Goal: Task Accomplishment & Management: Complete application form

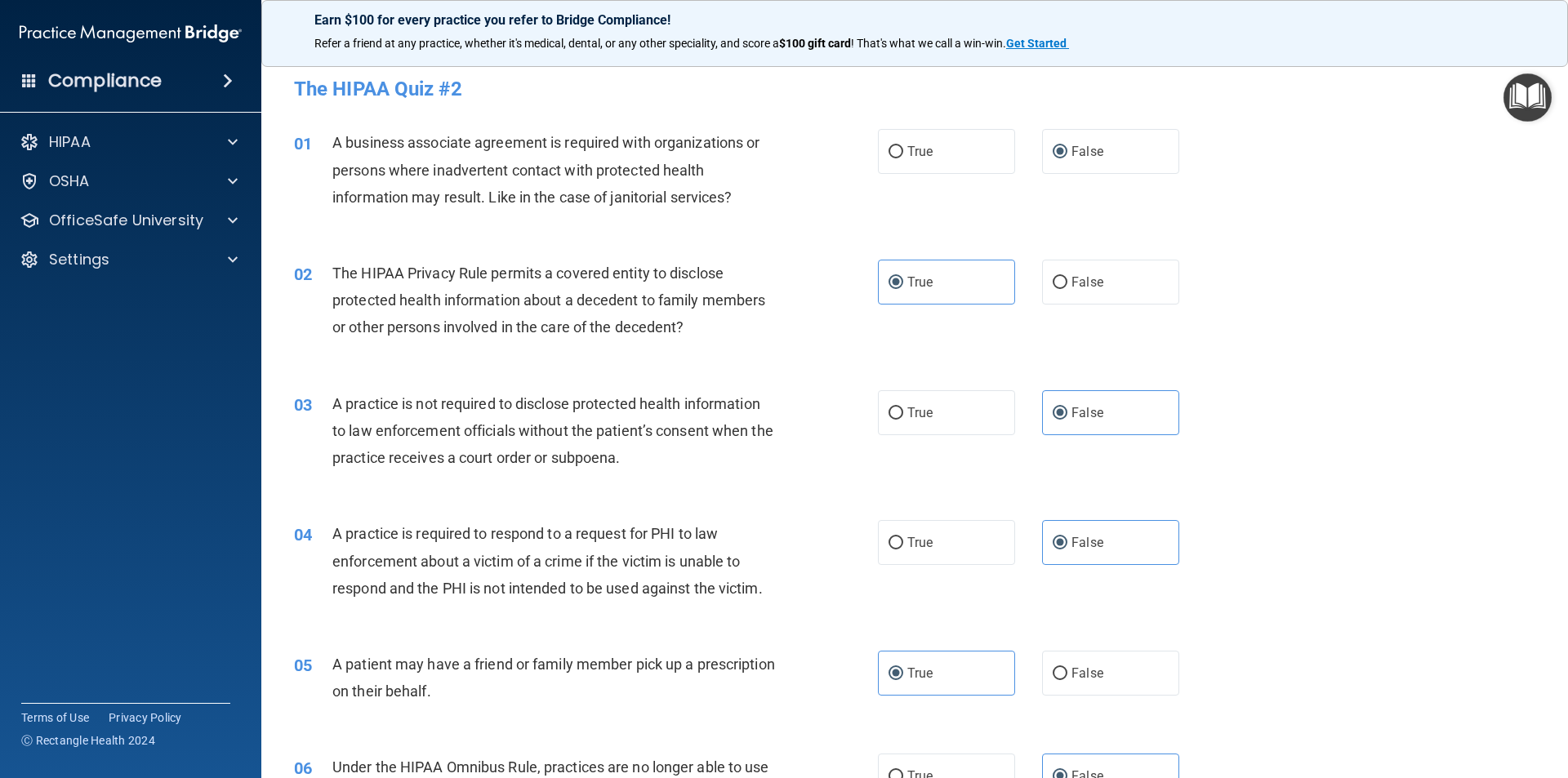
scroll to position [1796, 0]
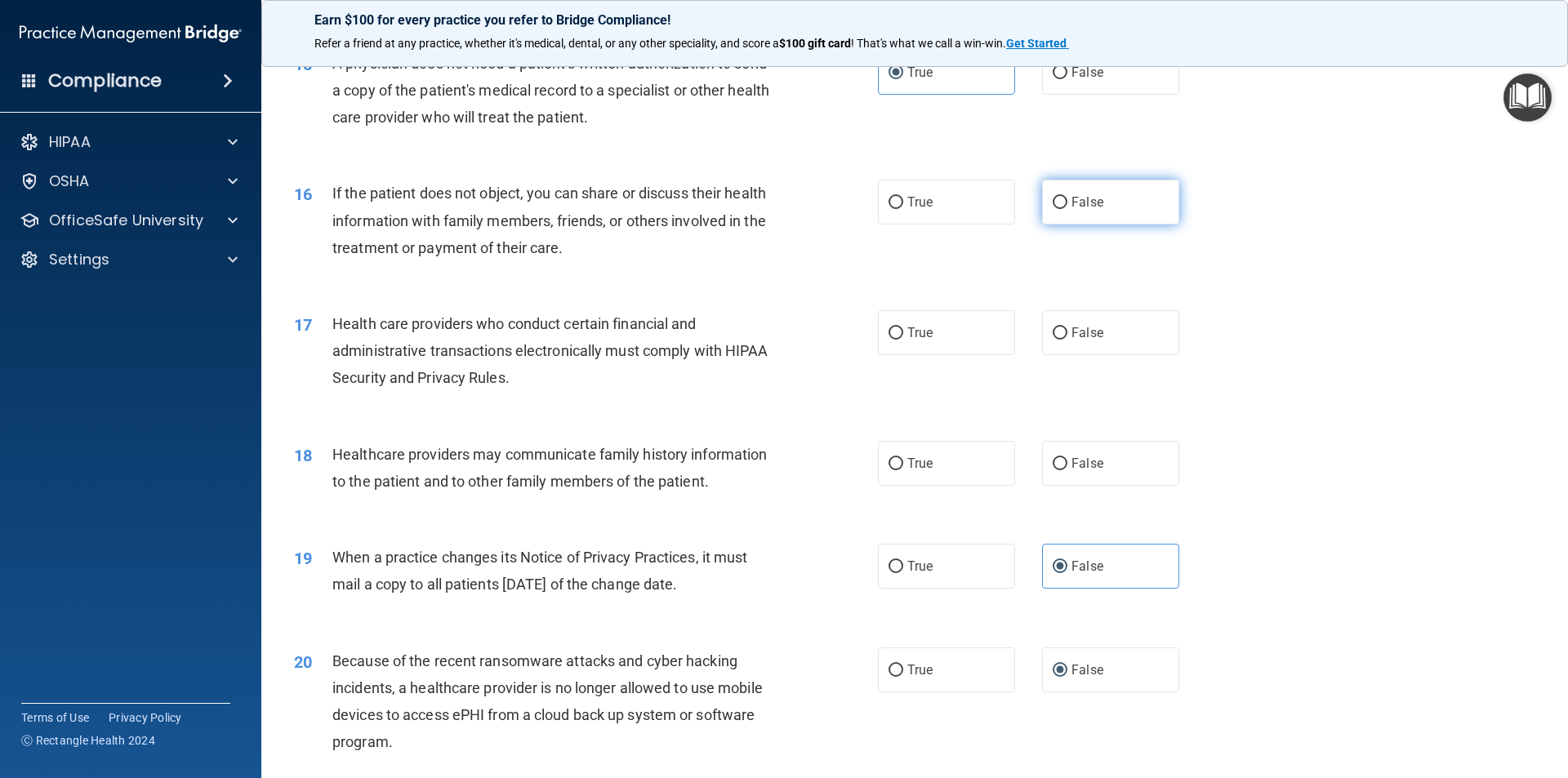
click at [1081, 209] on span "False" at bounding box center [1087, 202] width 31 height 16
click at [1068, 209] on input "False" at bounding box center [1060, 203] width 15 height 12
radio input "true"
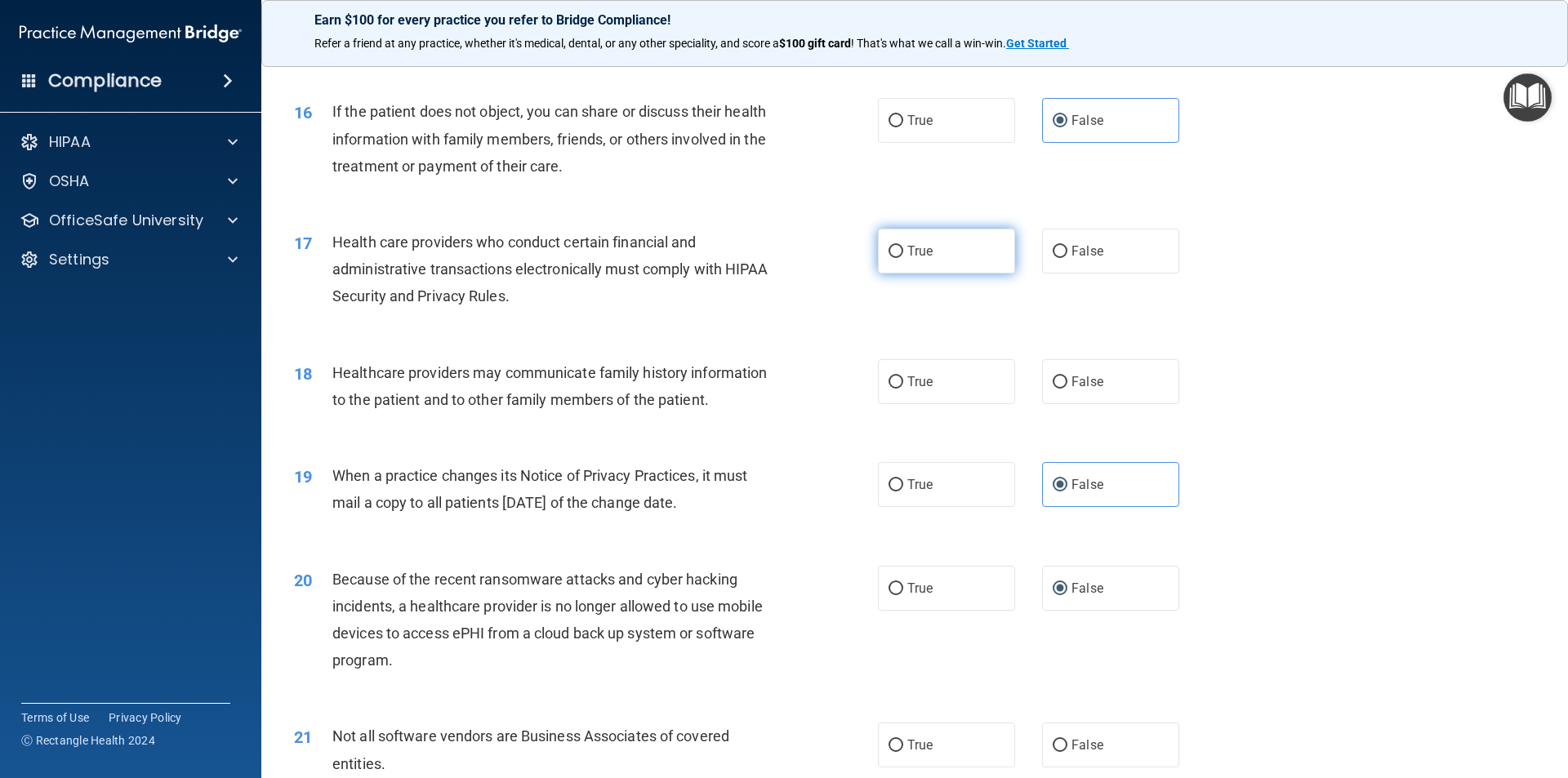
click at [941, 246] on label "True" at bounding box center [947, 251] width 137 height 45
click at [903, 246] on input "True" at bounding box center [895, 251] width 15 height 12
radio input "true"
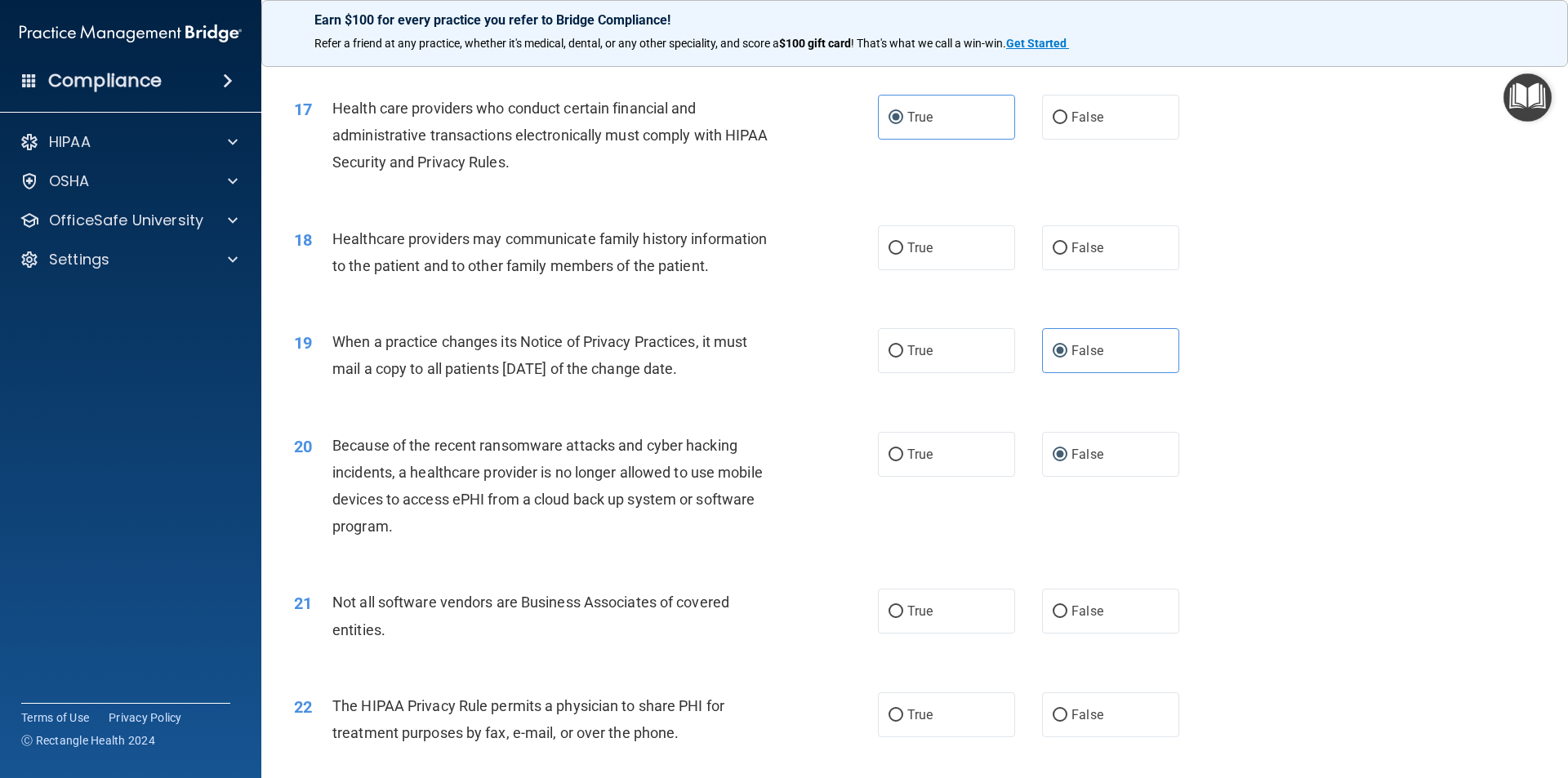
scroll to position [2041, 0]
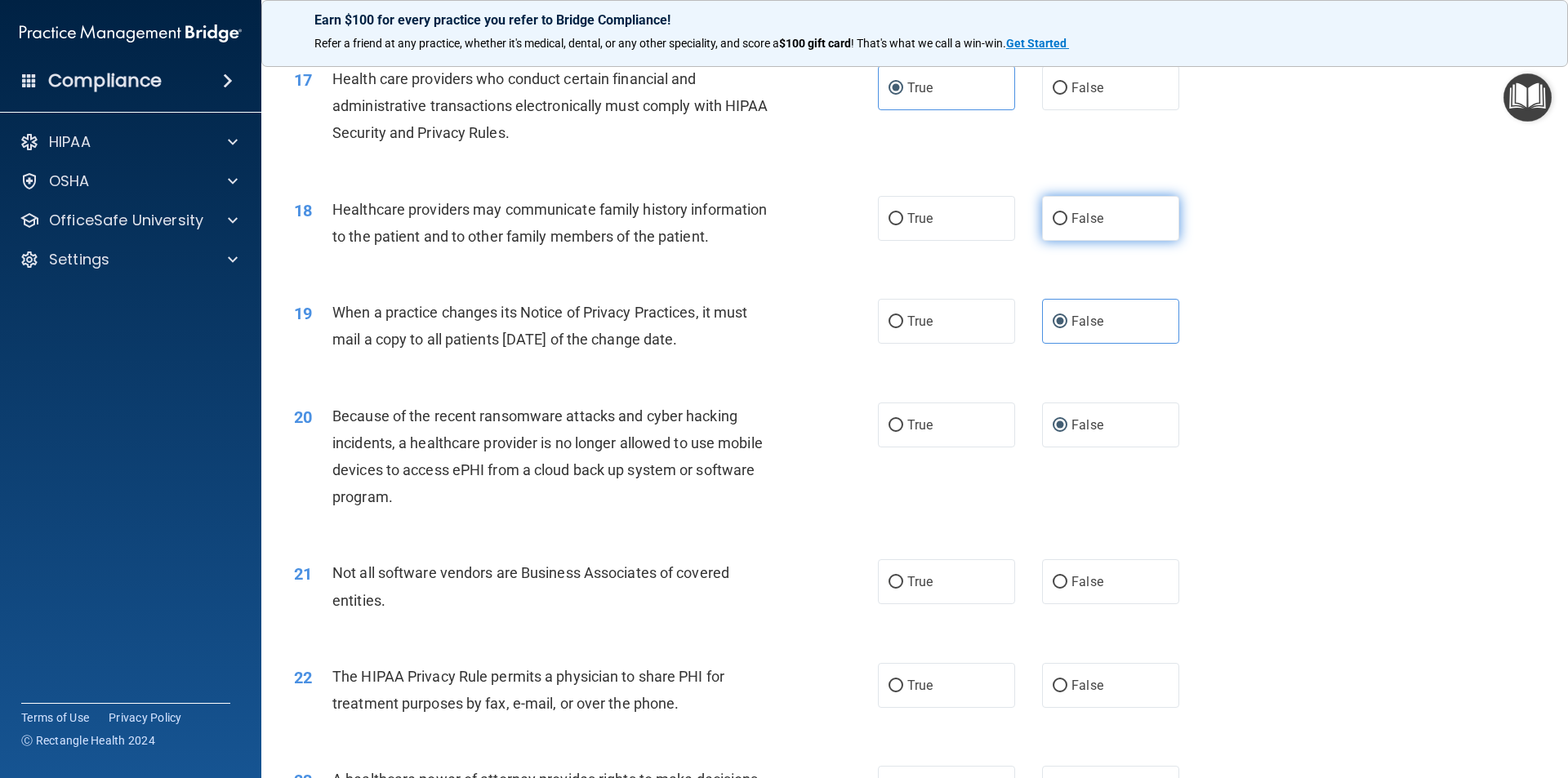
click at [1072, 224] on span "False" at bounding box center [1087, 219] width 31 height 16
click at [1068, 224] on input "False" at bounding box center [1060, 219] width 15 height 12
radio input "true"
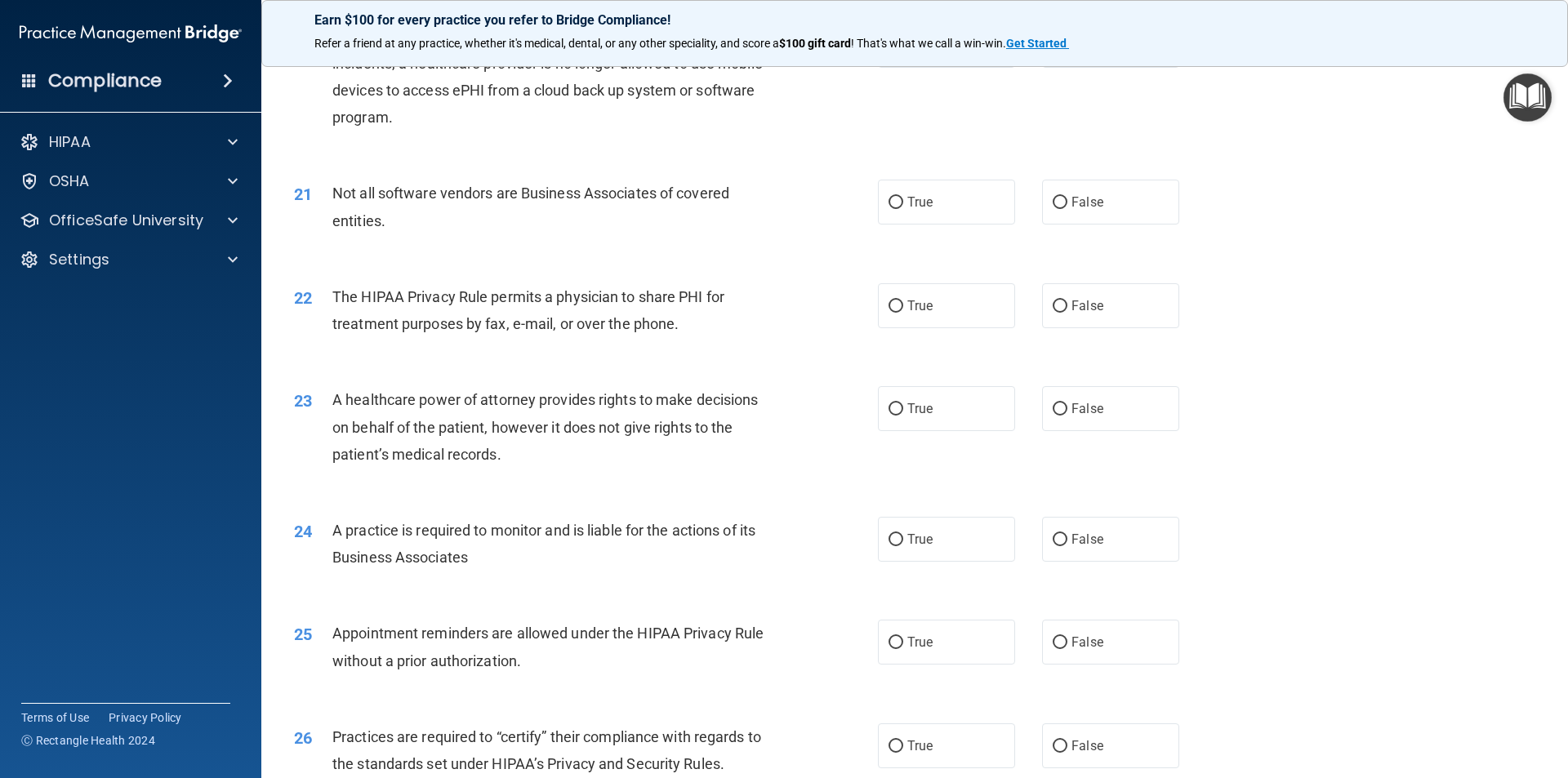
scroll to position [2449, 0]
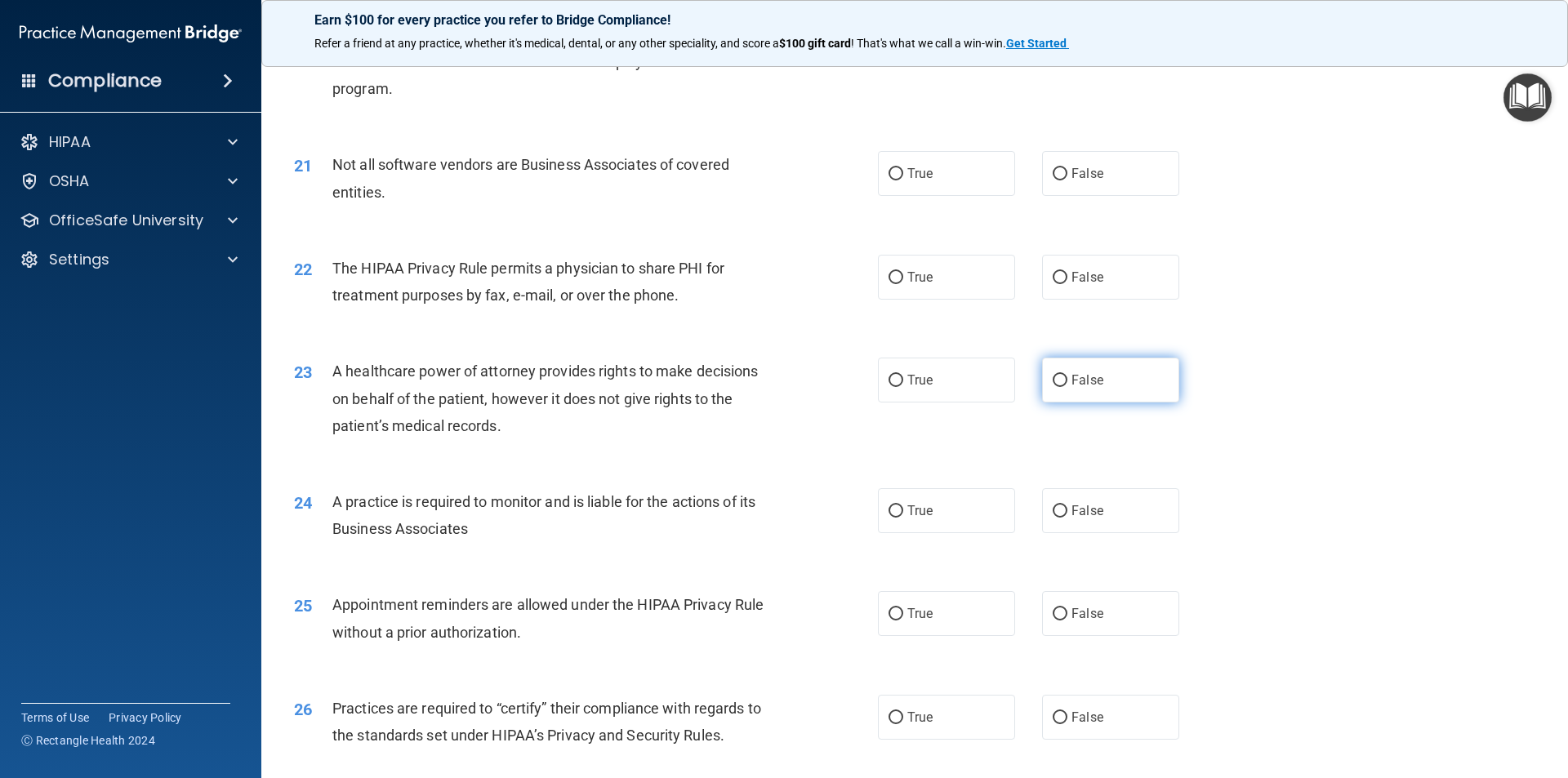
drag, startPoint x: 1049, startPoint y: 371, endPoint x: 1055, endPoint y: 387, distance: 17.1
click at [1050, 371] on label "False" at bounding box center [1111, 380] width 137 height 45
click at [1053, 375] on input "False" at bounding box center [1060, 381] width 15 height 12
radio input "true"
click at [1073, 512] on span "False" at bounding box center [1087, 511] width 31 height 16
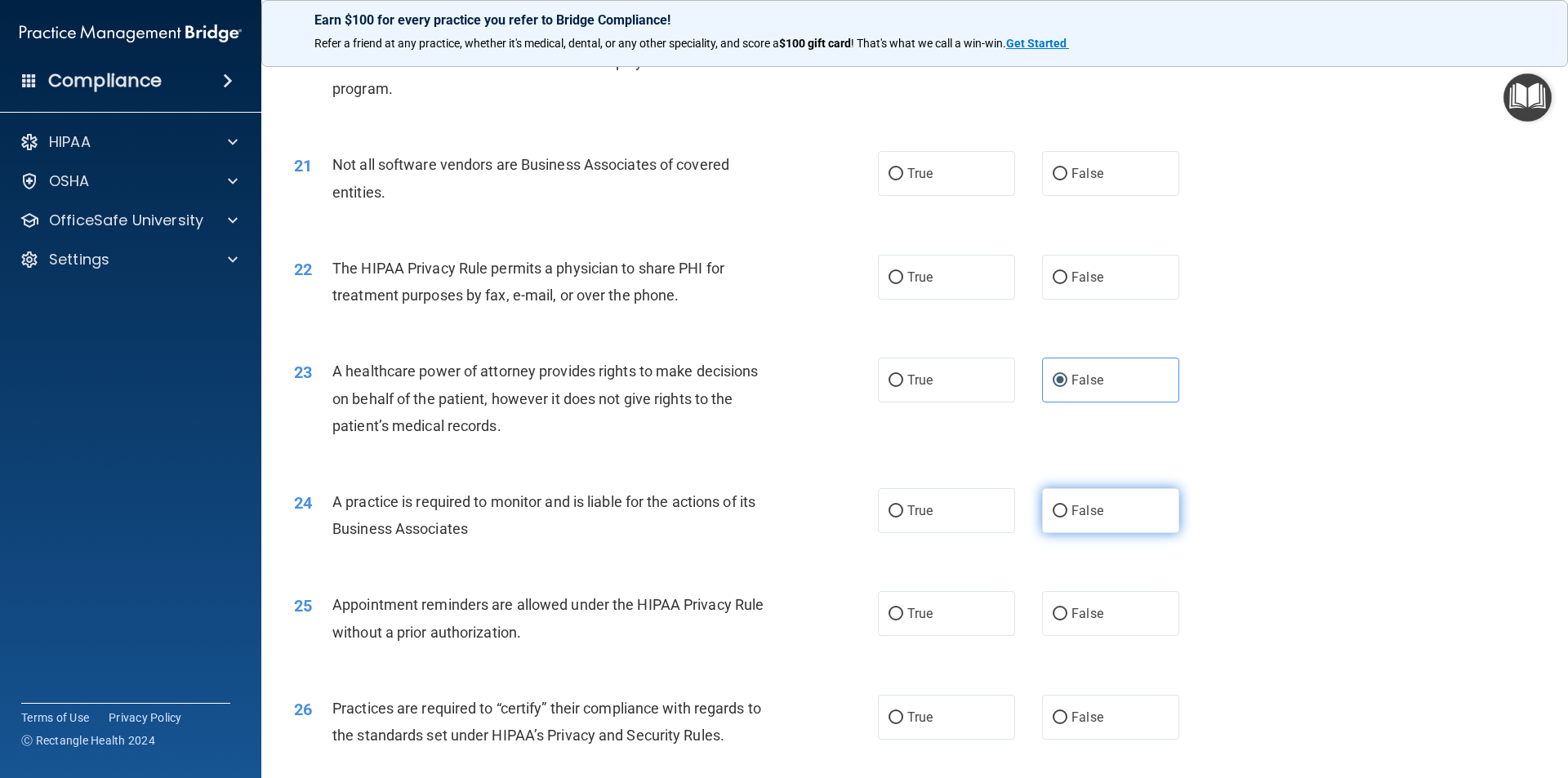
click at [1068, 512] on input "False" at bounding box center [1060, 511] width 15 height 12
radio input "true"
click at [974, 169] on label "True" at bounding box center [947, 174] width 137 height 45
click at [903, 169] on input "True" at bounding box center [895, 174] width 15 height 12
radio input "true"
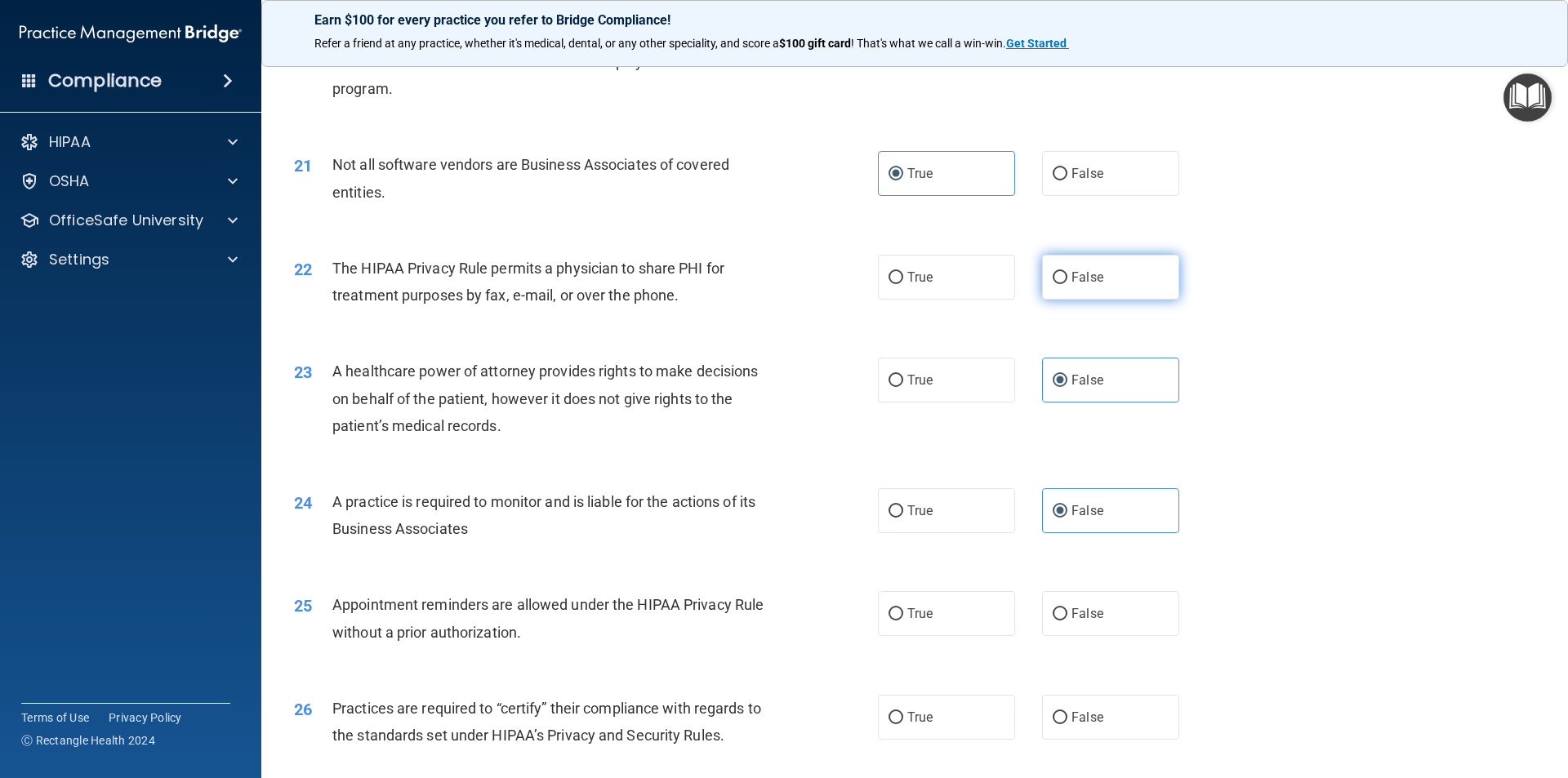
click at [1085, 274] on span "False" at bounding box center [1087, 278] width 31 height 16
click at [1068, 274] on input "False" at bounding box center [1060, 278] width 15 height 12
radio input "true"
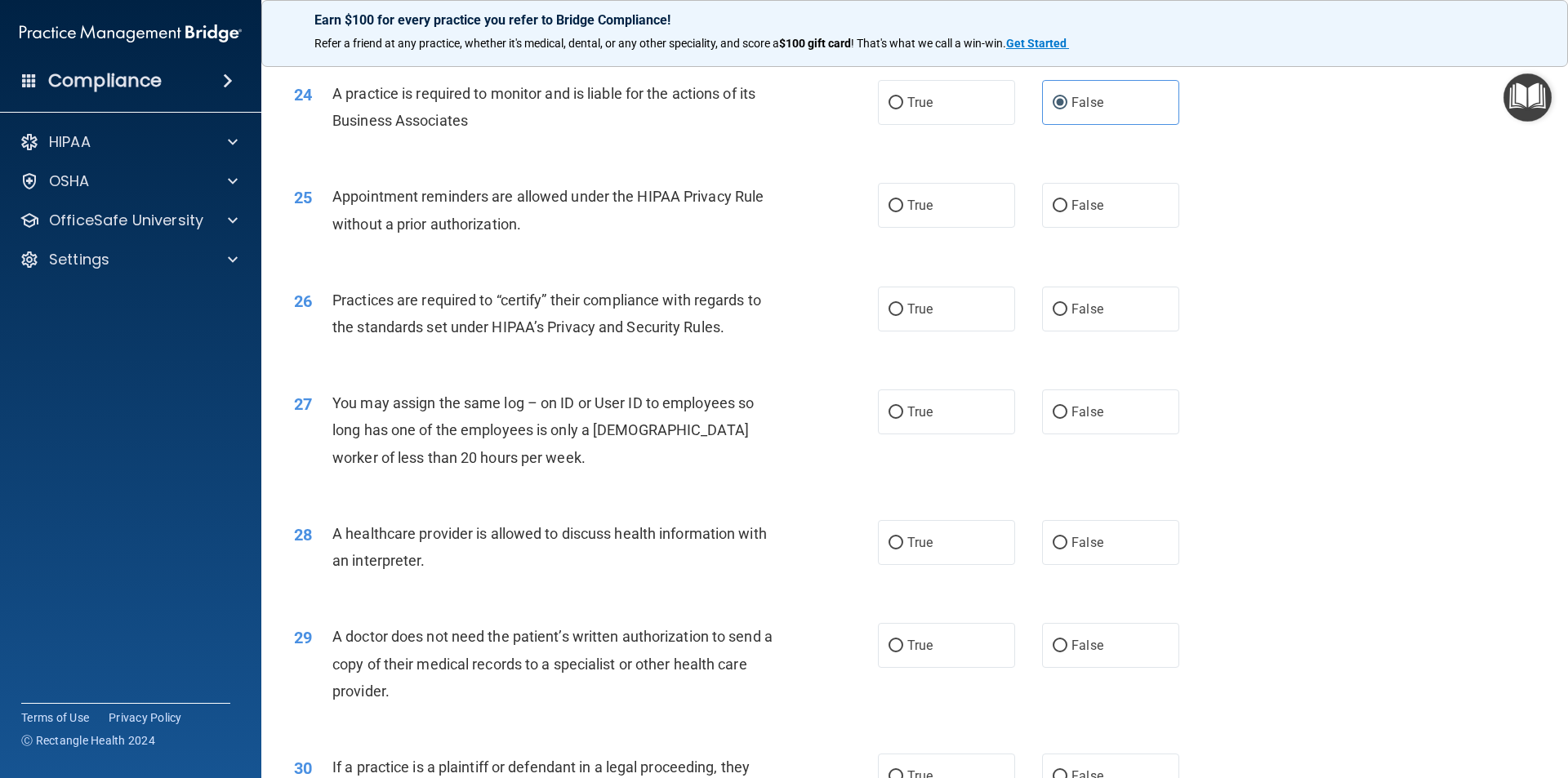
scroll to position [2939, 0]
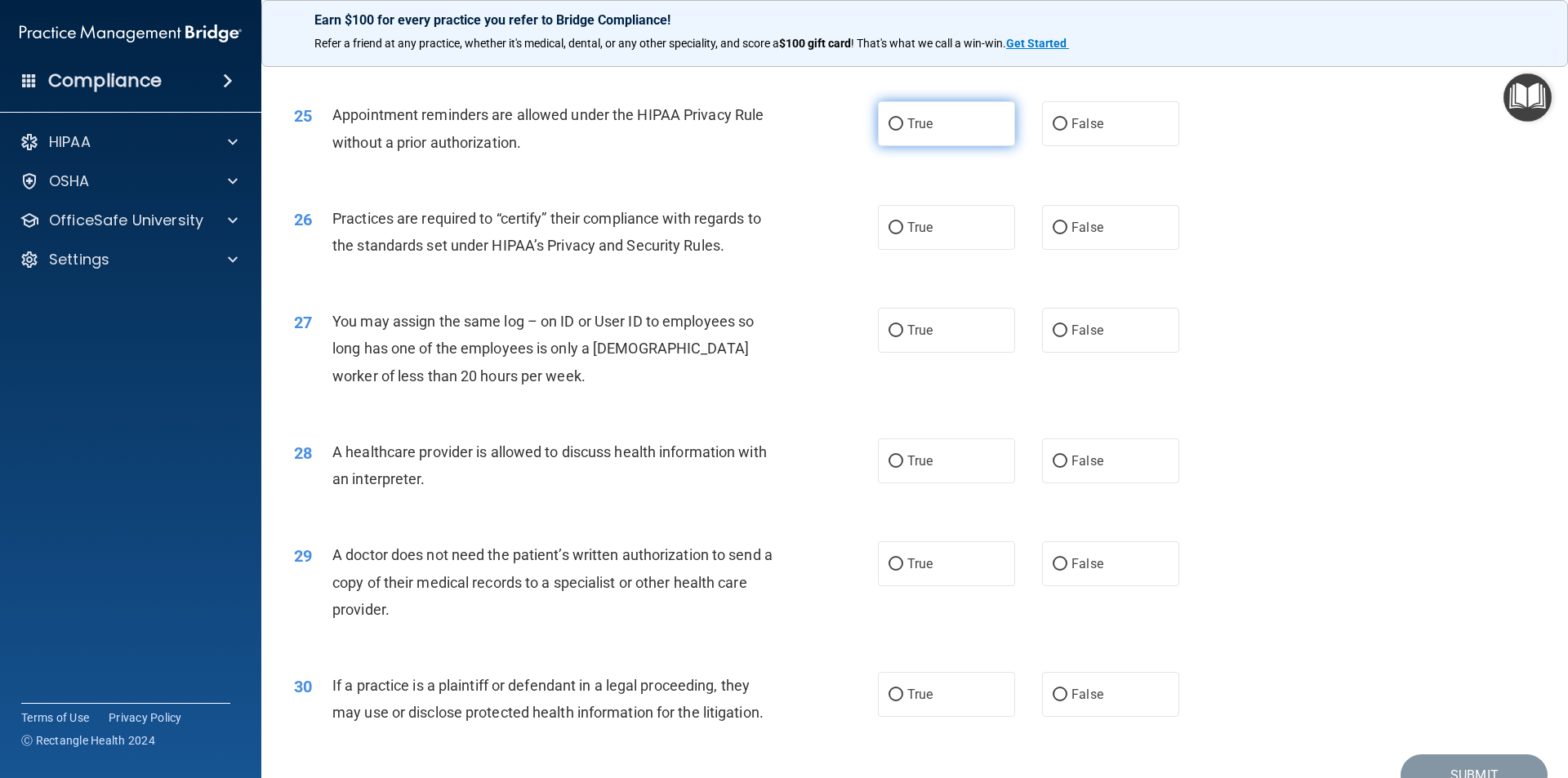
click at [966, 117] on label "True" at bounding box center [947, 124] width 137 height 45
click at [903, 119] on input "True" at bounding box center [895, 125] width 15 height 12
radio input "true"
click at [1075, 222] on span "False" at bounding box center [1087, 228] width 31 height 16
click at [1068, 222] on input "False" at bounding box center [1060, 228] width 15 height 12
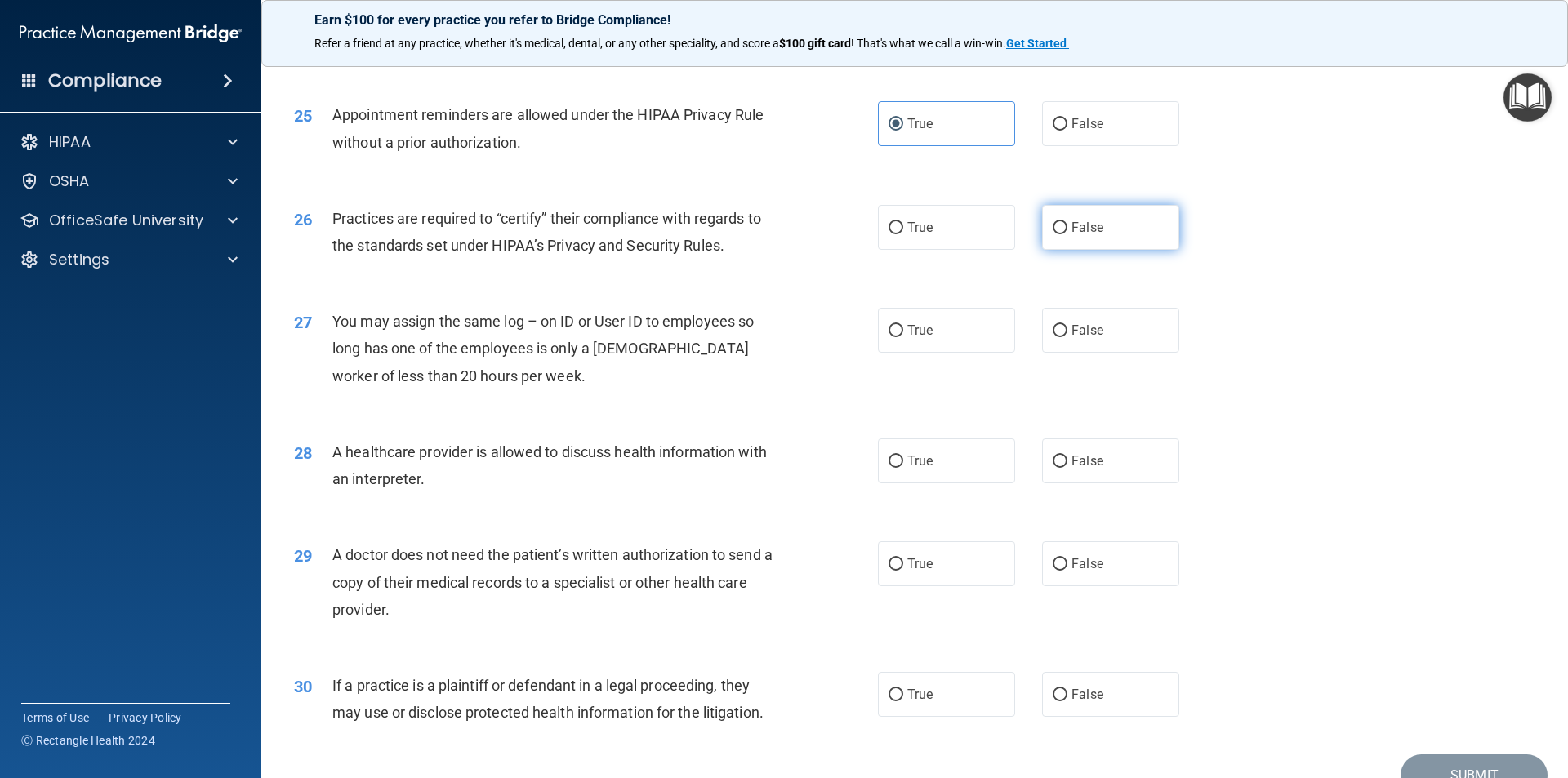
radio input "true"
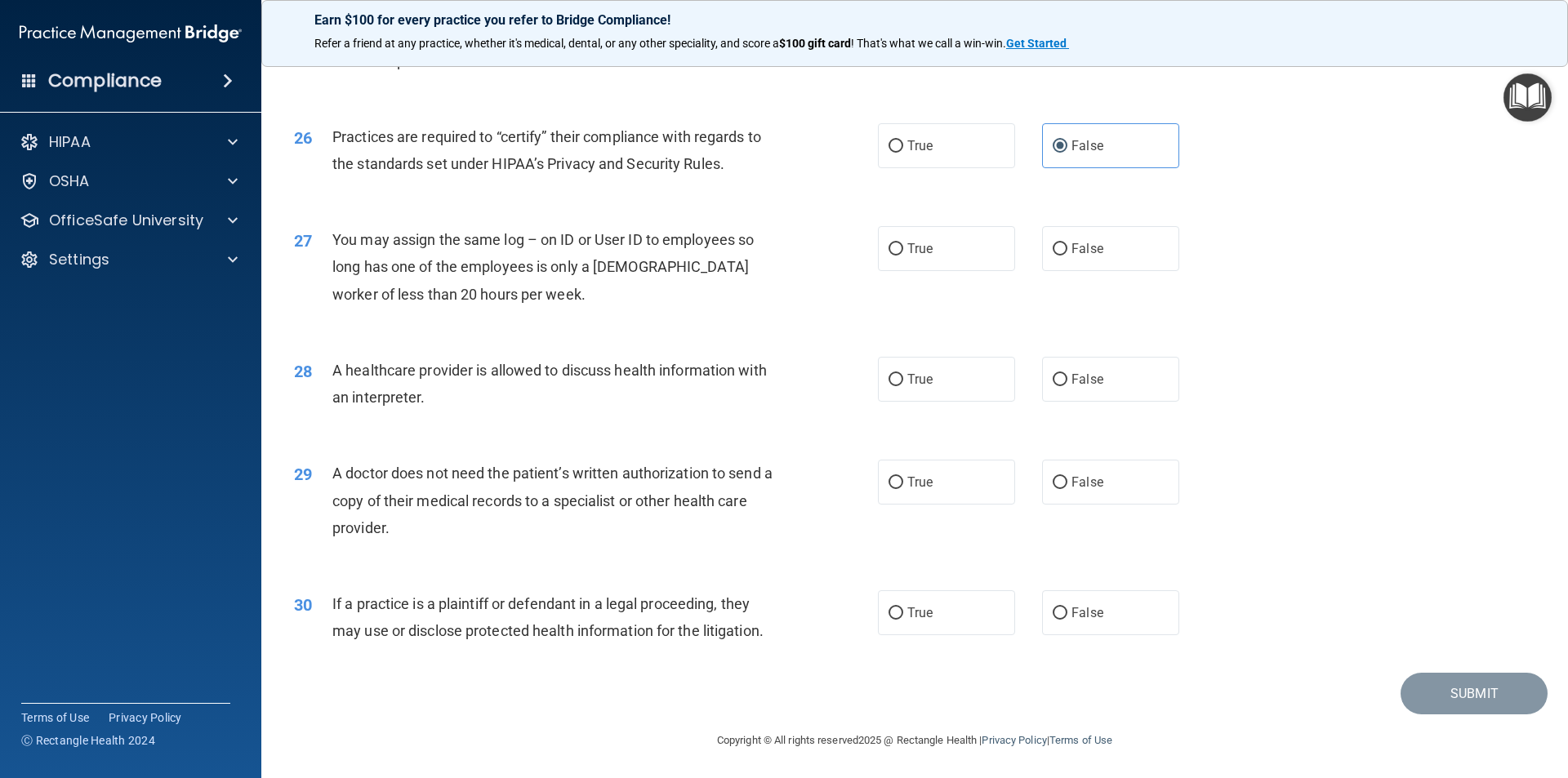
scroll to position [3023, 0]
click at [1077, 244] on span "False" at bounding box center [1087, 247] width 31 height 16
click at [1068, 244] on input "False" at bounding box center [1060, 247] width 15 height 12
radio input "true"
click at [972, 367] on label "True" at bounding box center [947, 378] width 137 height 45
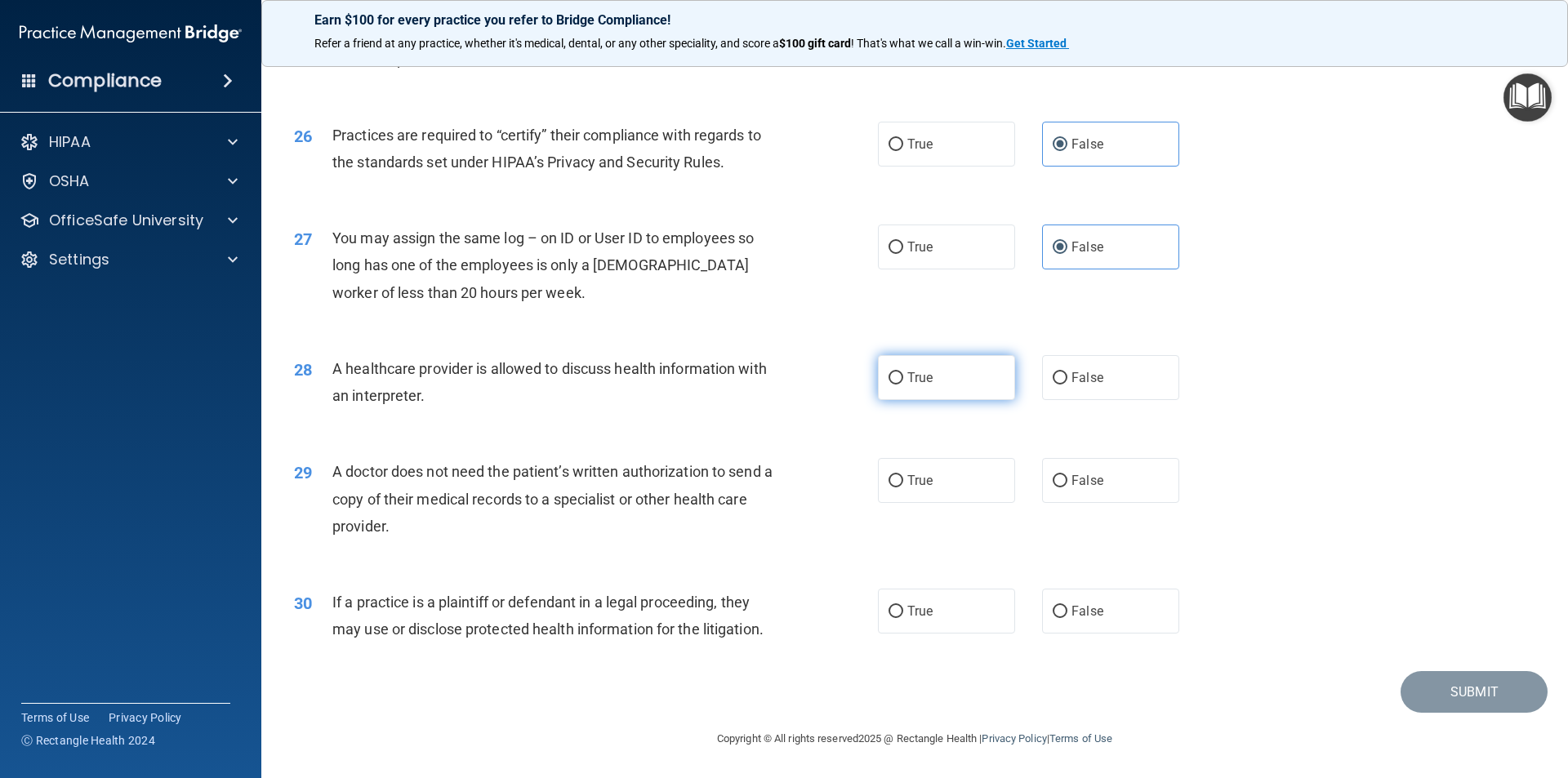
click at [903, 372] on input "True" at bounding box center [895, 378] width 15 height 12
radio input "true"
click at [1075, 478] on span "False" at bounding box center [1087, 481] width 31 height 16
click at [1068, 478] on input "False" at bounding box center [1060, 481] width 15 height 12
radio input "true"
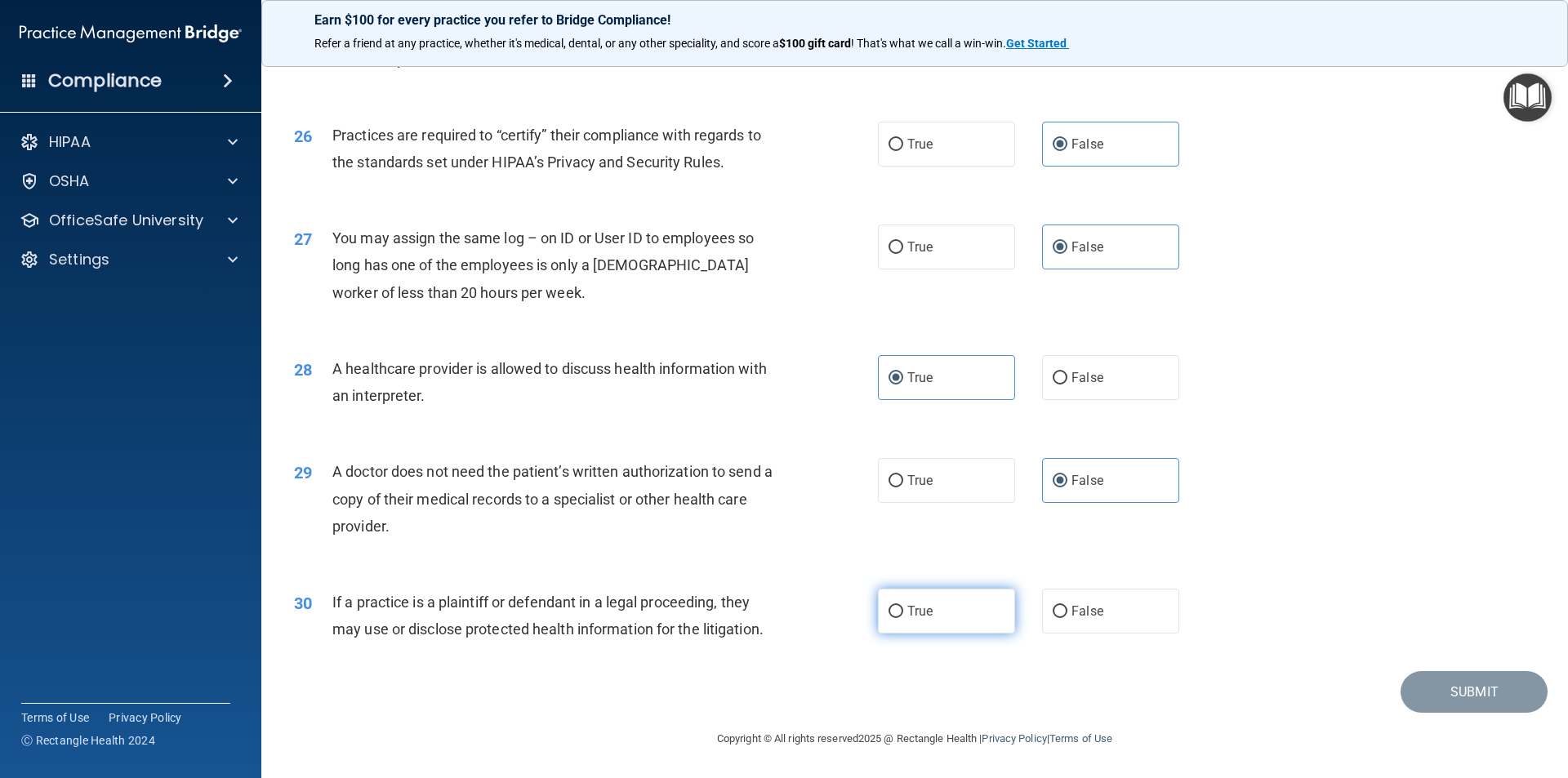
click at [916, 603] on span "True" at bounding box center [919, 611] width 26 height 16
click at [903, 605] on input "True" at bounding box center [895, 611] width 15 height 12
radio input "true"
click at [1433, 701] on button "Submit" at bounding box center [1474, 692] width 147 height 41
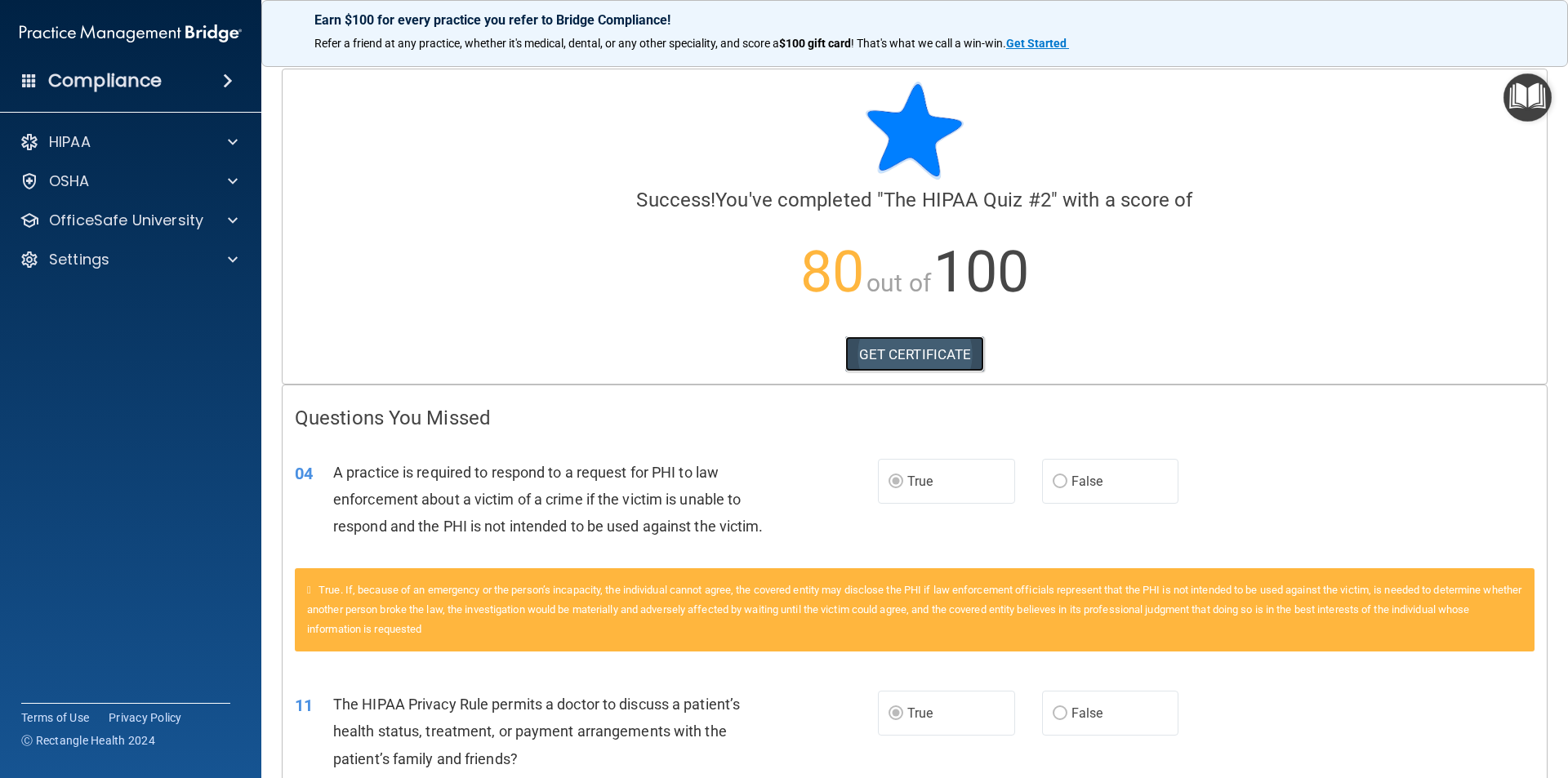
click at [943, 355] on link "GET CERTIFICATE" at bounding box center [915, 354] width 139 height 36
click at [1520, 105] on img "Open Resource Center" at bounding box center [1527, 97] width 48 height 48
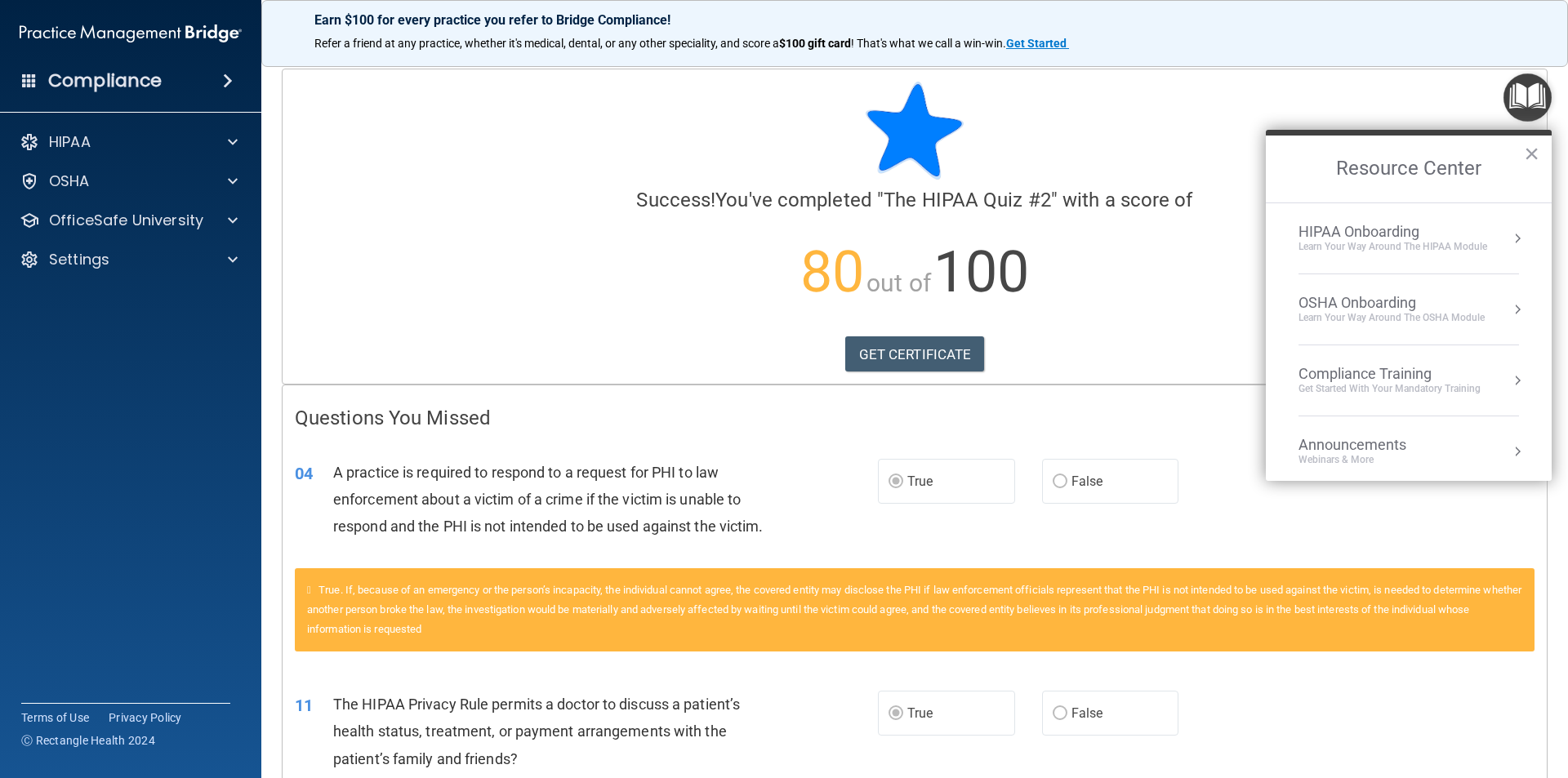
click at [1421, 245] on div "Learn Your Way around the HIPAA module" at bounding box center [1392, 247] width 188 height 14
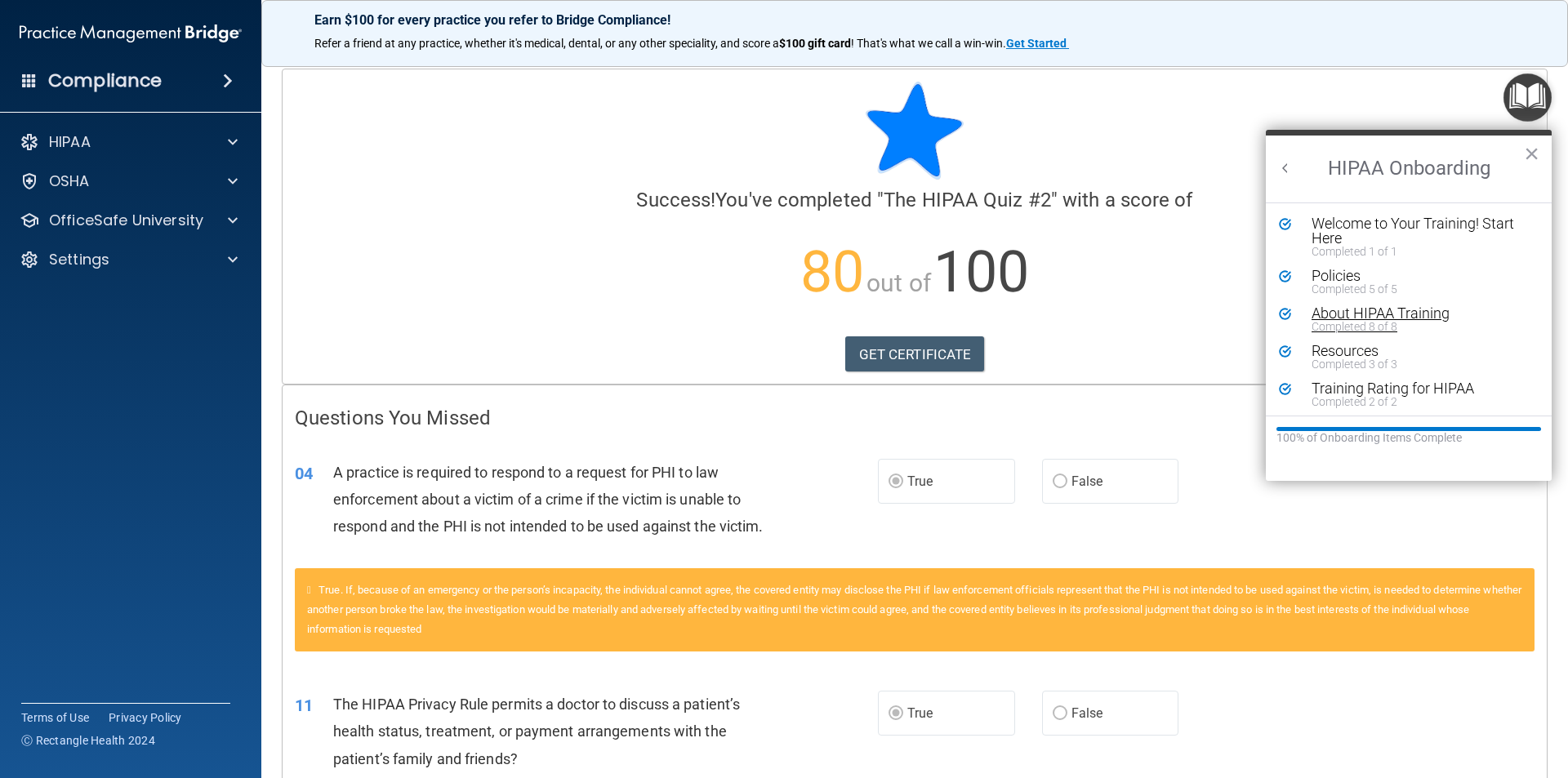
click at [1358, 321] on div "Completed 8 of 8" at bounding box center [1414, 327] width 207 height 12
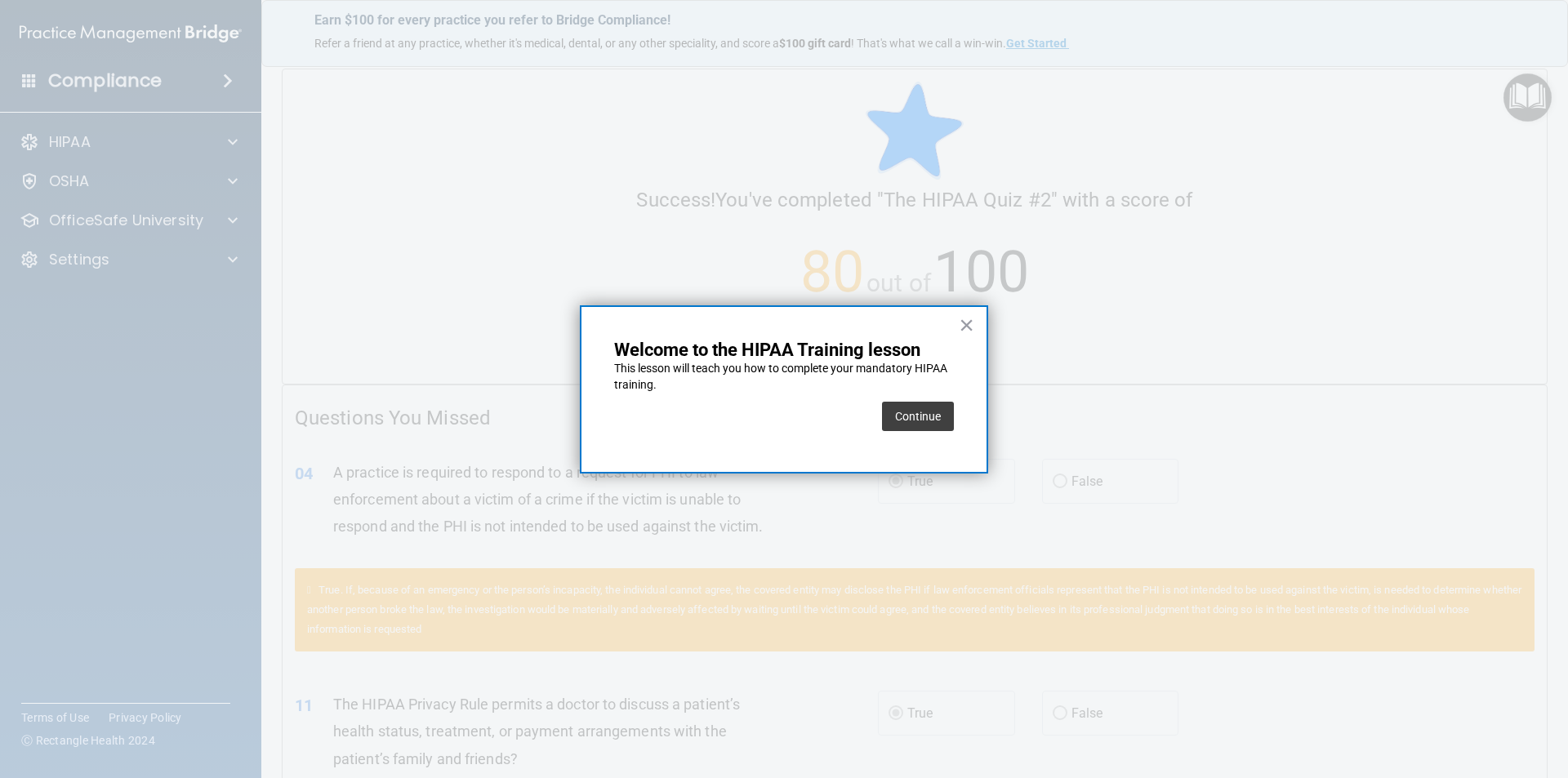
click at [930, 416] on button "Continue" at bounding box center [917, 416] width 72 height 29
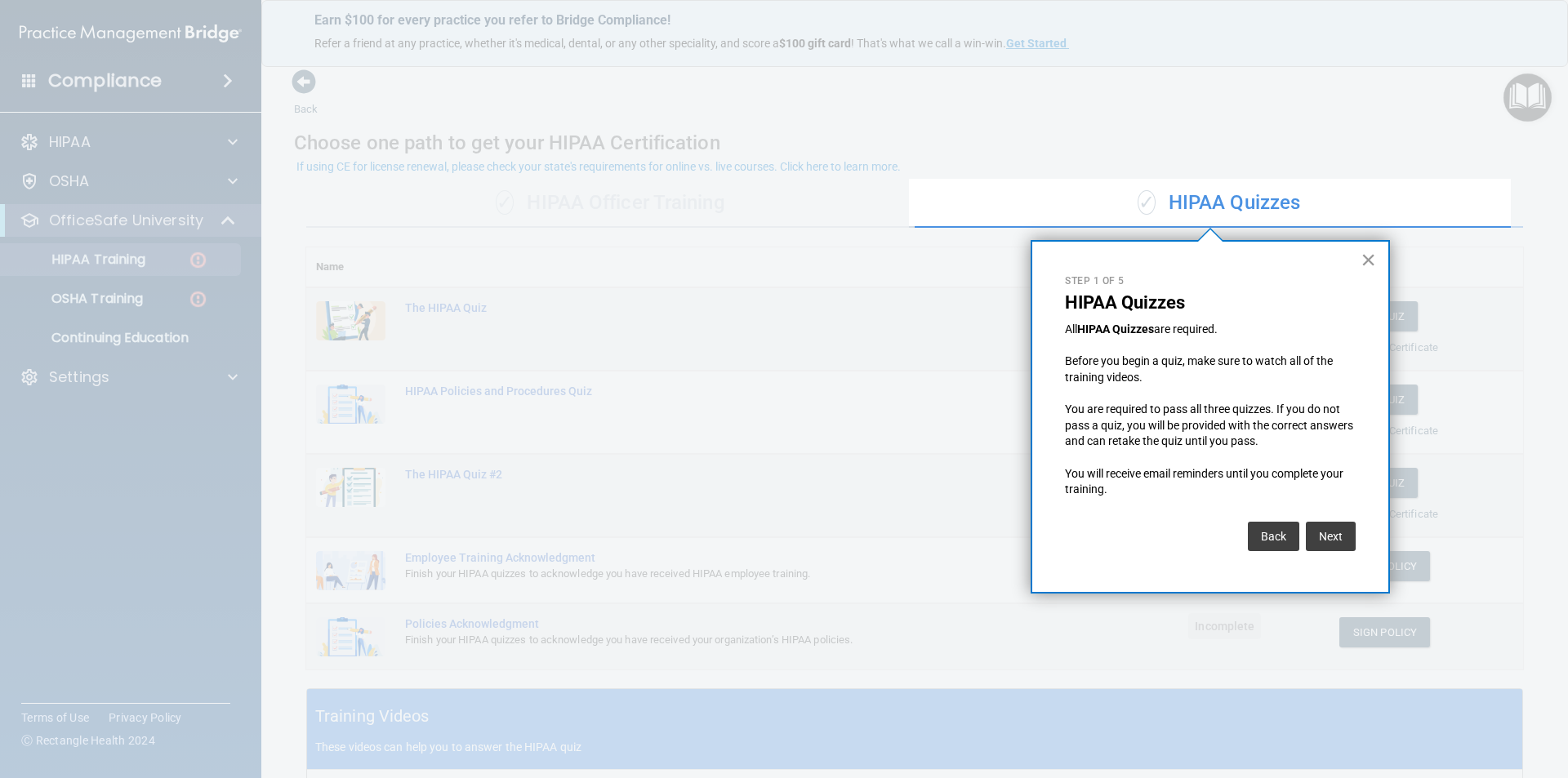
click at [1364, 252] on button "×" at bounding box center [1368, 259] width 16 height 26
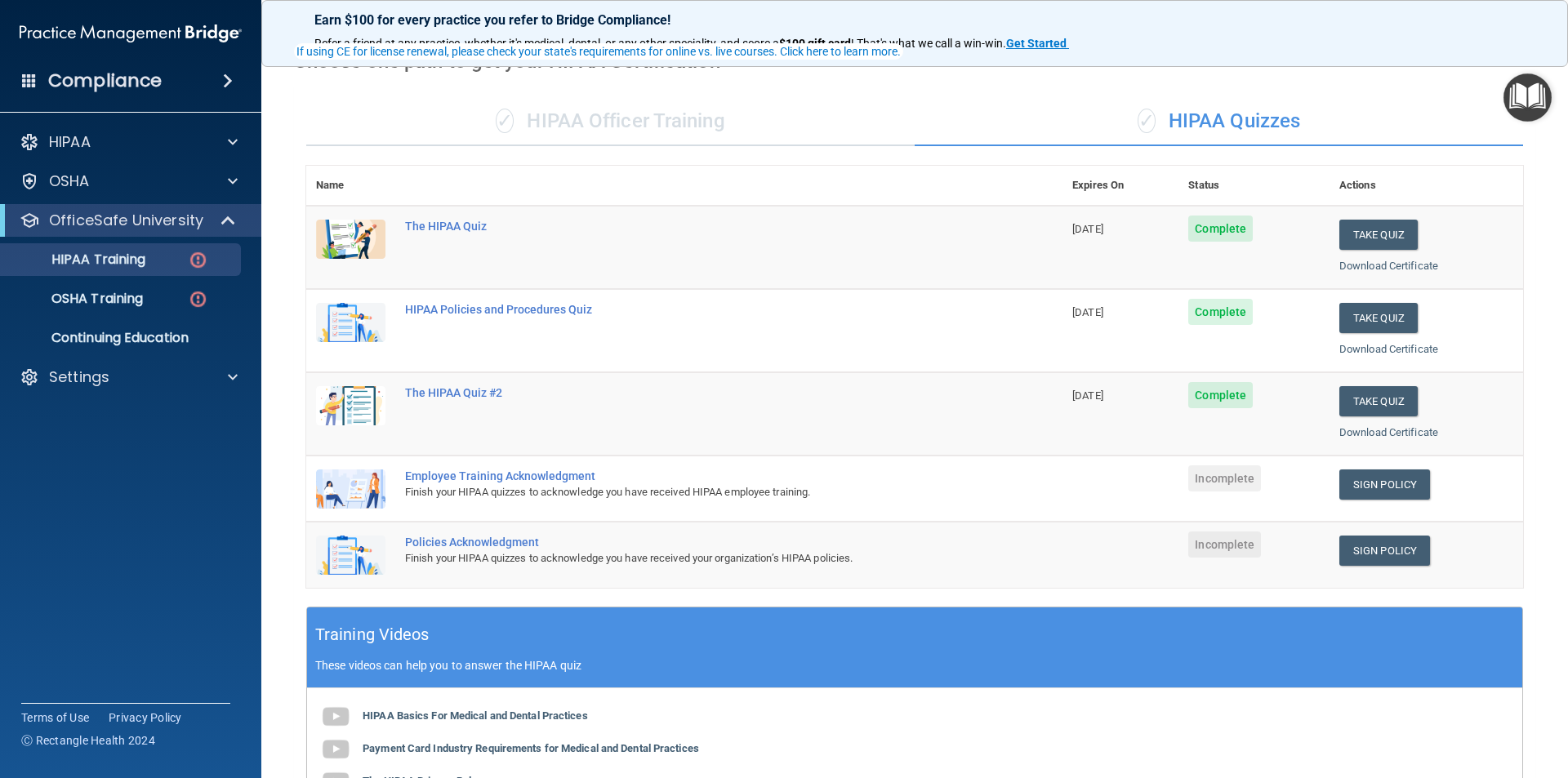
scroll to position [163, 0]
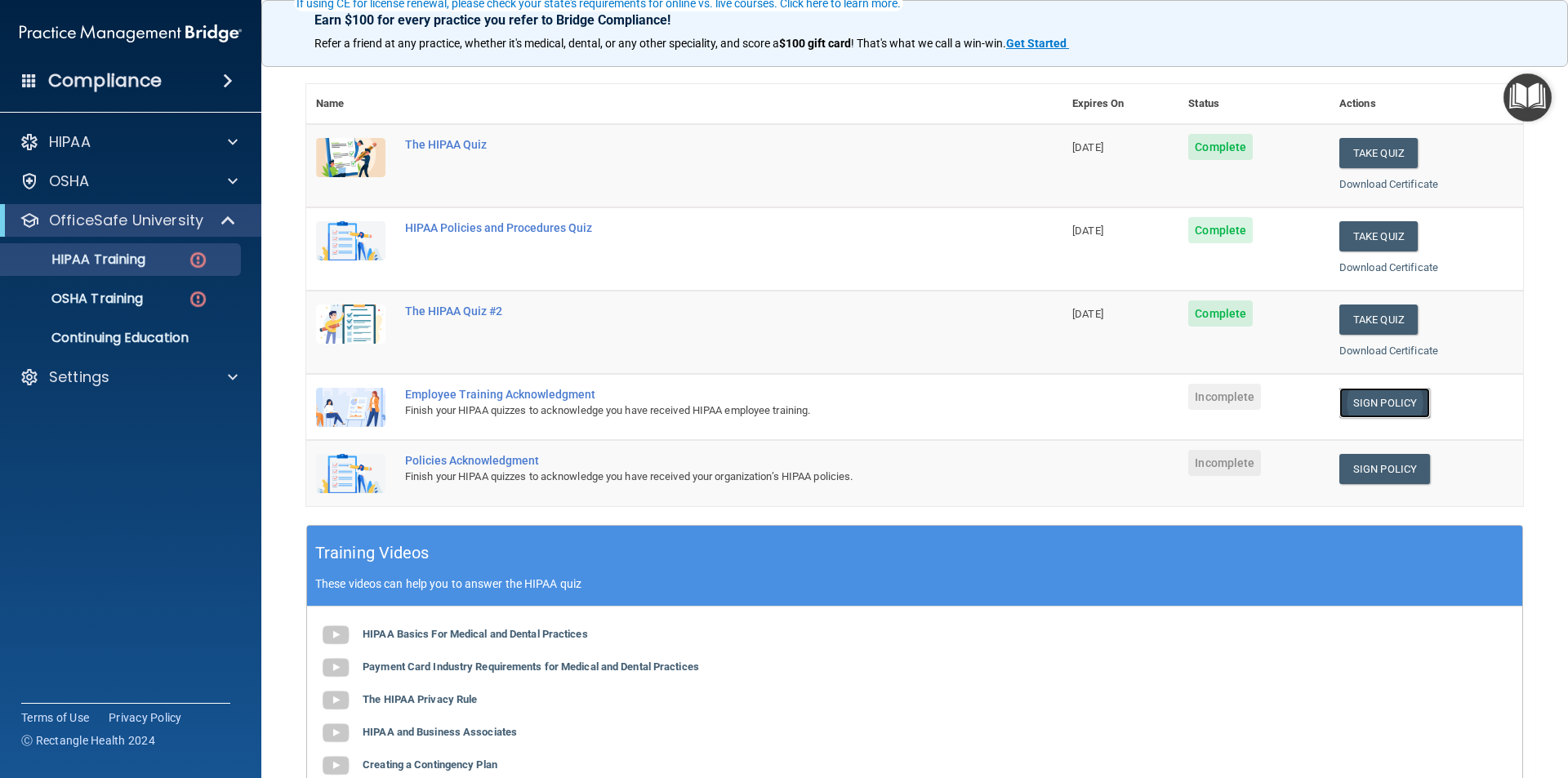
click at [1347, 411] on link "Sign Policy" at bounding box center [1385, 402] width 90 height 30
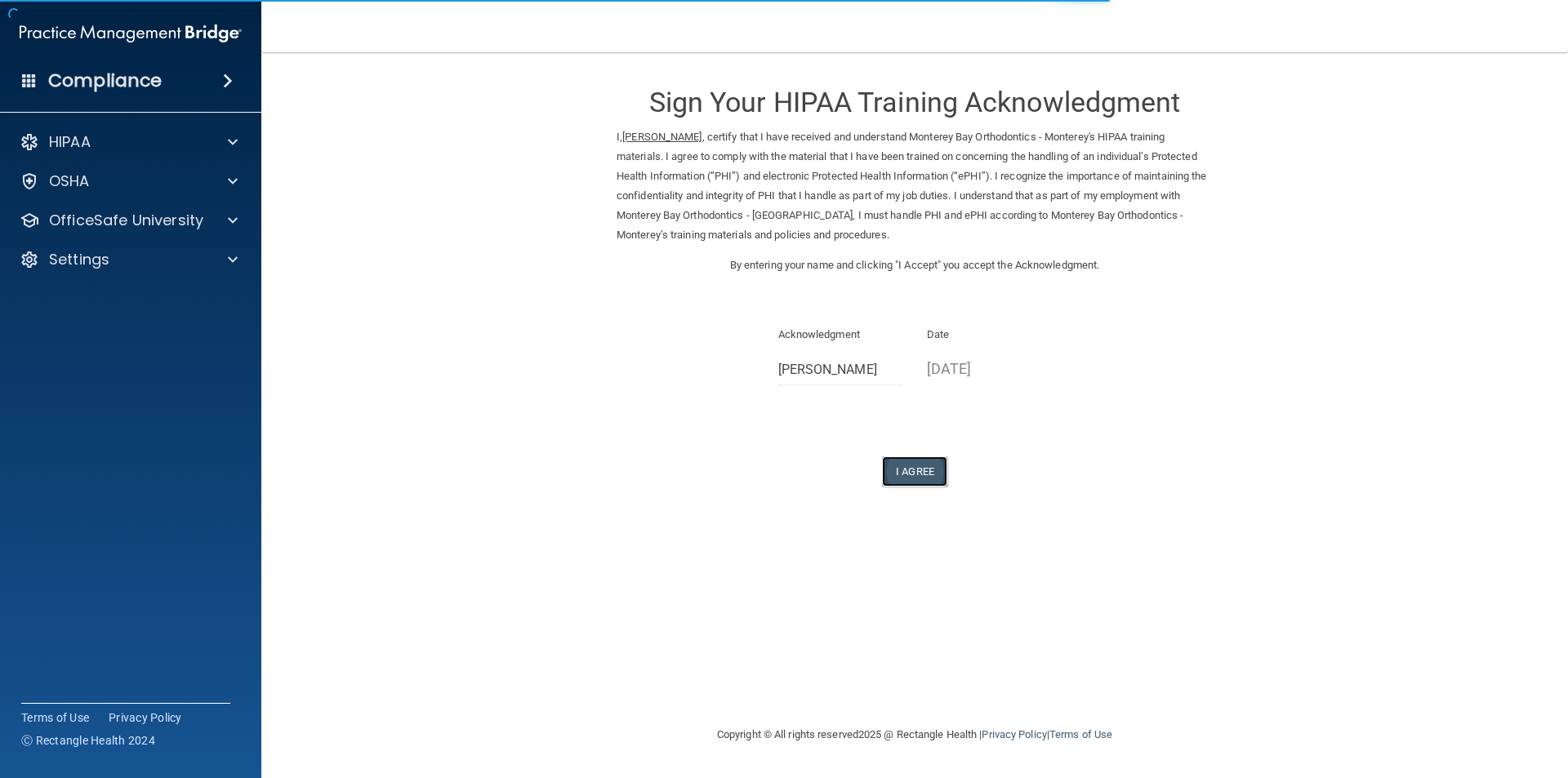
click at [915, 469] on button "I Agree" at bounding box center [915, 471] width 66 height 30
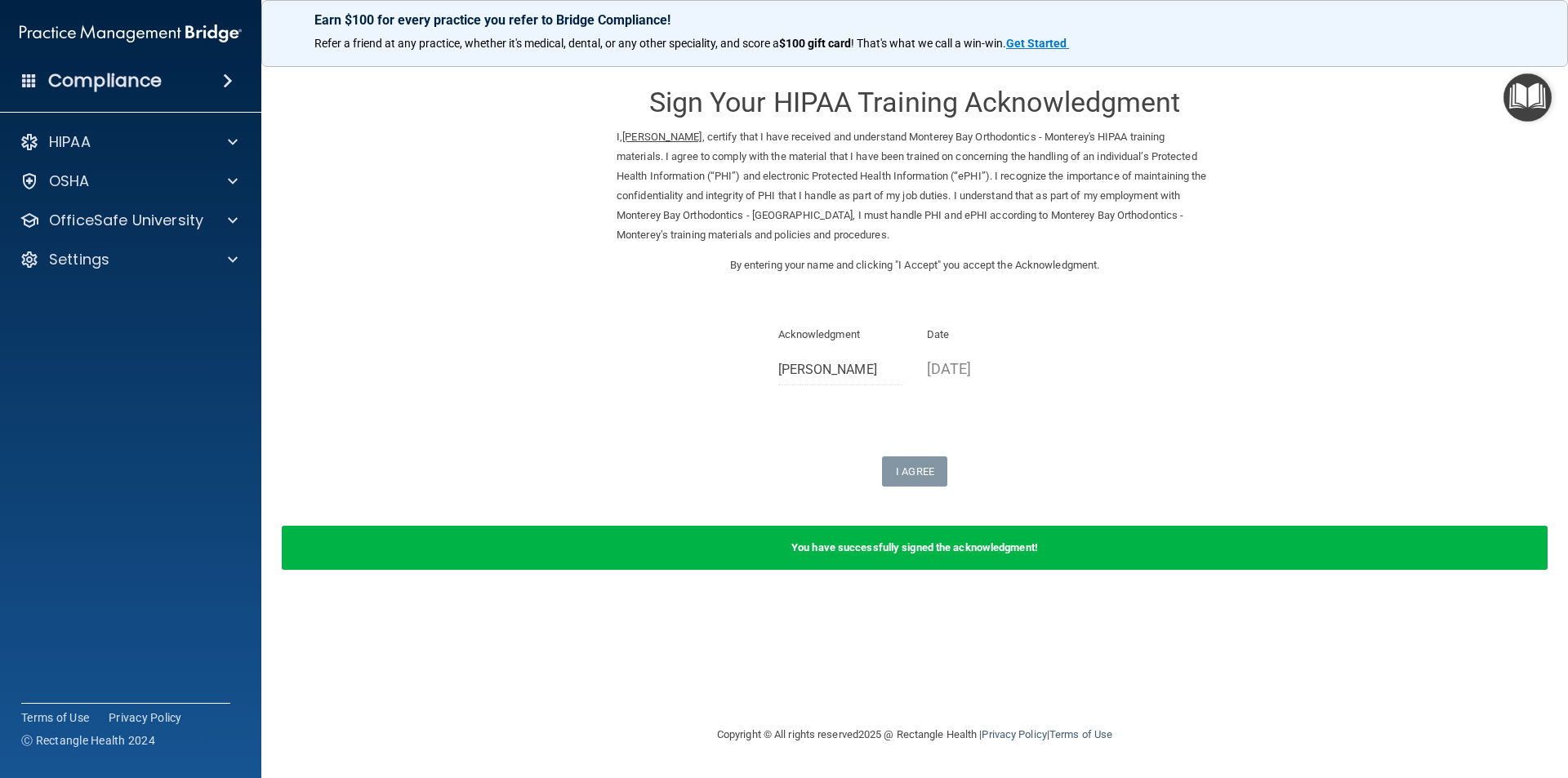
click at [1530, 96] on img "Open Resource Center" at bounding box center [1527, 97] width 48 height 48
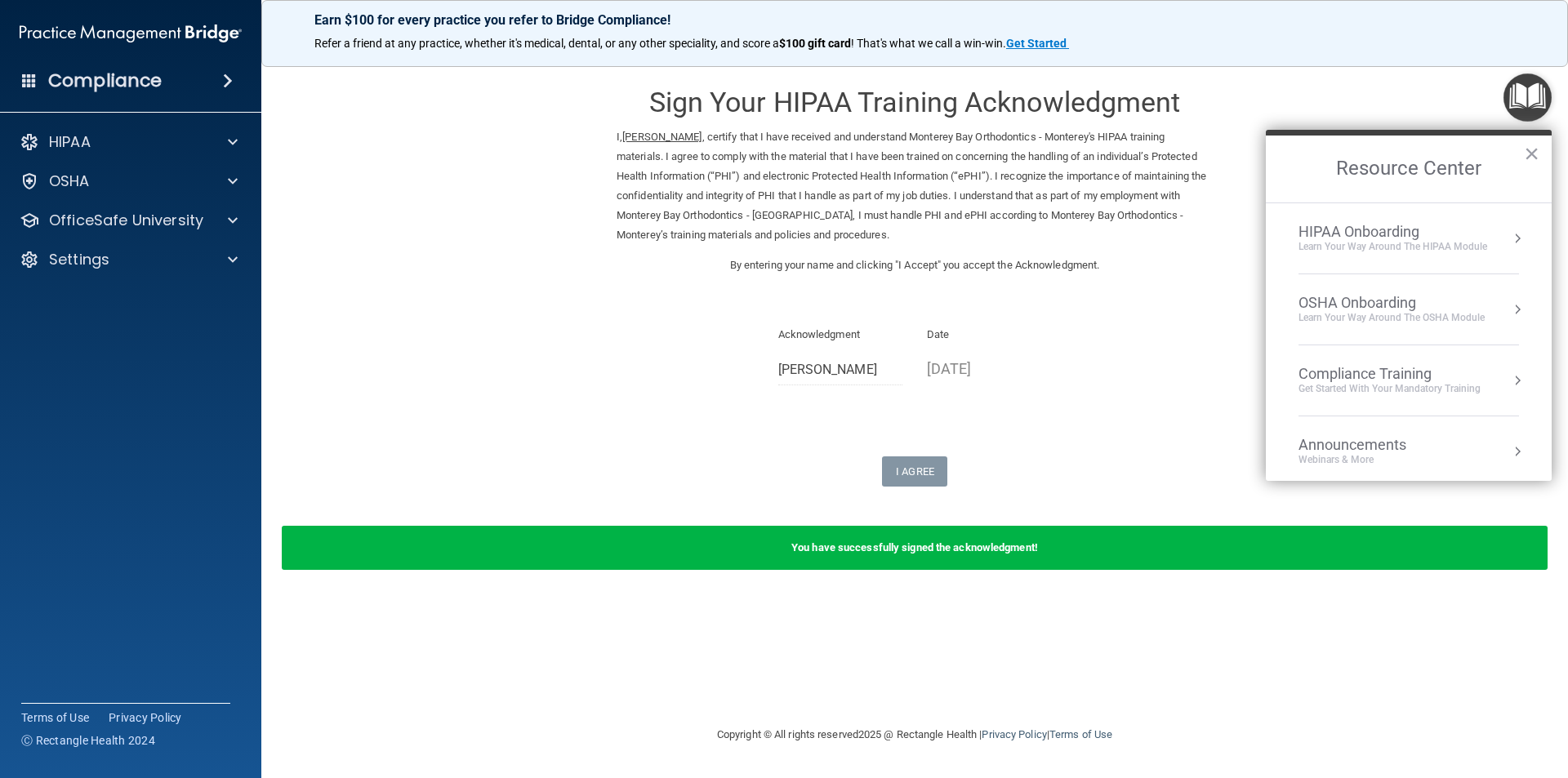
click at [1382, 305] on div "OSHA Onboarding" at bounding box center [1391, 303] width 186 height 18
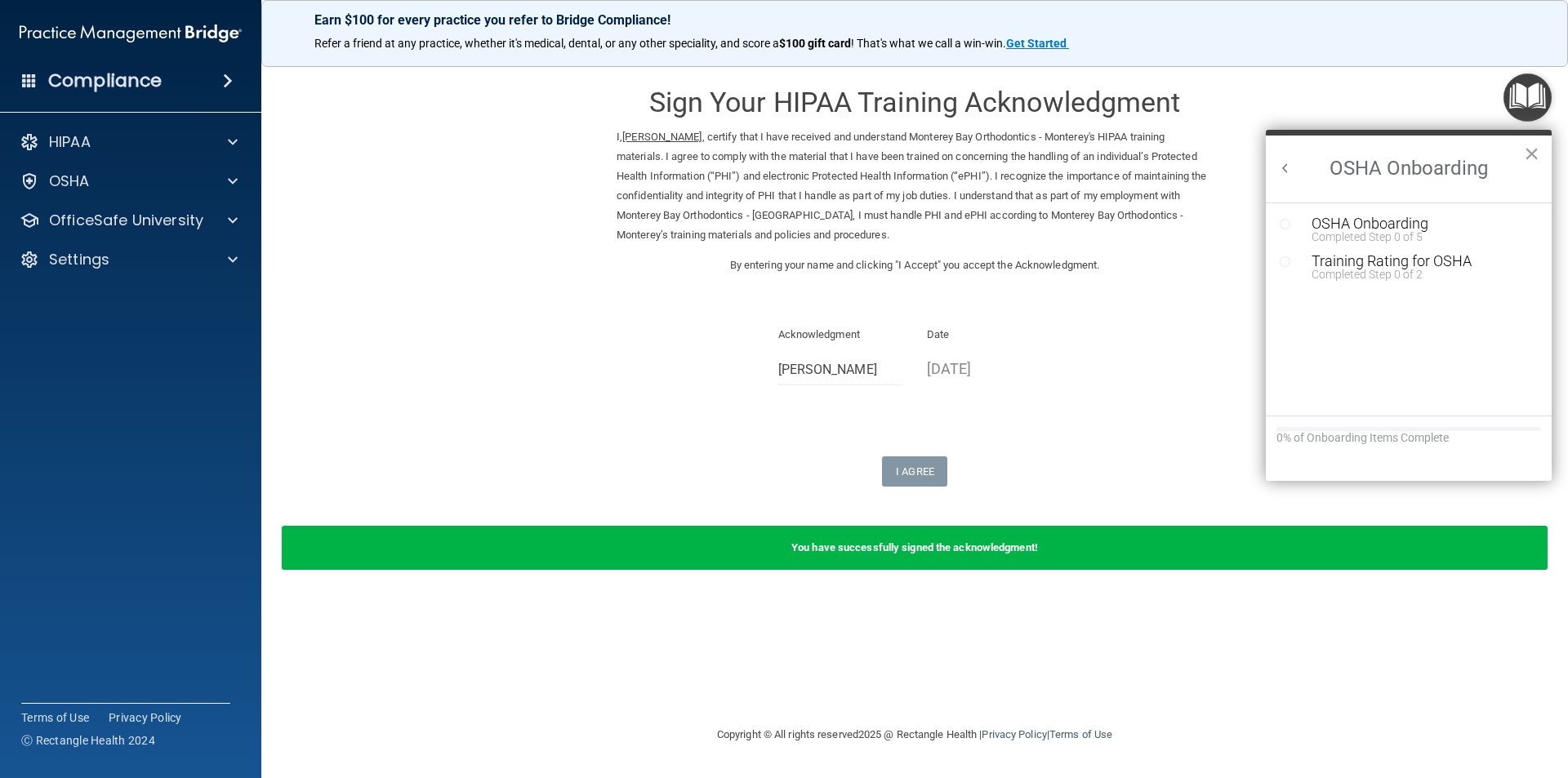
click at [1285, 164] on button "Back to Resource Center Home" at bounding box center [1284, 168] width 17 height 17
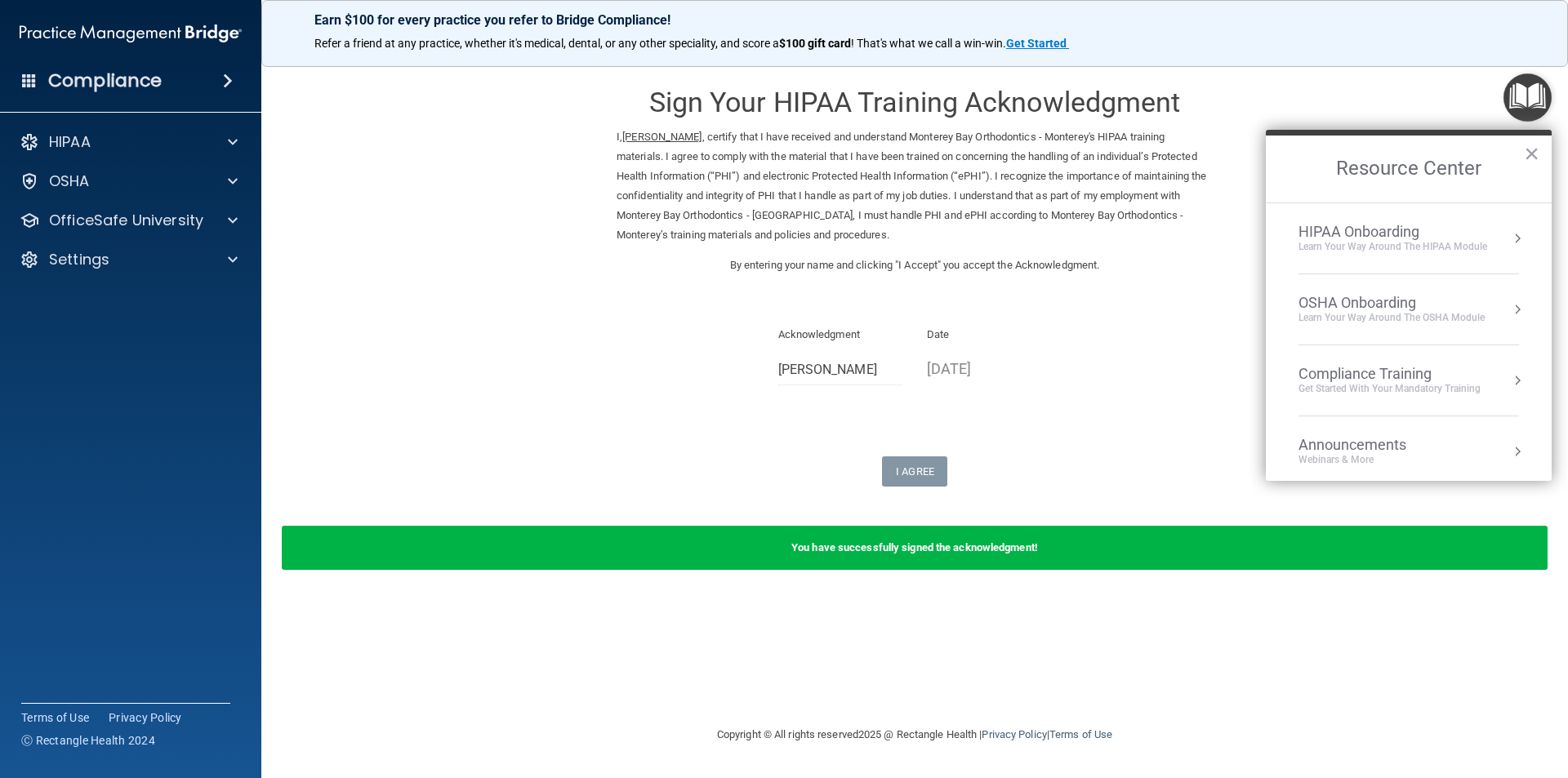
click at [1347, 370] on div "Compliance Training" at bounding box center [1389, 374] width 183 height 18
click at [1388, 220] on ol "HIPAA Training for Members" at bounding box center [1408, 342] width 260 height 279
click at [1388, 230] on div "HIPAA Training for Members" at bounding box center [1370, 230] width 183 height 15
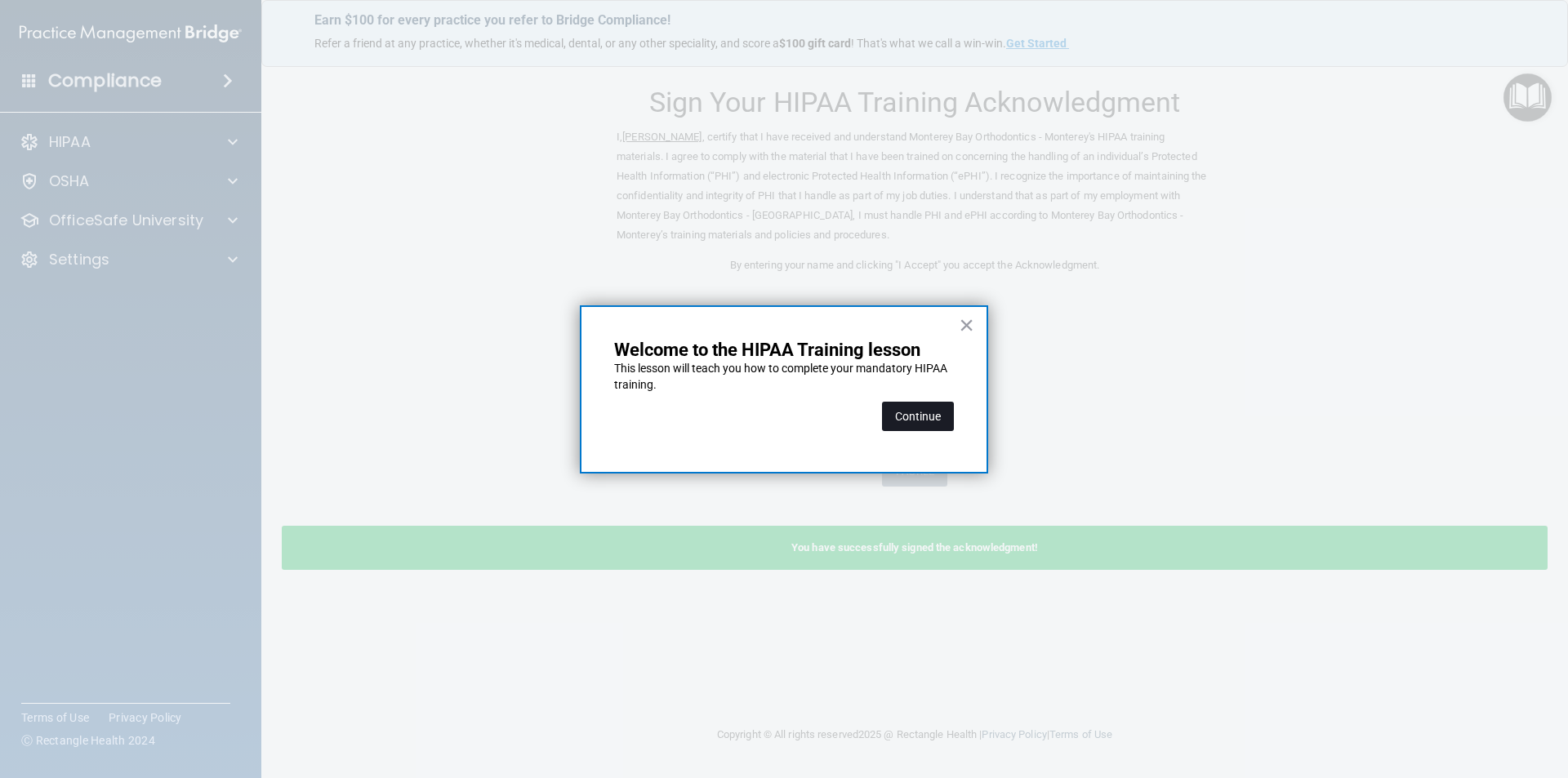
click at [928, 411] on button "Continue" at bounding box center [917, 416] width 72 height 29
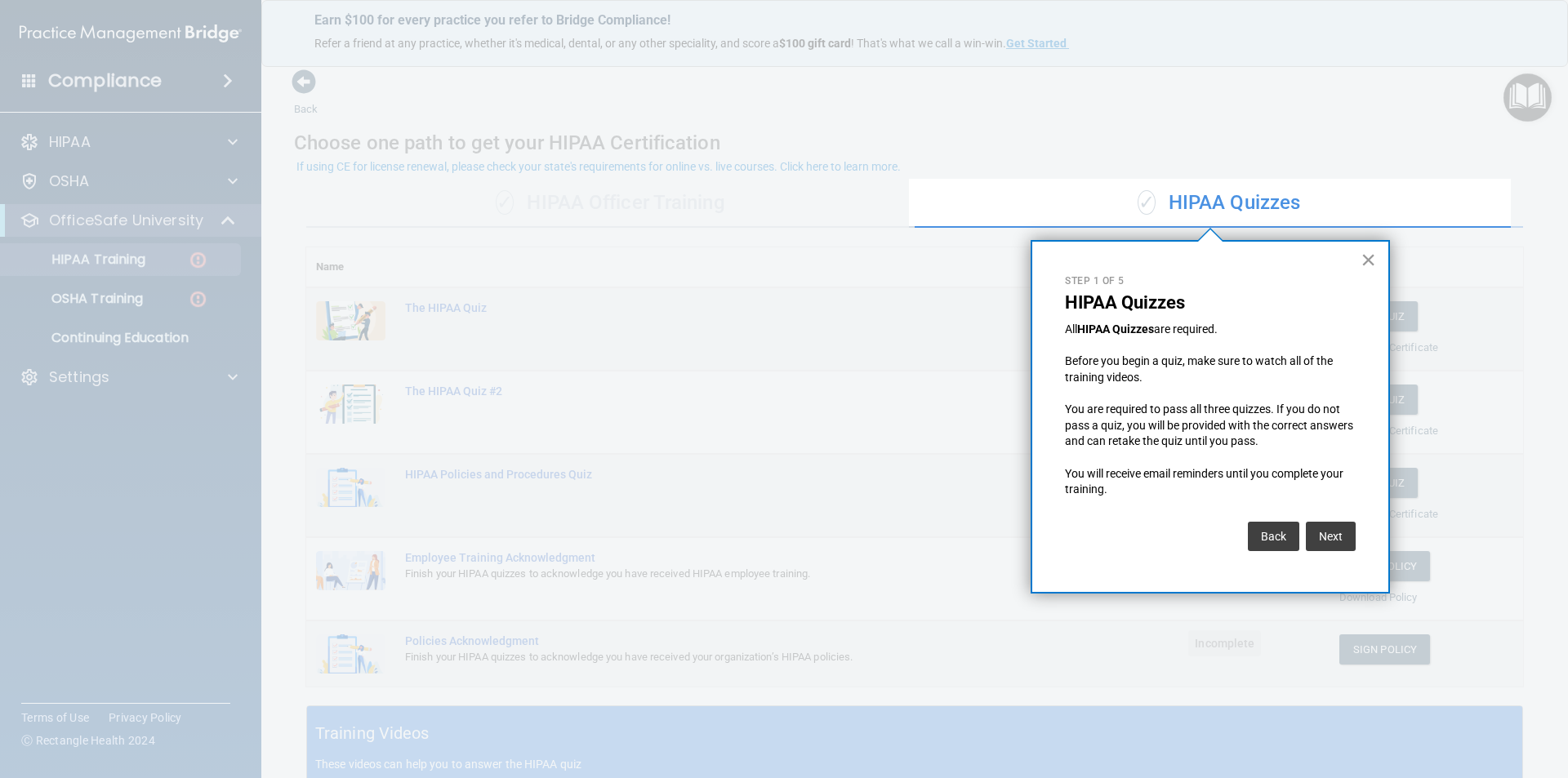
click at [1361, 257] on button "×" at bounding box center [1368, 259] width 16 height 26
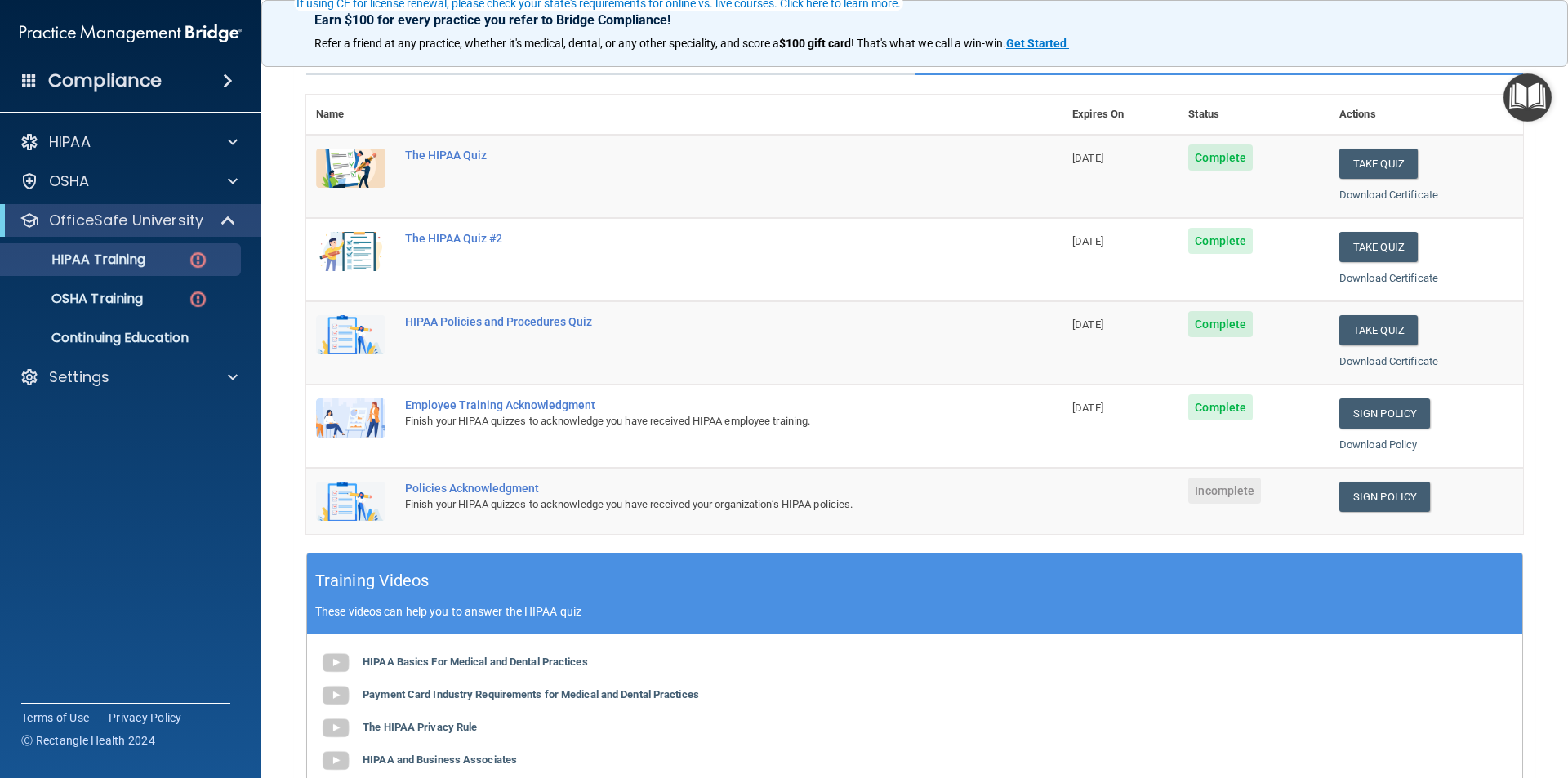
scroll to position [163, 0]
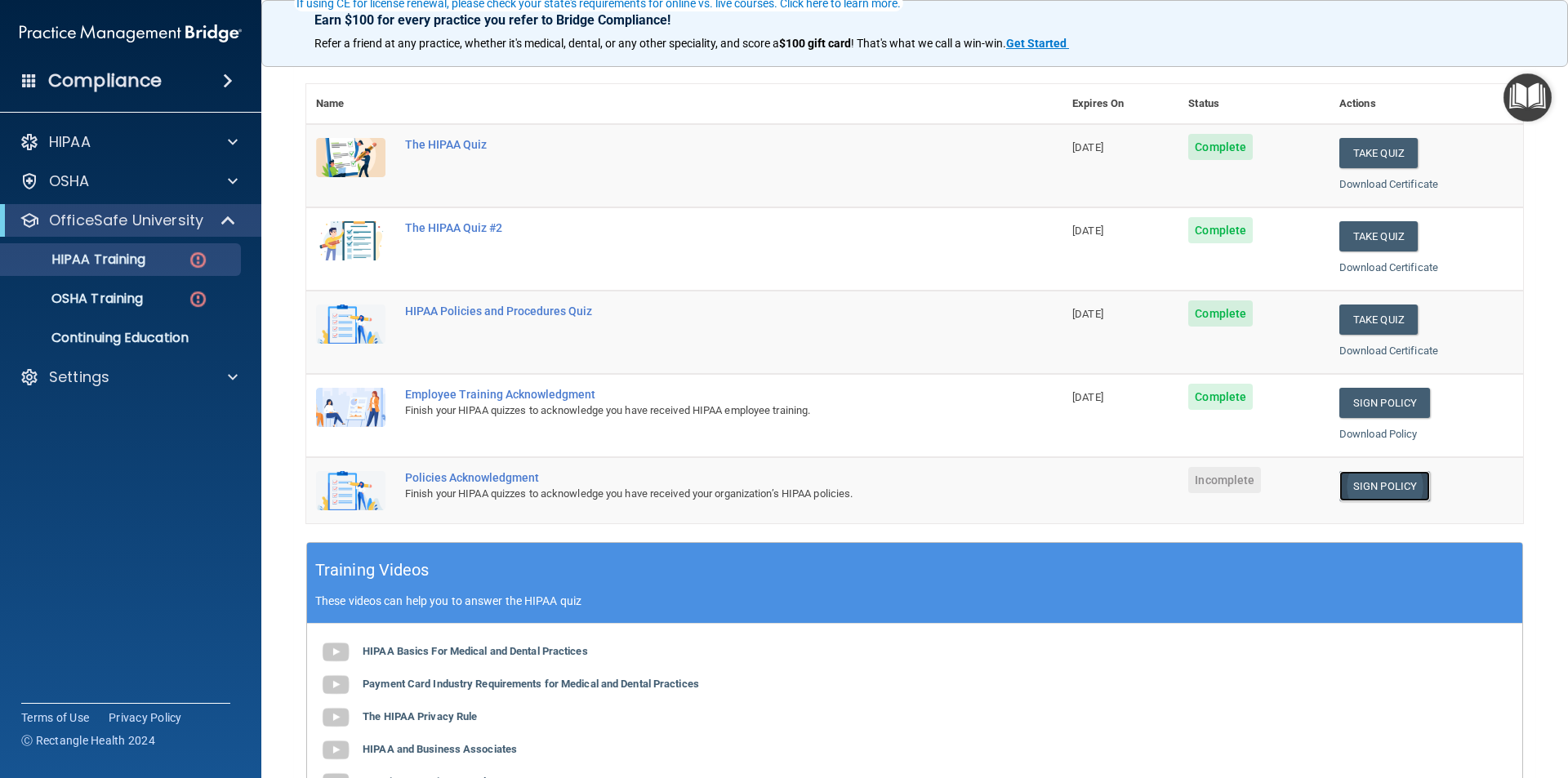
click at [1374, 493] on link "Sign Policy" at bounding box center [1385, 486] width 90 height 30
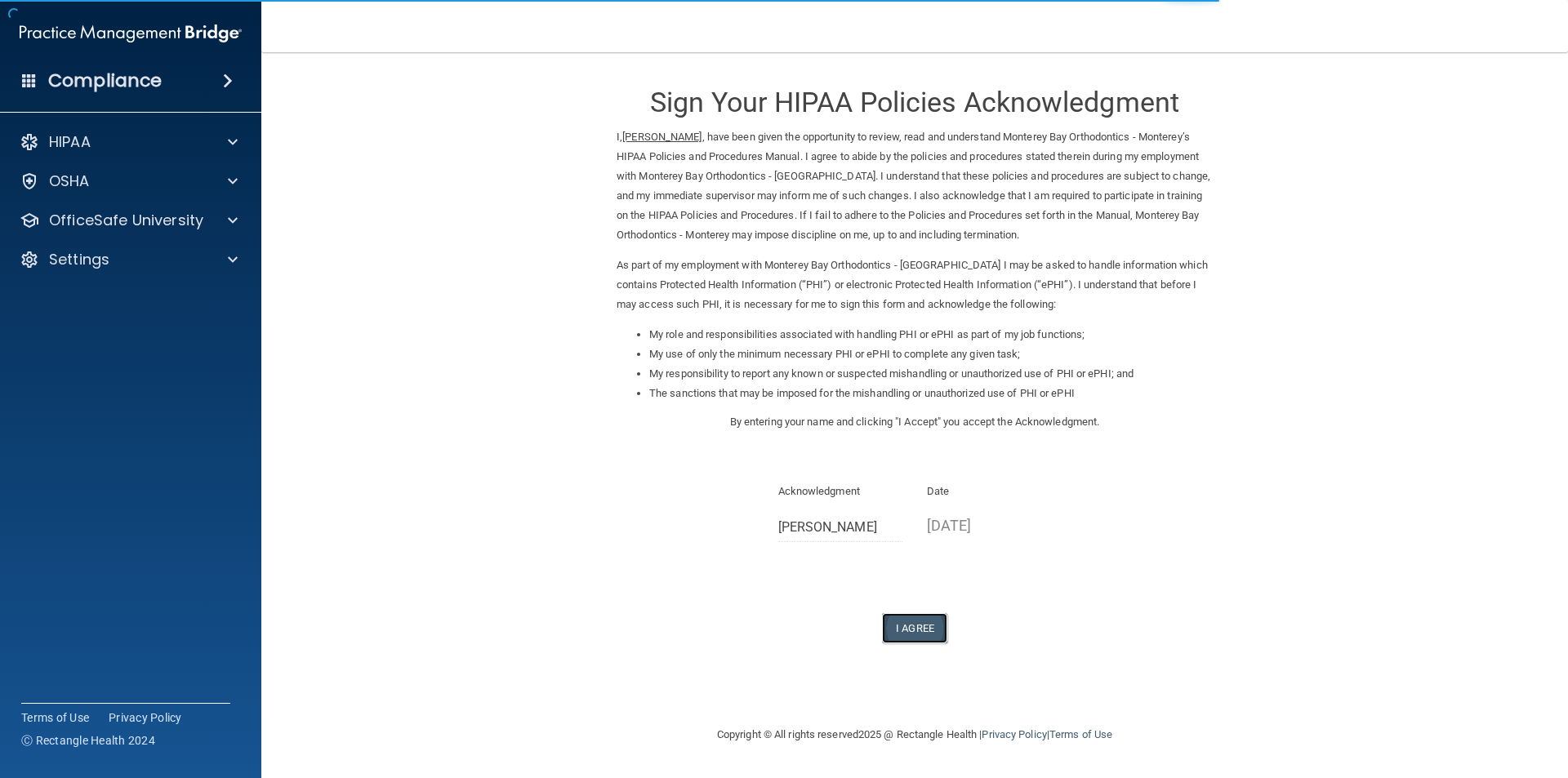
click at [899, 640] on button "I Agree" at bounding box center [915, 628] width 66 height 30
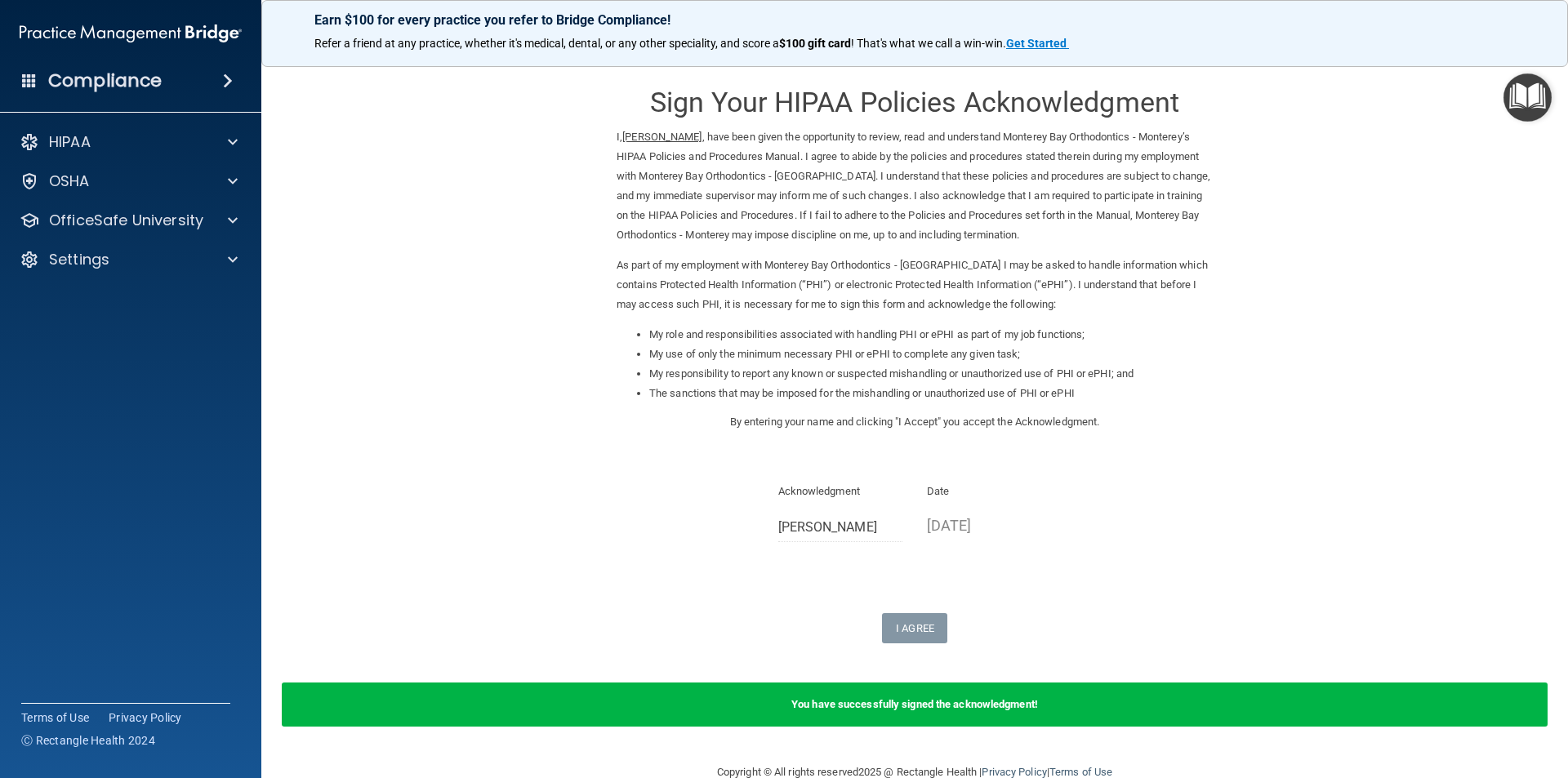
click at [1540, 95] on img "Open Resource Center" at bounding box center [1527, 97] width 48 height 48
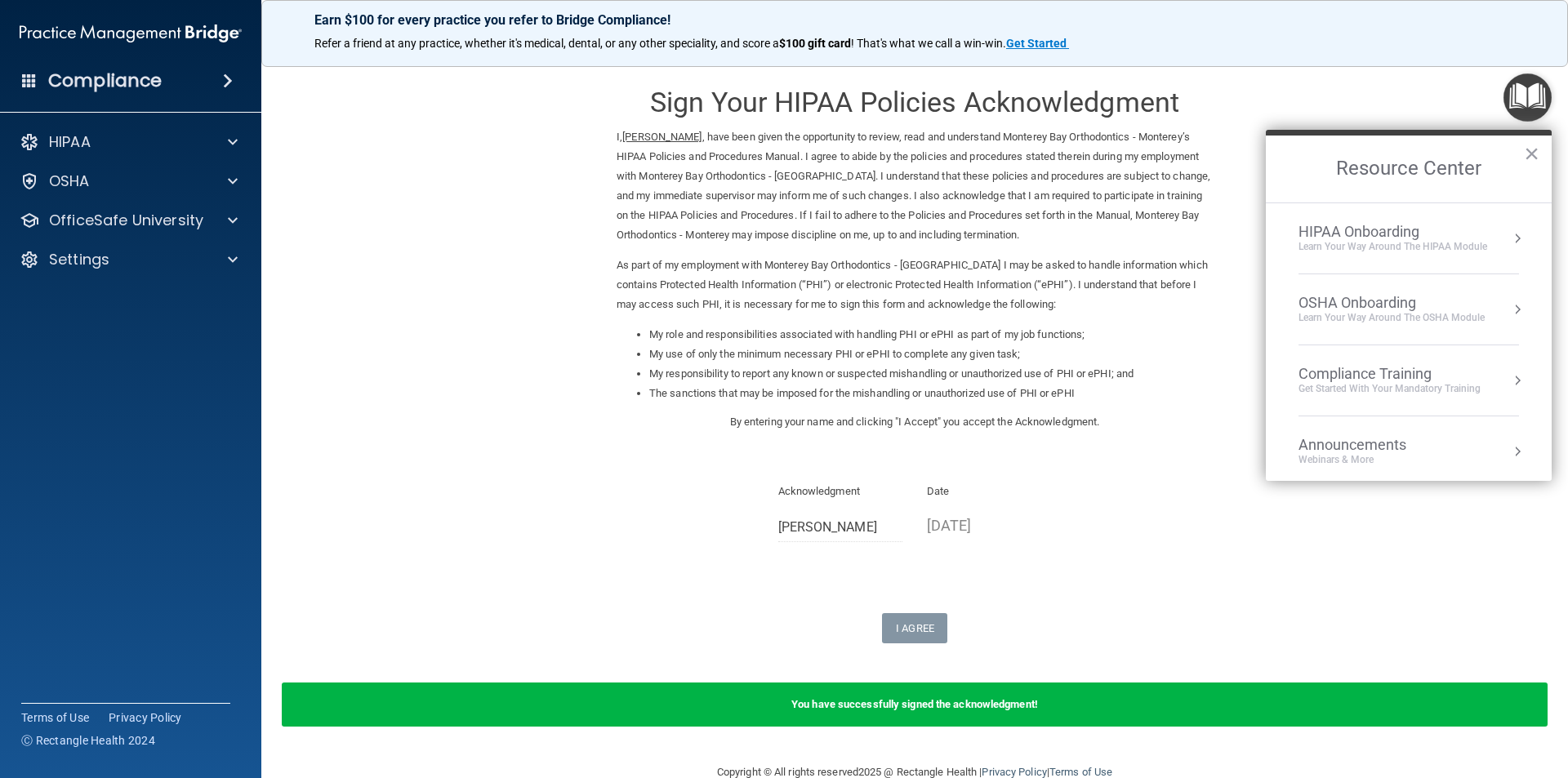
click at [1367, 372] on div "Compliance Training" at bounding box center [1389, 374] width 183 height 18
click at [1390, 223] on div "HIPAA Training for Members" at bounding box center [1370, 230] width 183 height 15
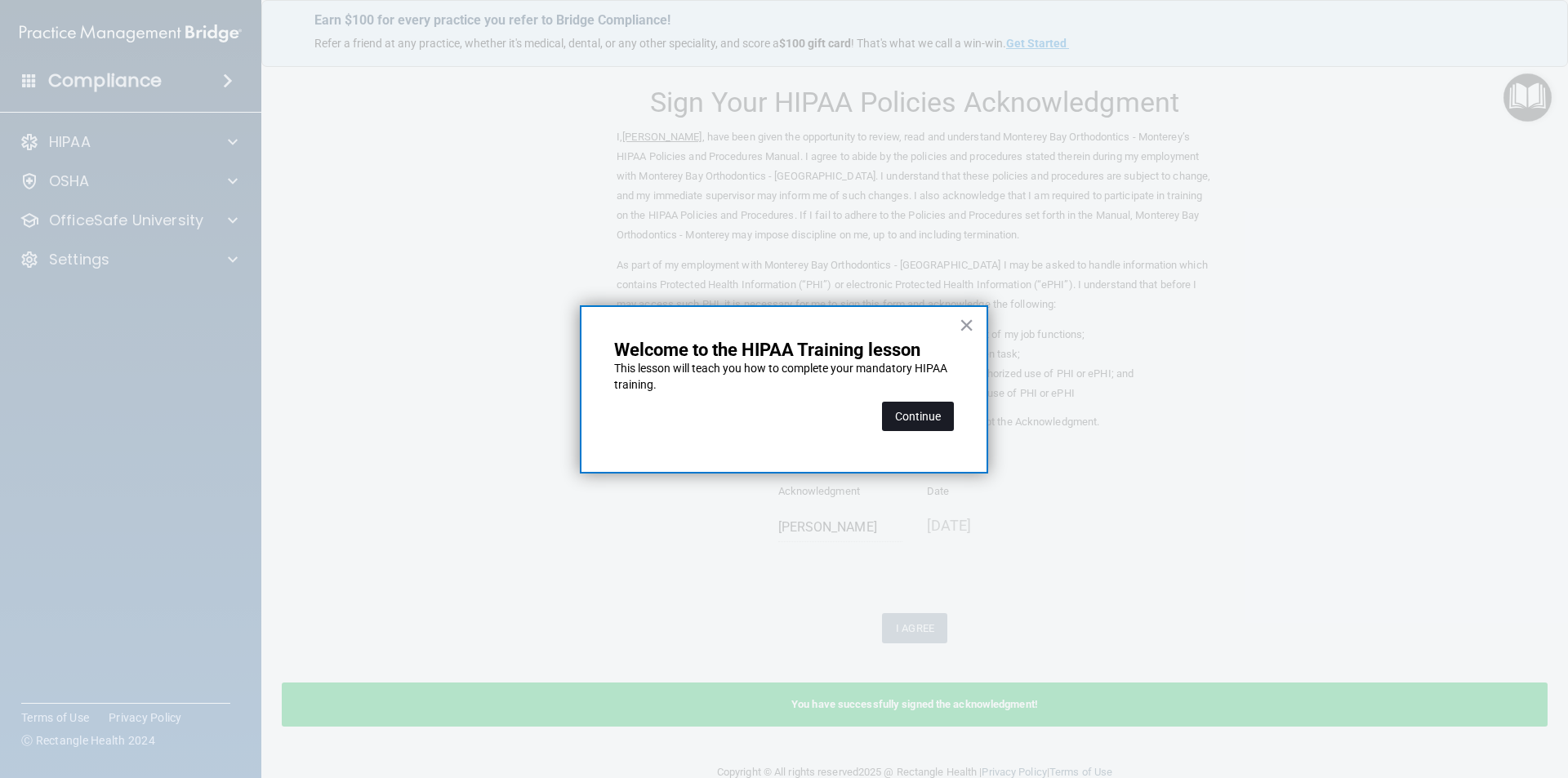
click at [911, 425] on button "Continue" at bounding box center [917, 416] width 72 height 29
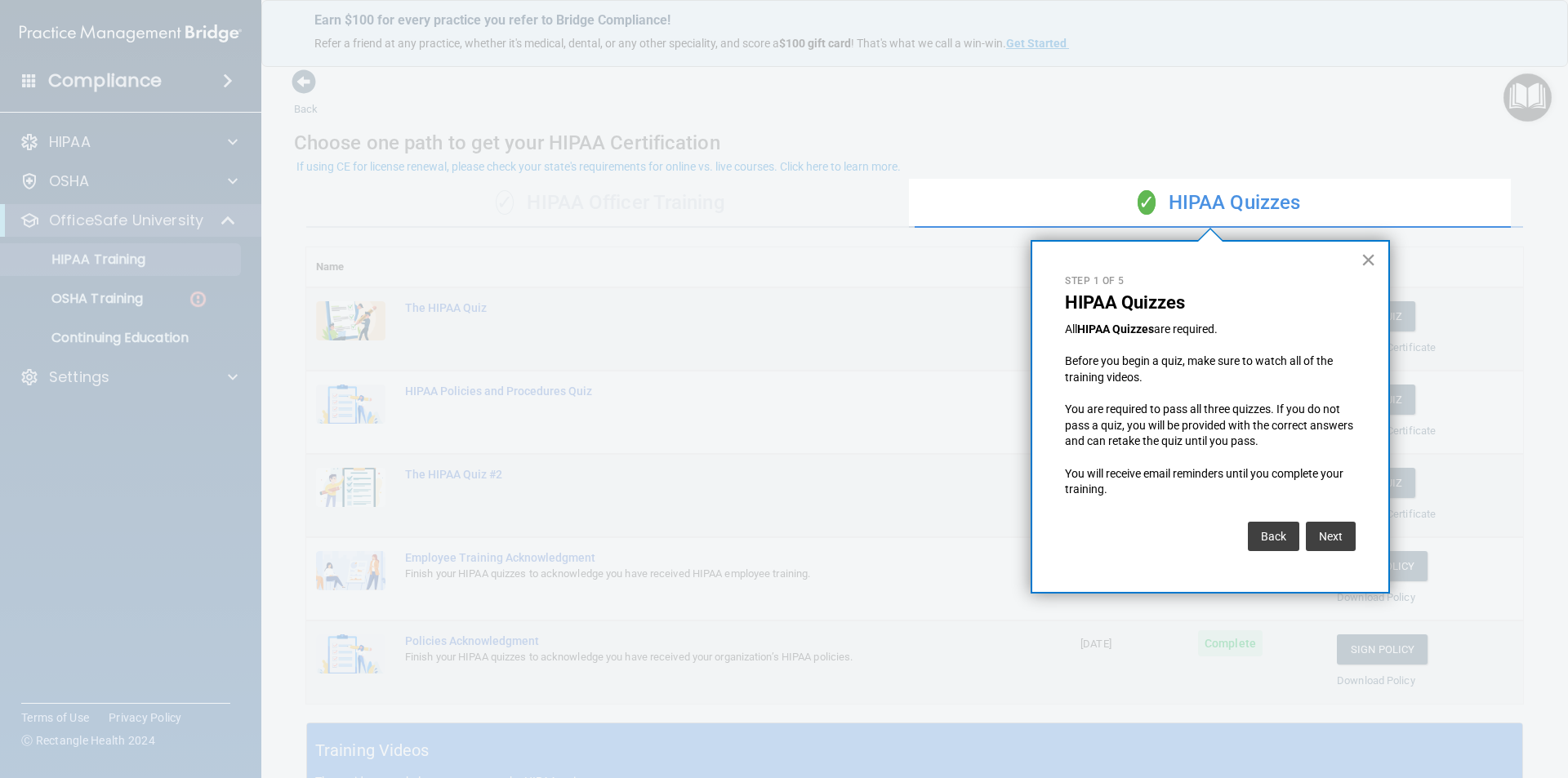
click at [1366, 260] on button "×" at bounding box center [1368, 259] width 16 height 26
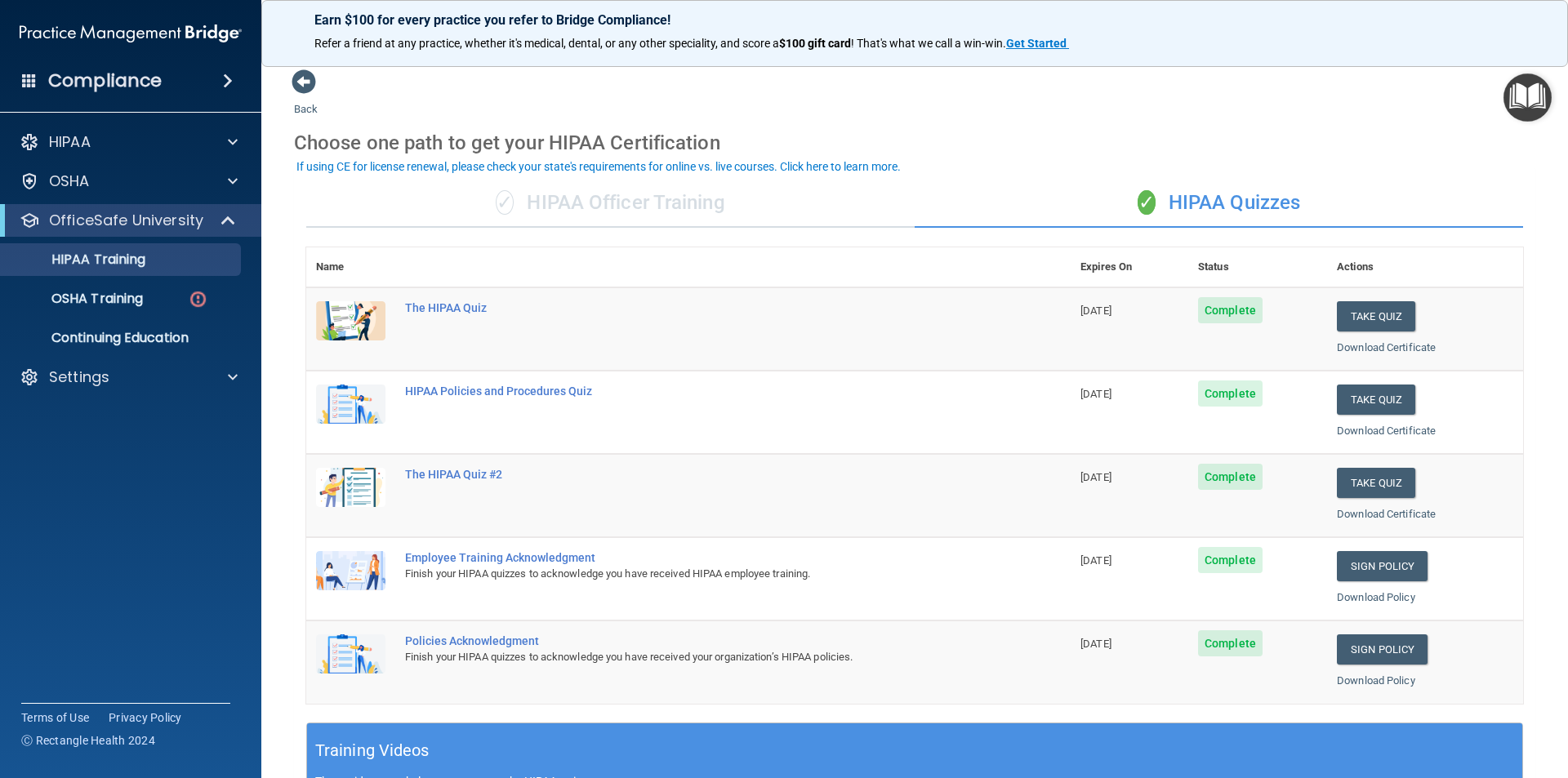
click at [1527, 82] on img "Open Resource Center" at bounding box center [1527, 97] width 48 height 48
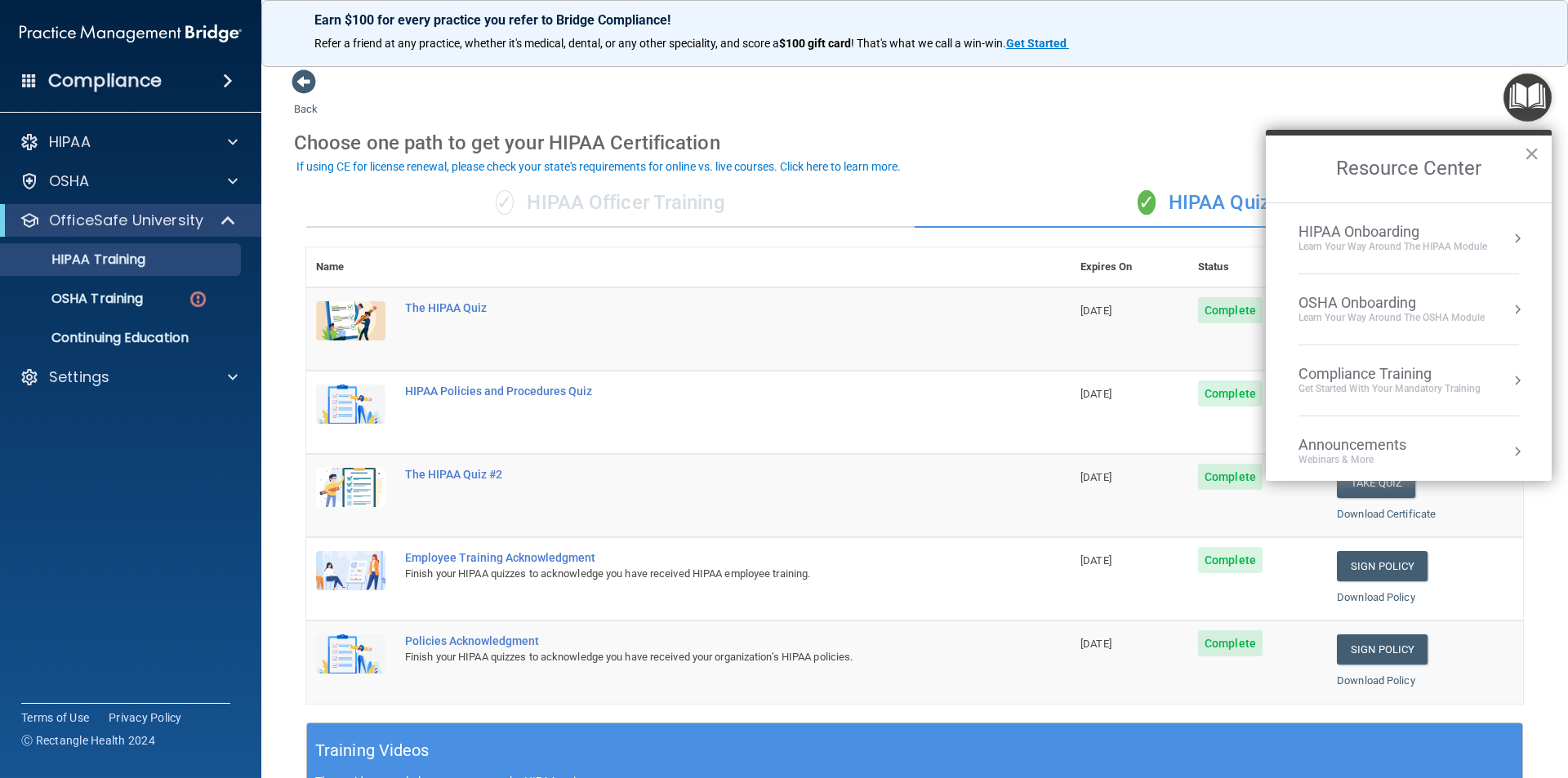
click at [1209, 123] on div "Choose one path to get your HIPAA Certification" at bounding box center [915, 142] width 1241 height 47
click at [1222, 184] on div "✓ HIPAA Quizzes" at bounding box center [1219, 203] width 608 height 49
click at [1530, 151] on button "×" at bounding box center [1532, 153] width 16 height 26
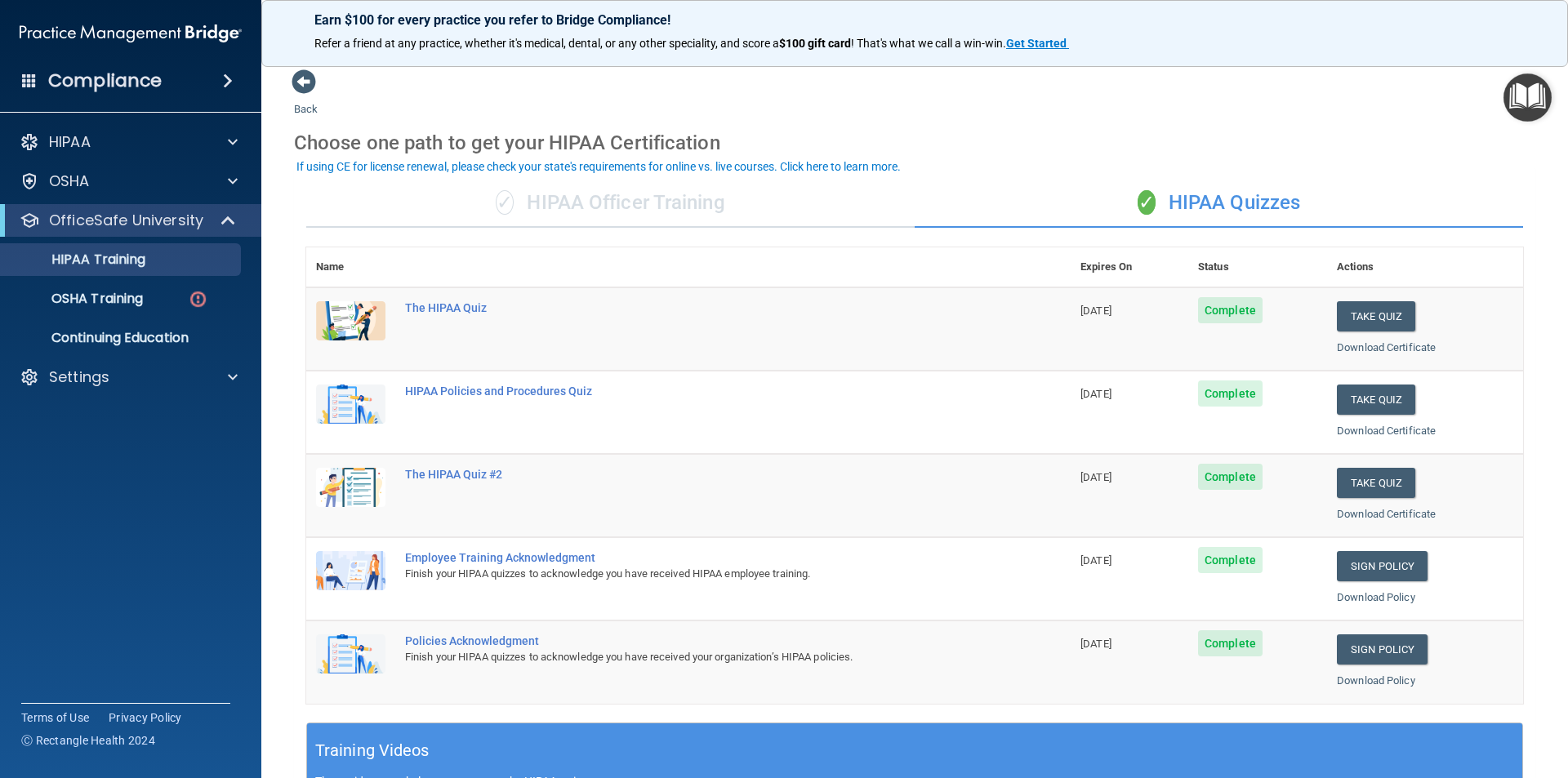
click at [1219, 176] on div "✓ HIPAA Officer Training ✓ HIPAA Quizzes Name Expires On Status Actions The HIP…" at bounding box center [915, 665] width 1241 height 998
click at [1215, 197] on div "✓ HIPAA Quizzes" at bounding box center [1219, 203] width 608 height 49
click at [546, 212] on div "✓ HIPAA Officer Training" at bounding box center [610, 203] width 608 height 49
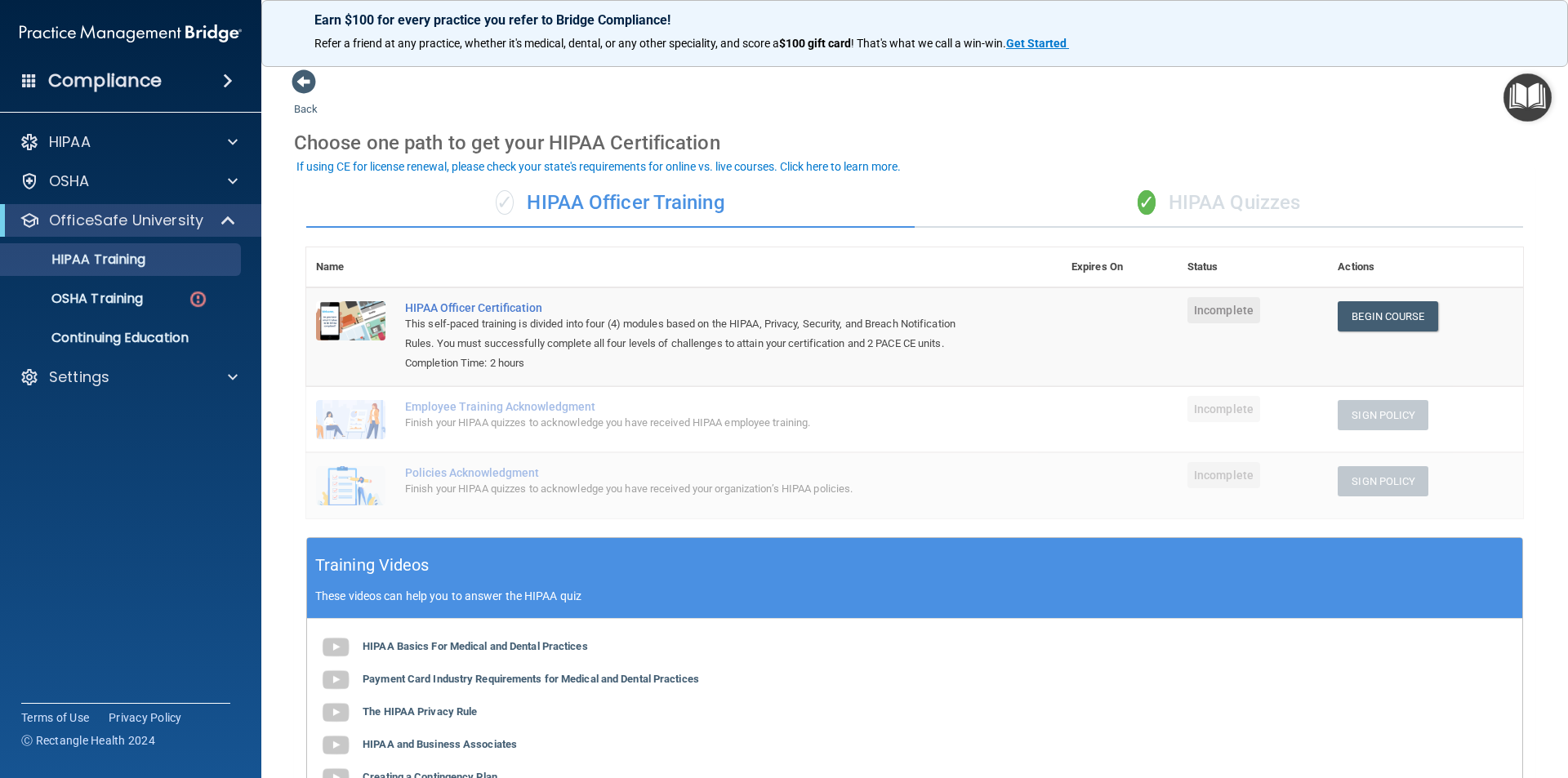
click at [1514, 91] on img "Open Resource Center" at bounding box center [1527, 97] width 48 height 48
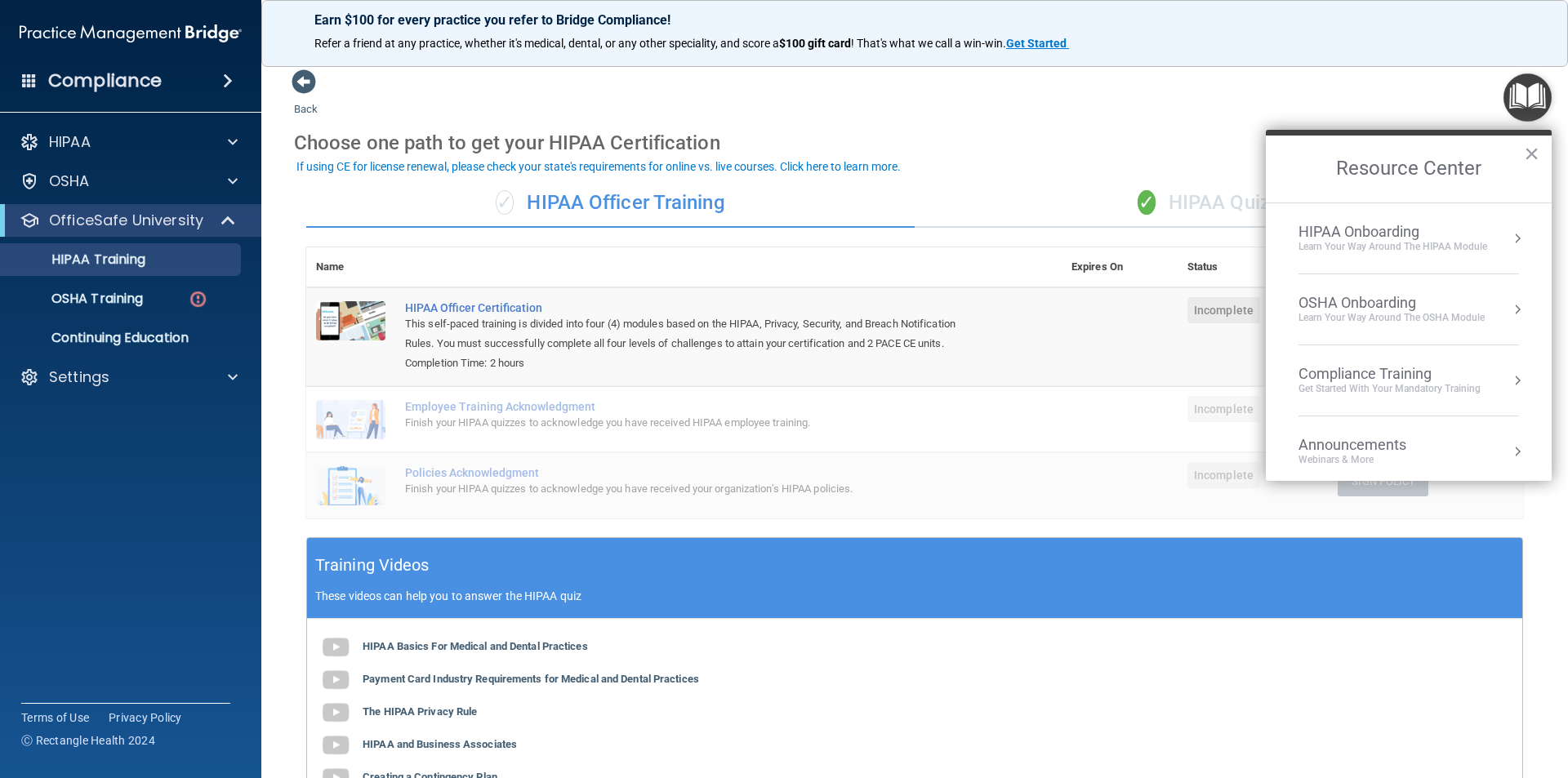
click at [1375, 294] on div "OSHA Onboarding" at bounding box center [1391, 303] width 186 height 18
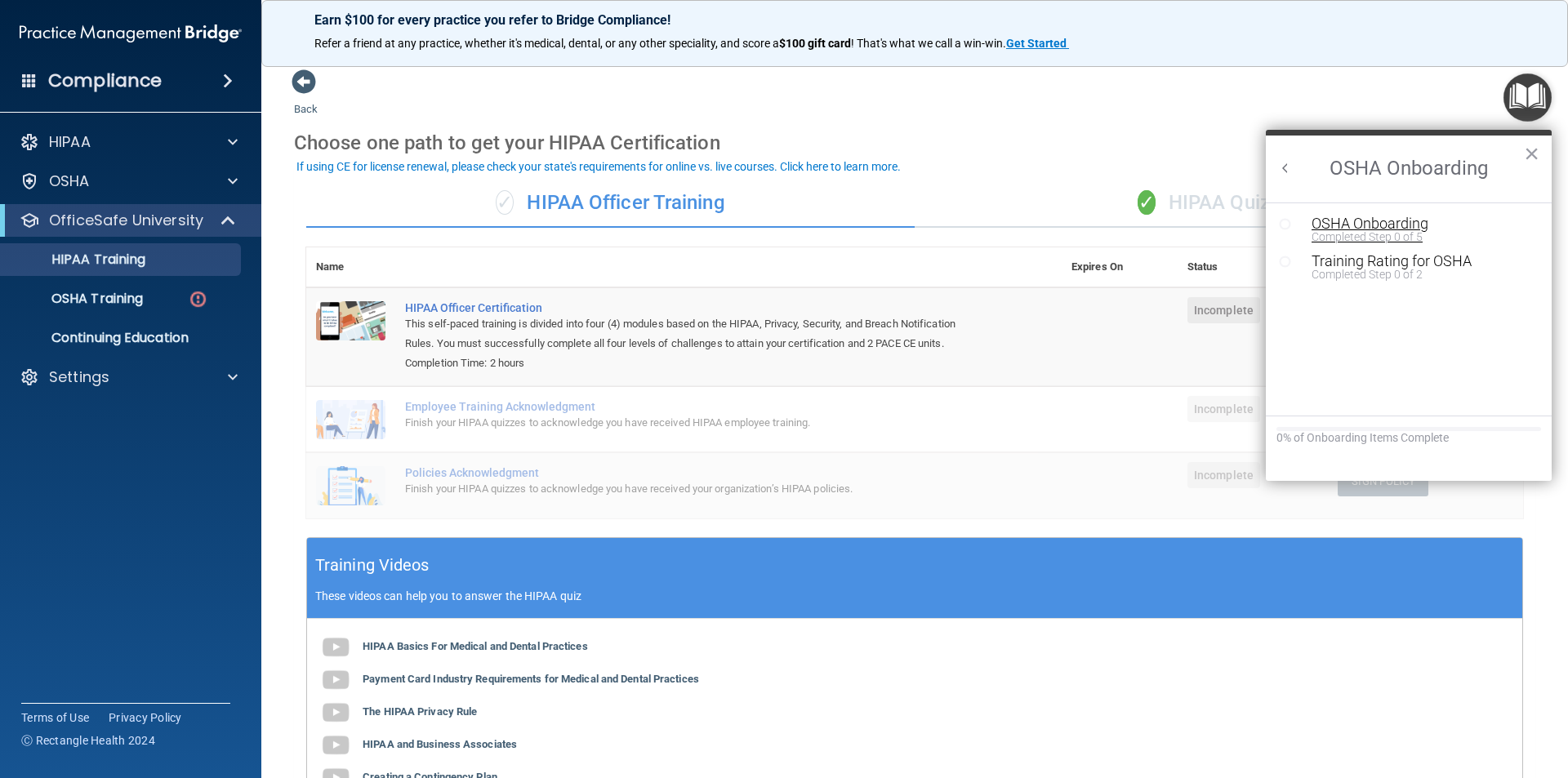
click at [1392, 218] on div "OSHA Onboarding" at bounding box center [1420, 224] width 219 height 15
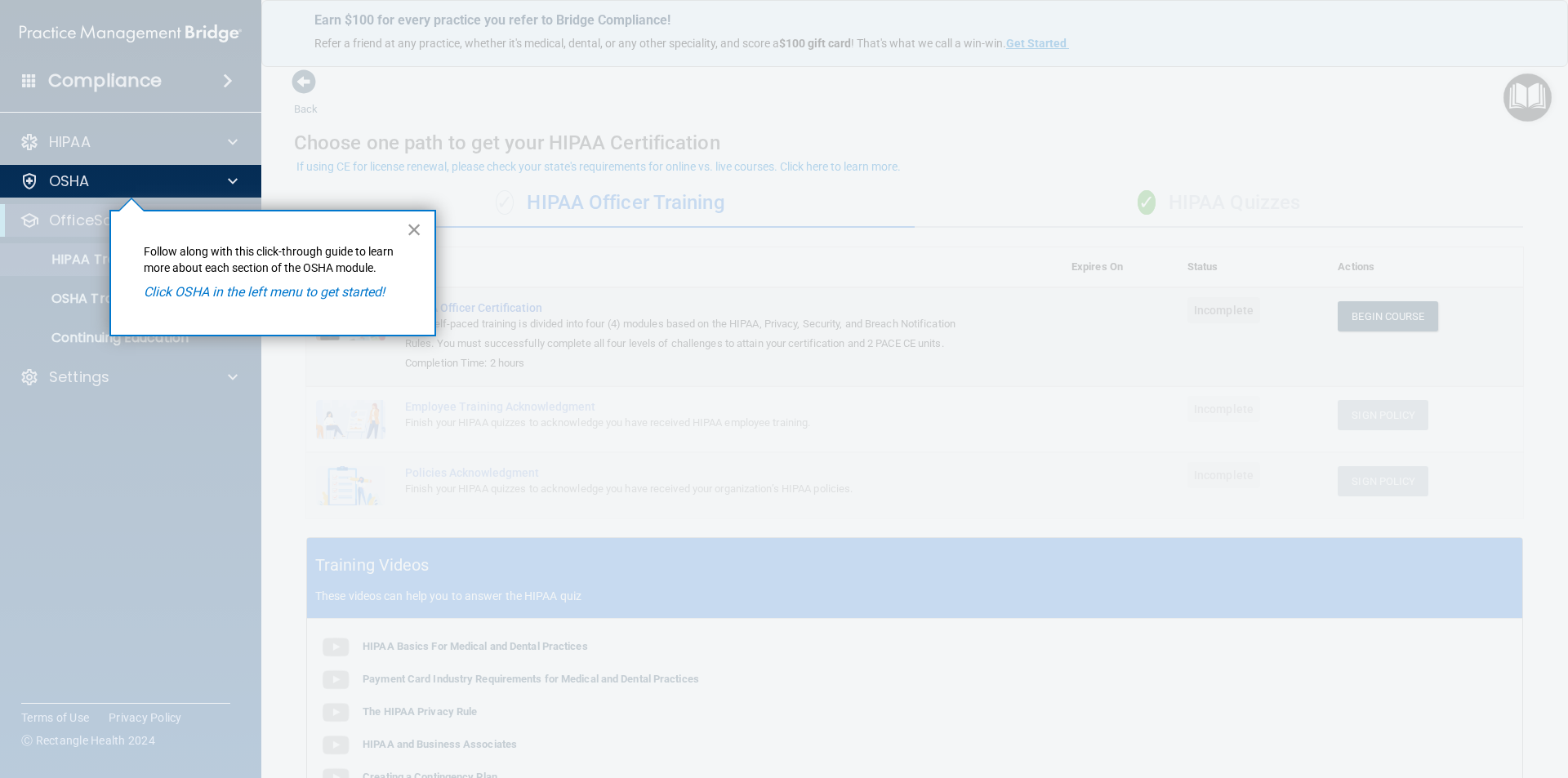
click at [410, 240] on button "×" at bounding box center [414, 230] width 16 height 26
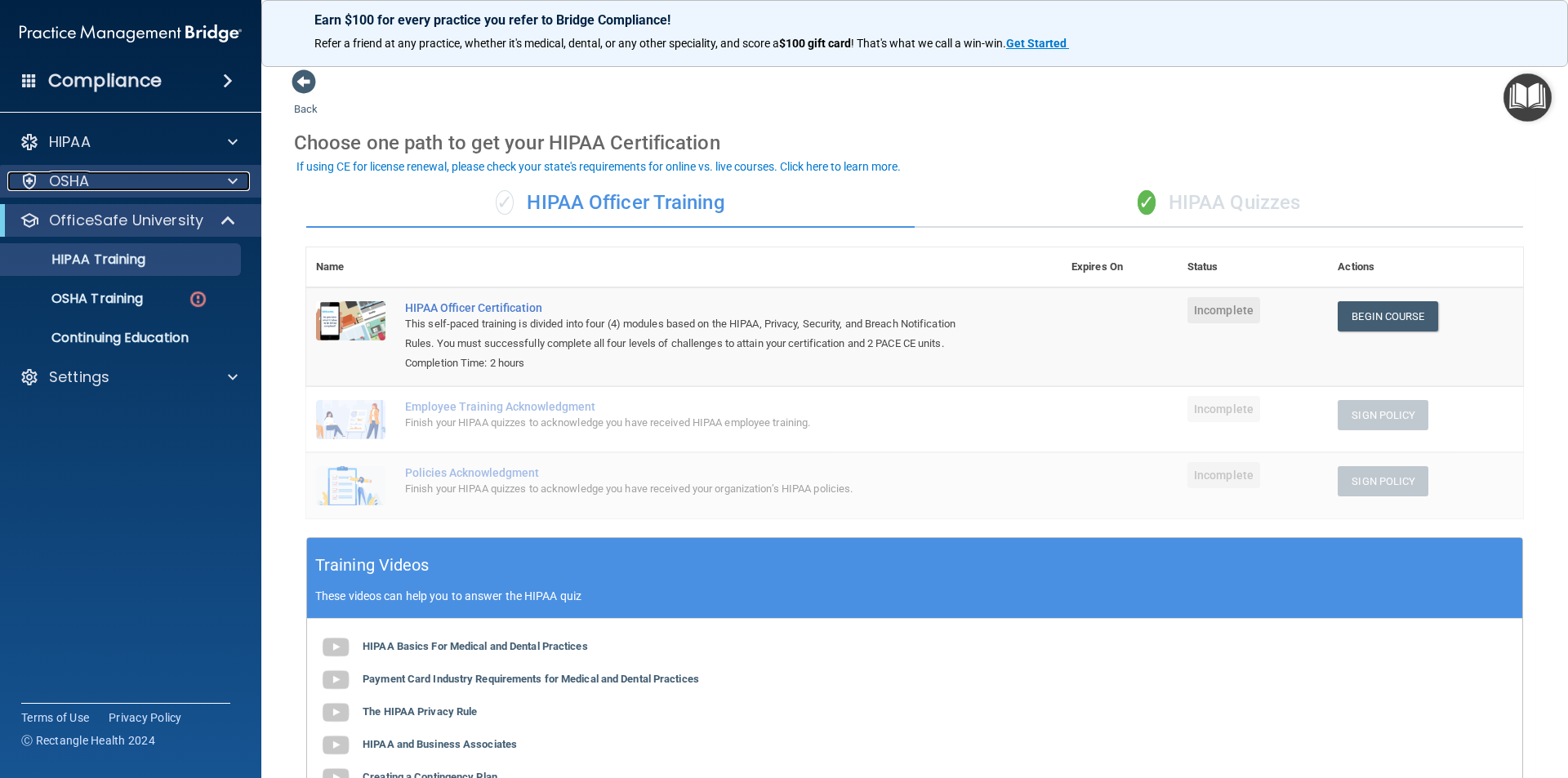
click at [203, 176] on div "OSHA" at bounding box center [108, 182] width 202 height 20
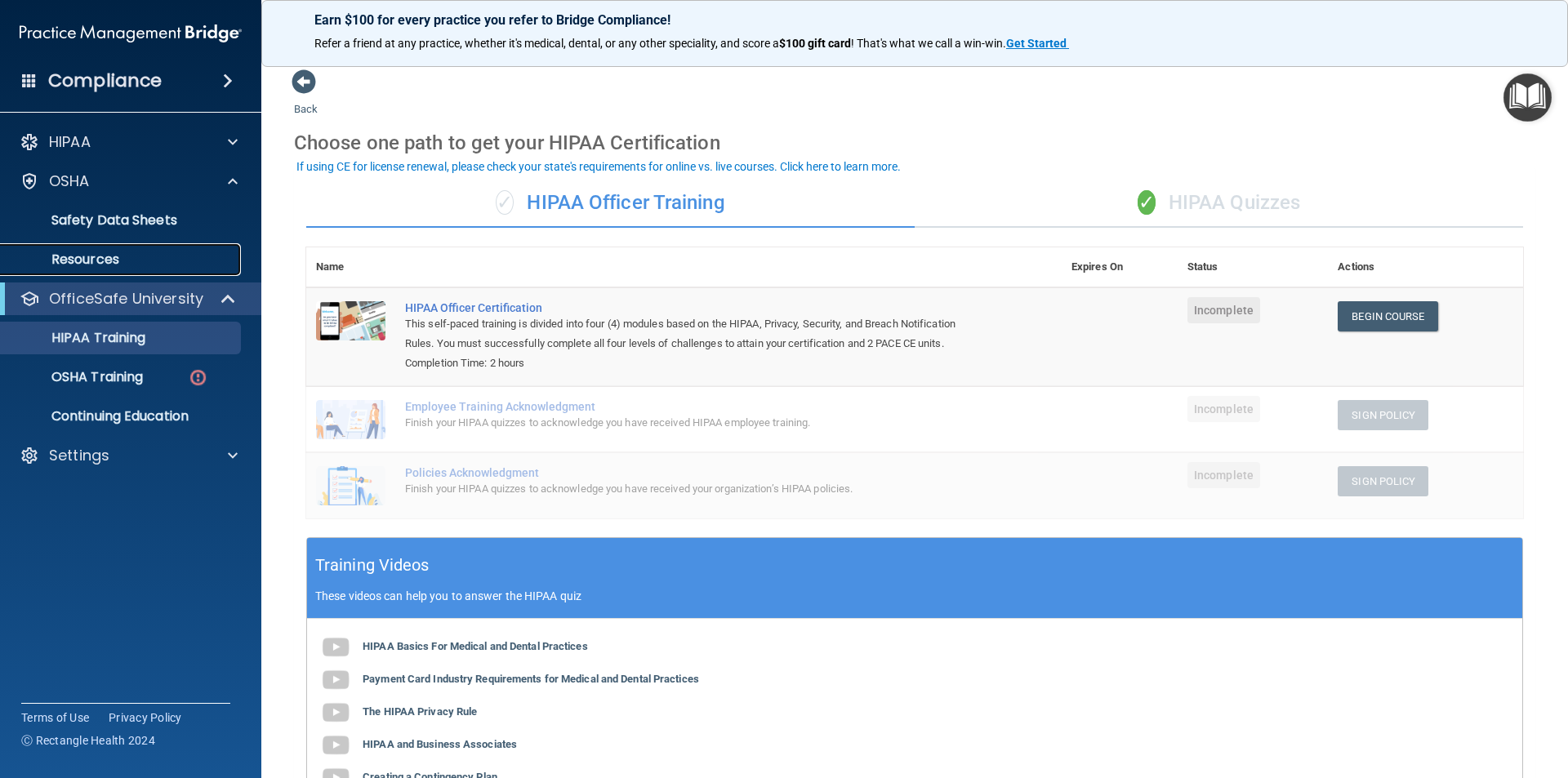
click at [94, 253] on p "Resources" at bounding box center [122, 259] width 223 height 17
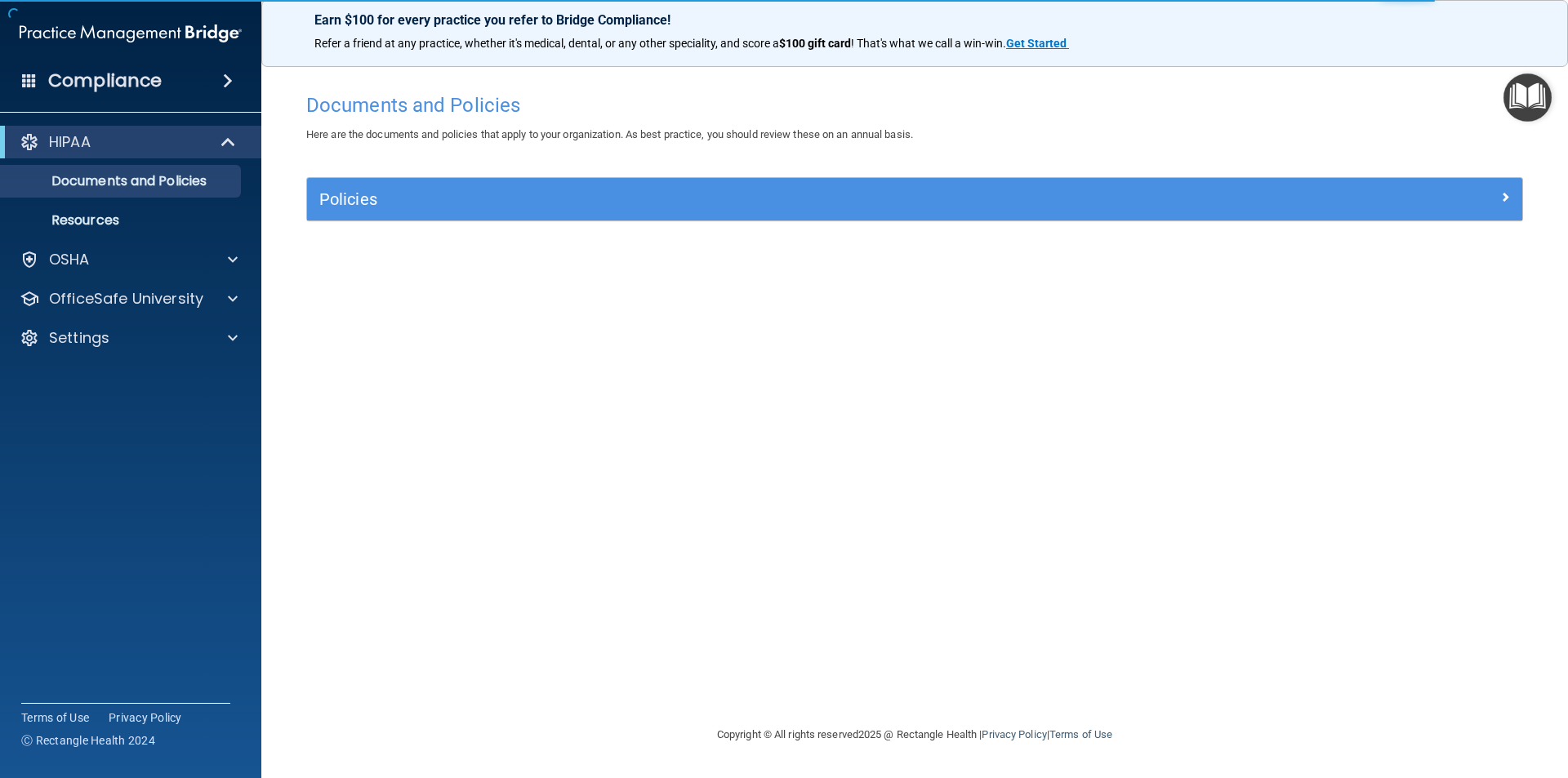
click at [1535, 102] on img "Open Resource Center" at bounding box center [1527, 97] width 48 height 48
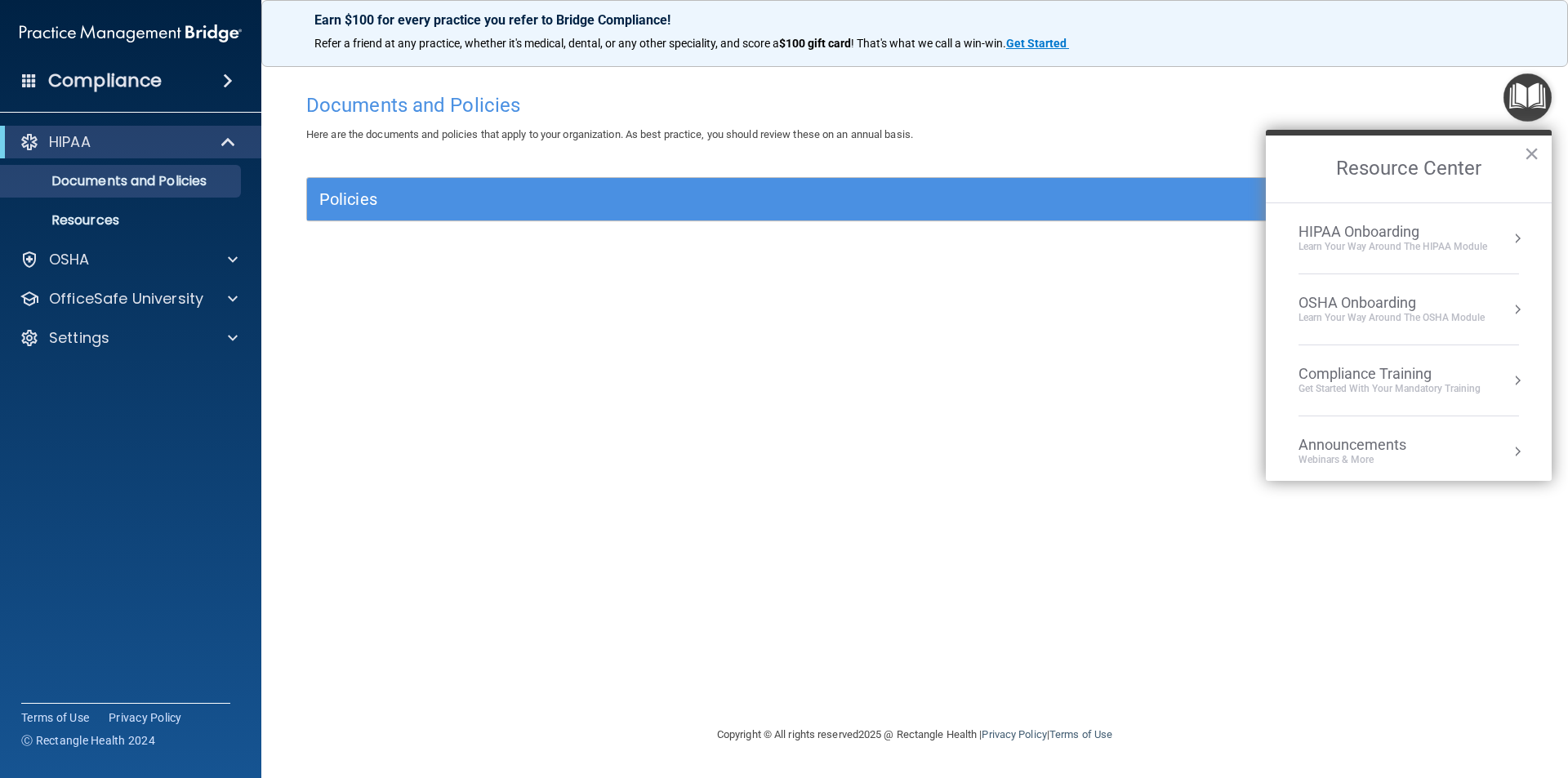
click at [1394, 299] on div "OSHA Onboarding" at bounding box center [1391, 303] width 186 height 18
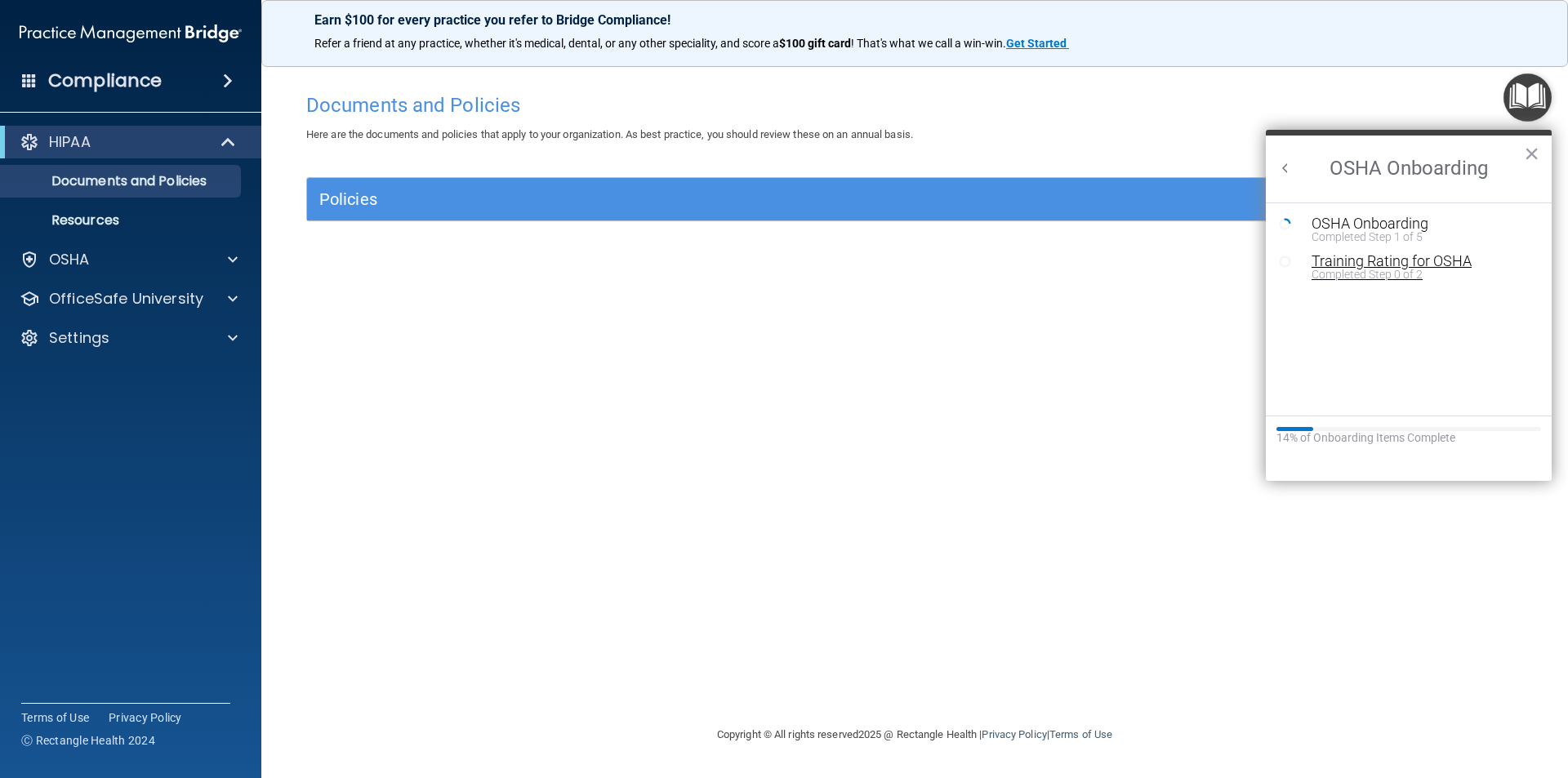
click at [1389, 264] on div "Training Rating for OSHA" at bounding box center [1420, 261] width 219 height 15
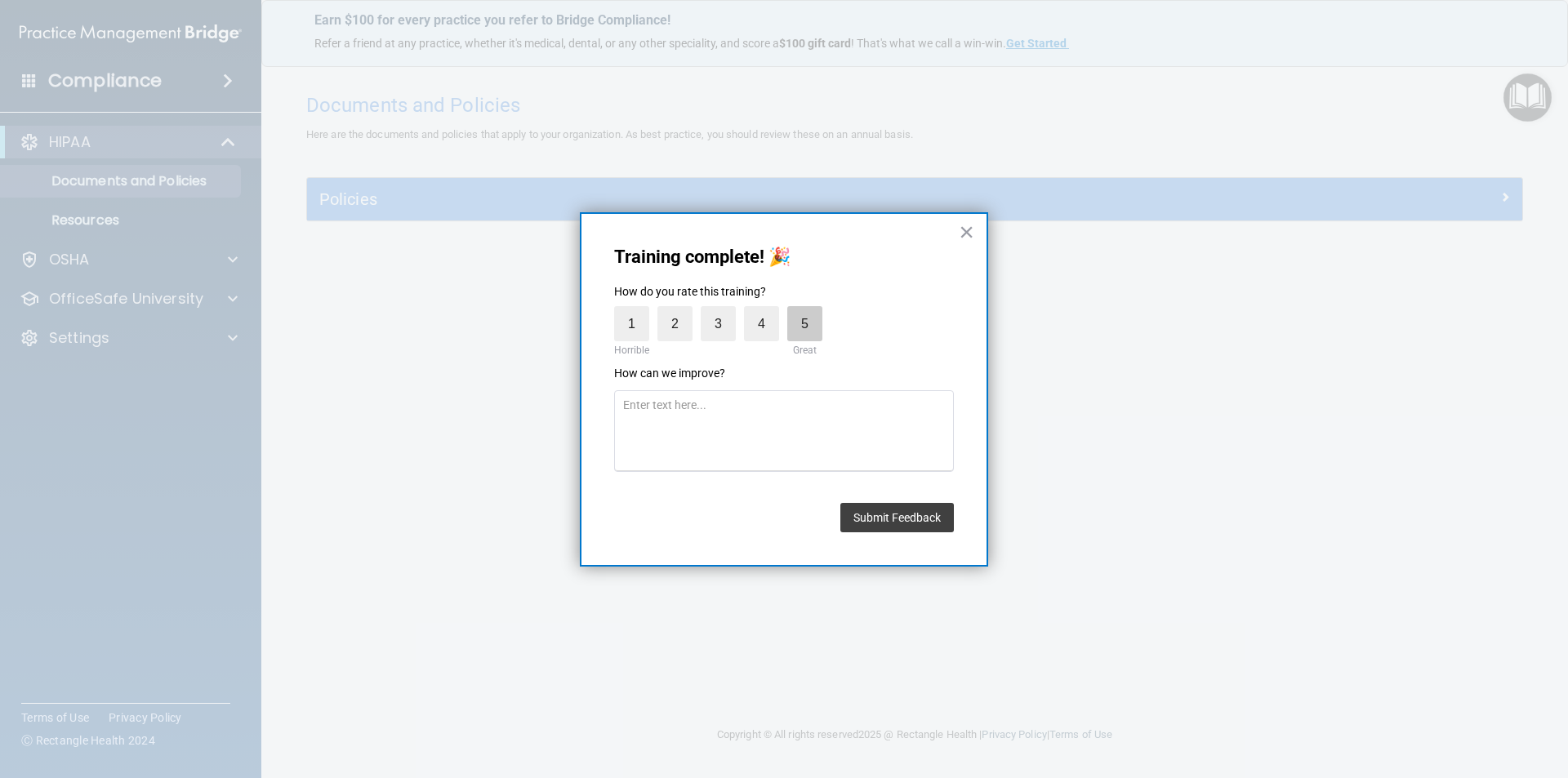
click at [795, 321] on label "5" at bounding box center [805, 324] width 35 height 35
click at [766, 310] on input "5" at bounding box center [766, 310] width 0 height 0
click at [838, 519] on div "Submit Feedback" at bounding box center [784, 513] width 340 height 37
click at [845, 519] on button "Submit Feedback" at bounding box center [897, 518] width 114 height 29
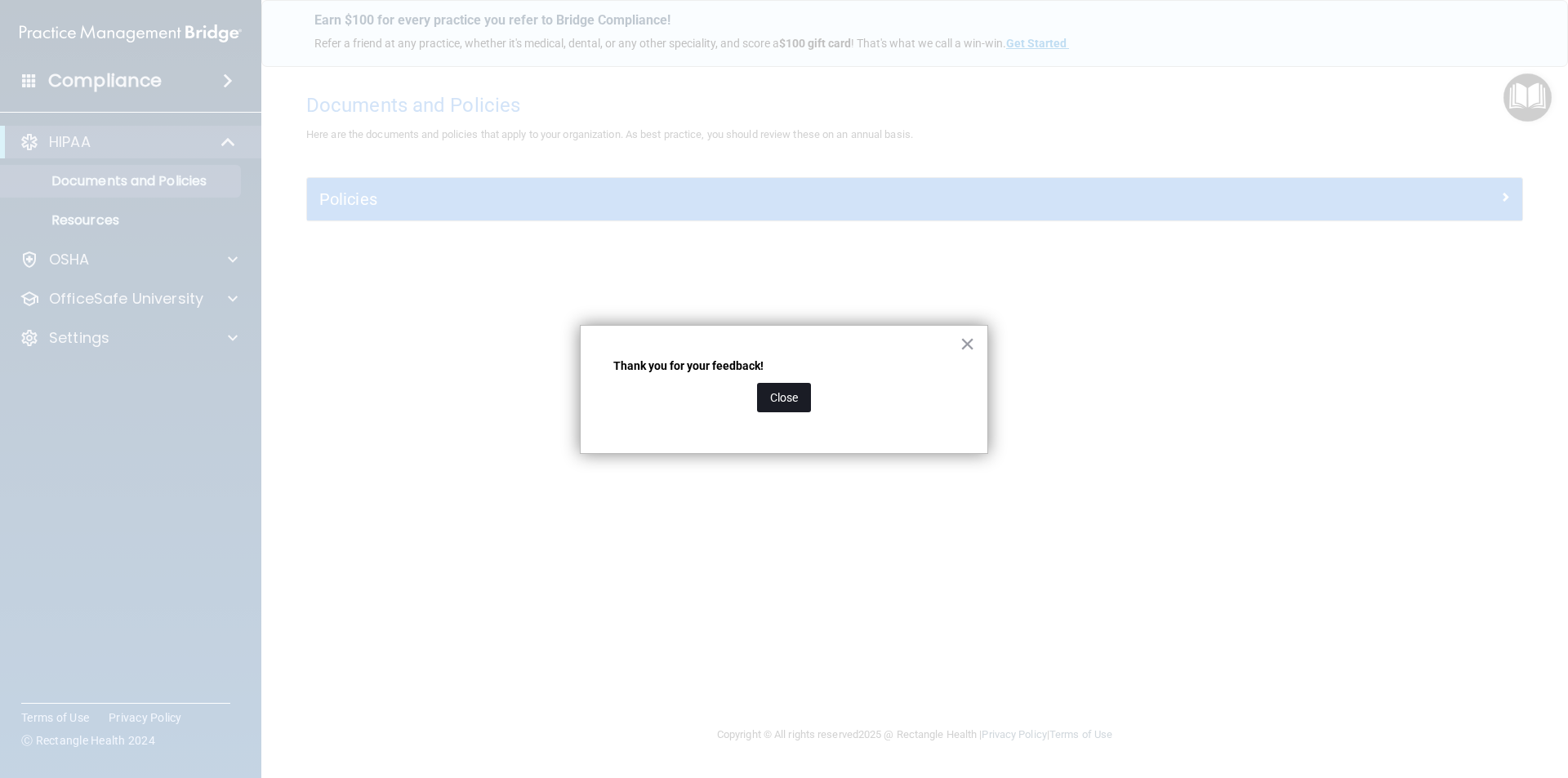
click at [807, 396] on button "Close" at bounding box center [783, 397] width 54 height 29
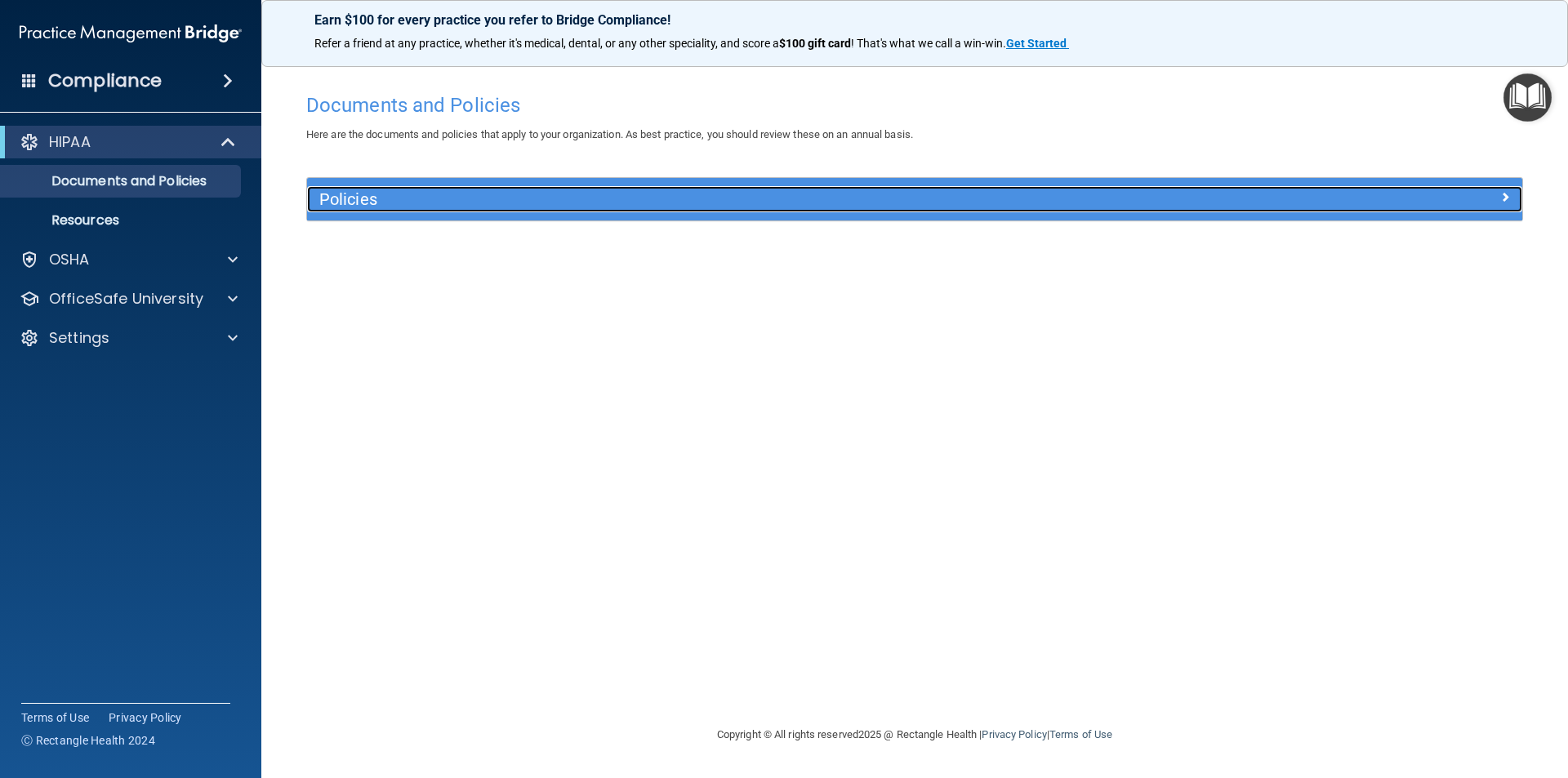
click at [754, 210] on div "Policies" at bounding box center [762, 199] width 912 height 26
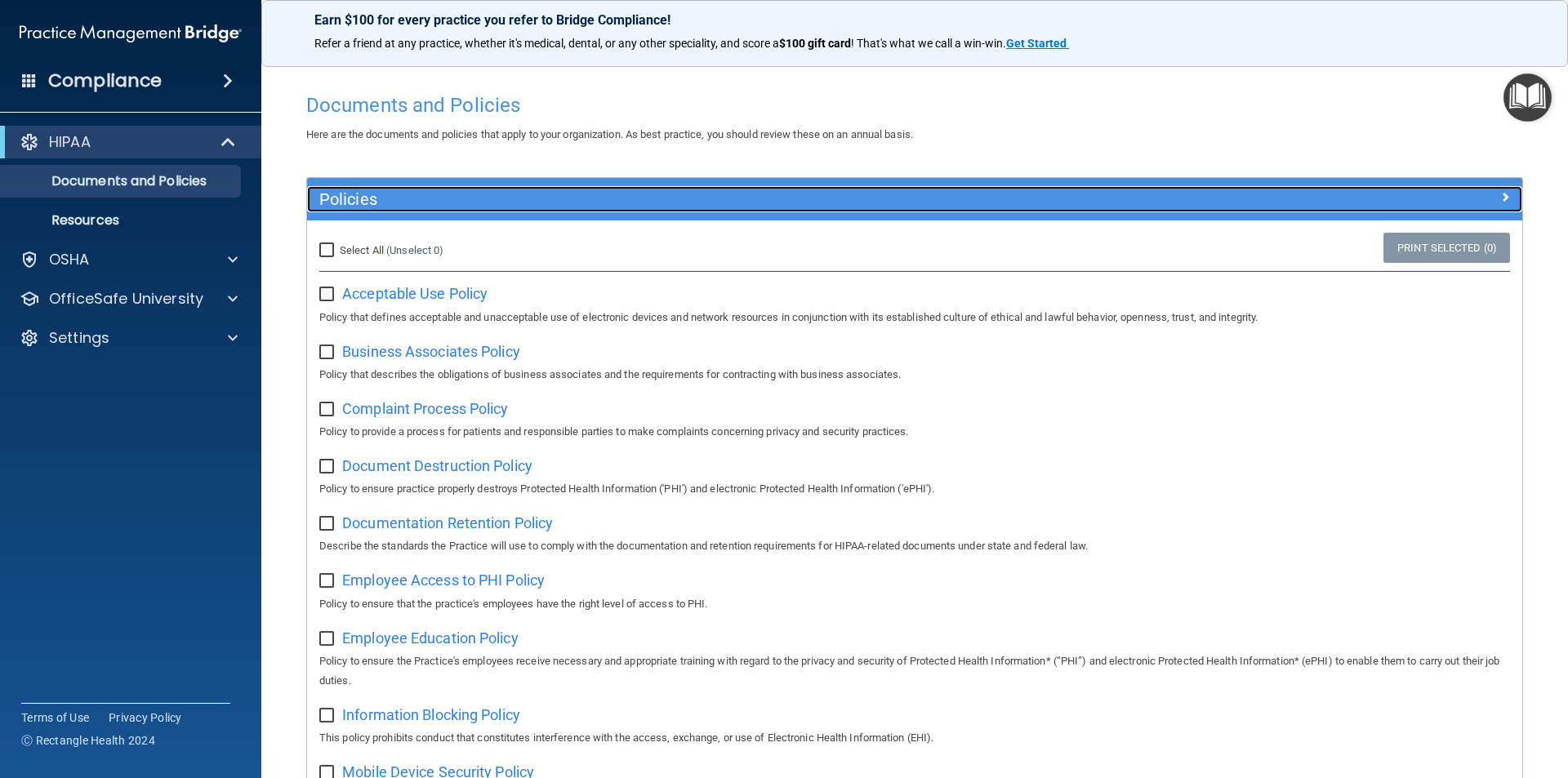
click at [754, 209] on div "Policies" at bounding box center [762, 199] width 912 height 26
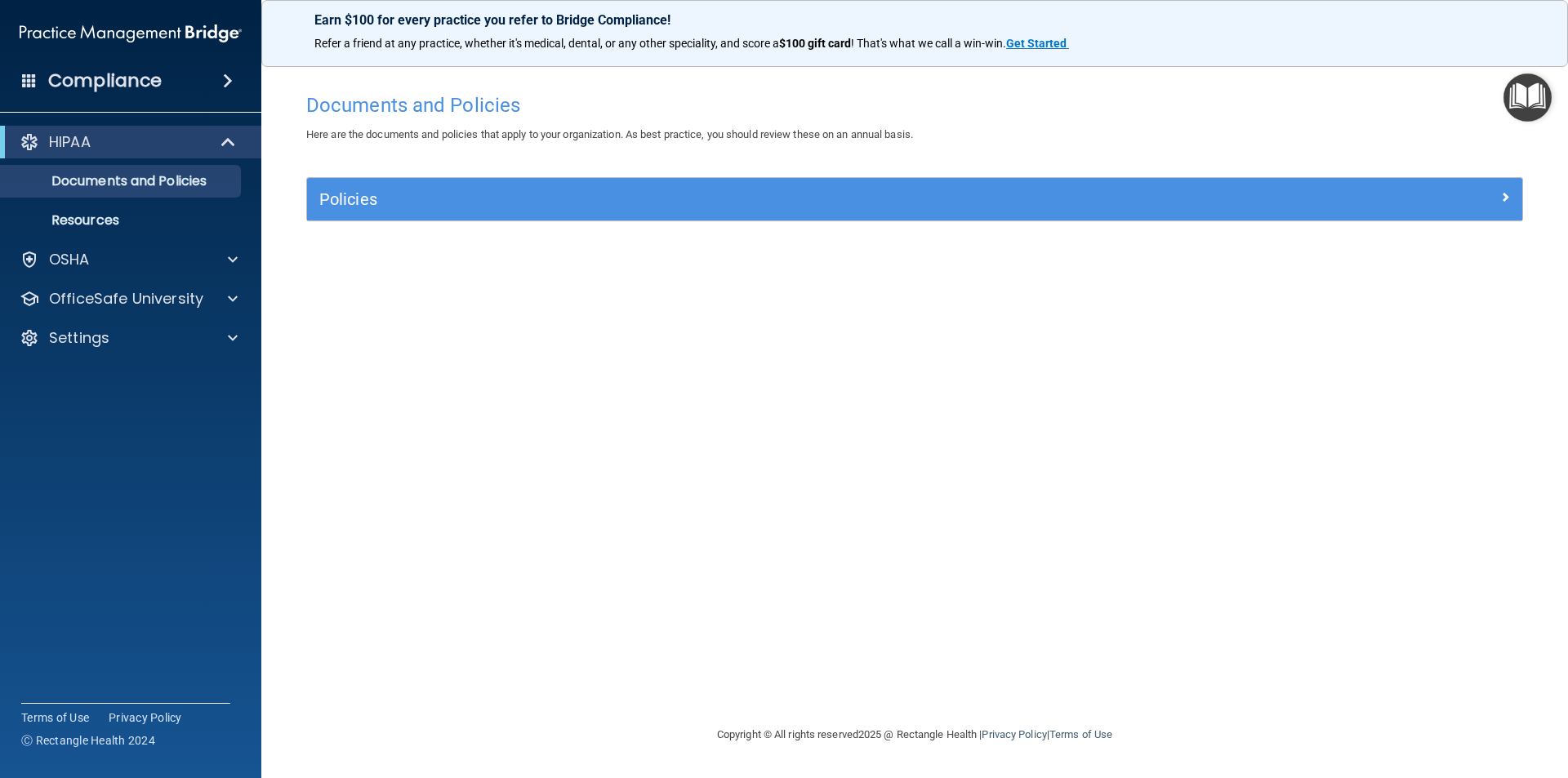
click at [1510, 100] on img "Open Resource Center" at bounding box center [1527, 97] width 48 height 48
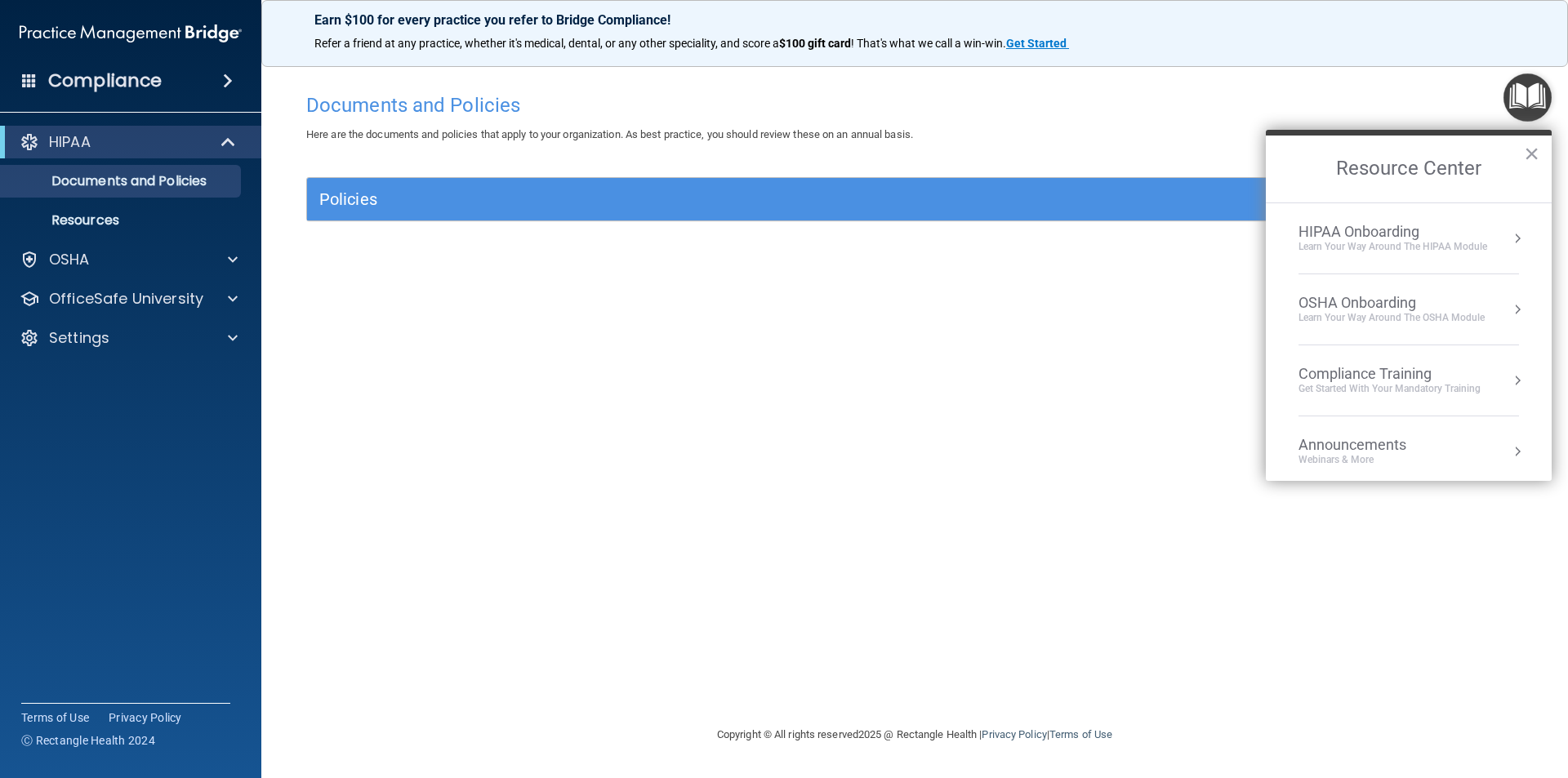
click at [1373, 298] on div "OSHA Onboarding" at bounding box center [1391, 303] width 186 height 18
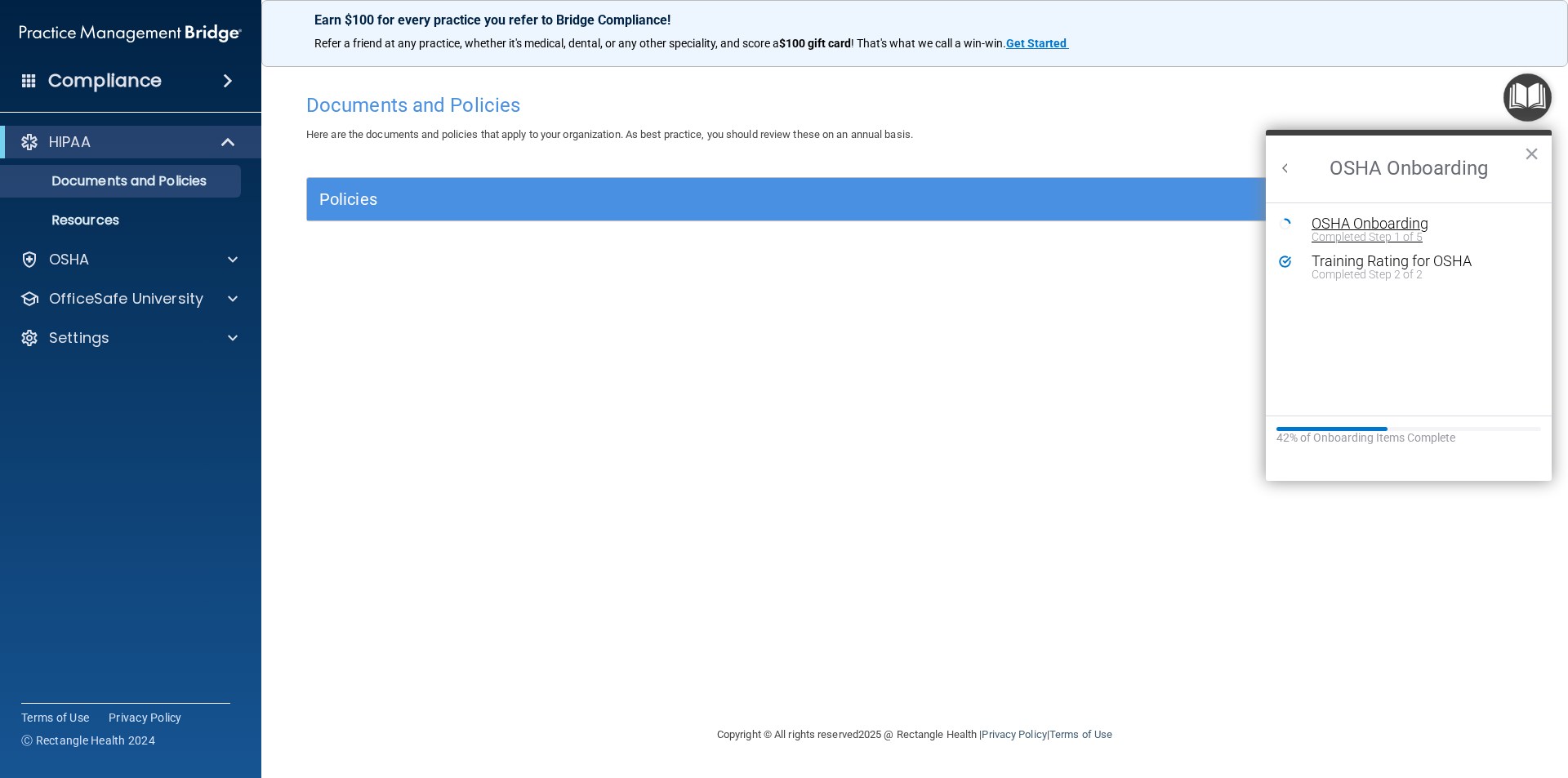
click at [1359, 220] on div "OSHA Onboarding" at bounding box center [1420, 224] width 219 height 15
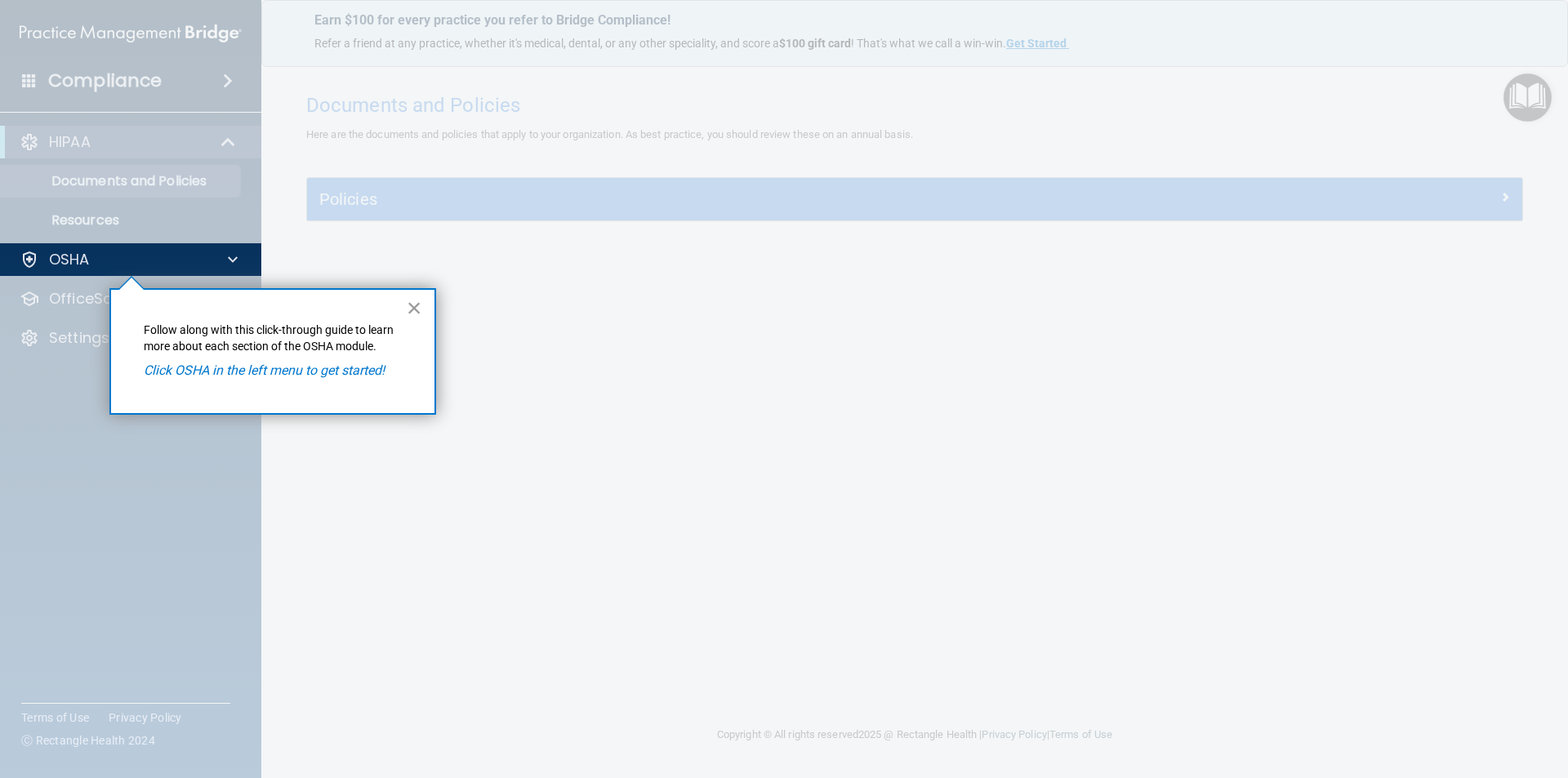
click at [416, 302] on button "×" at bounding box center [414, 307] width 16 height 26
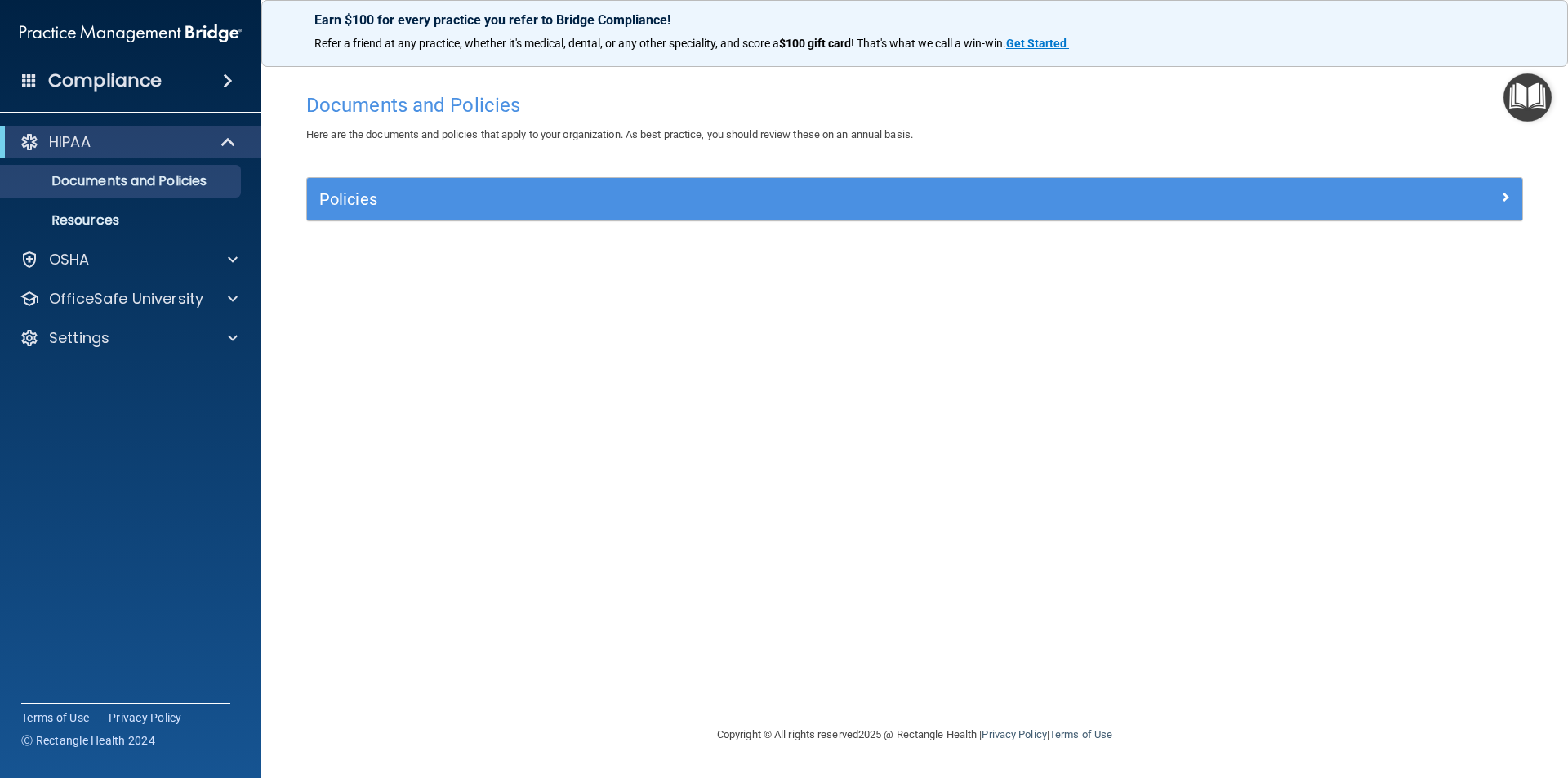
click at [209, 240] on div "HIPAA Documents and Policies Report an Incident Business Associates Emergency P…" at bounding box center [131, 242] width 262 height 248
click at [208, 263] on div "OSHA" at bounding box center [108, 260] width 202 height 20
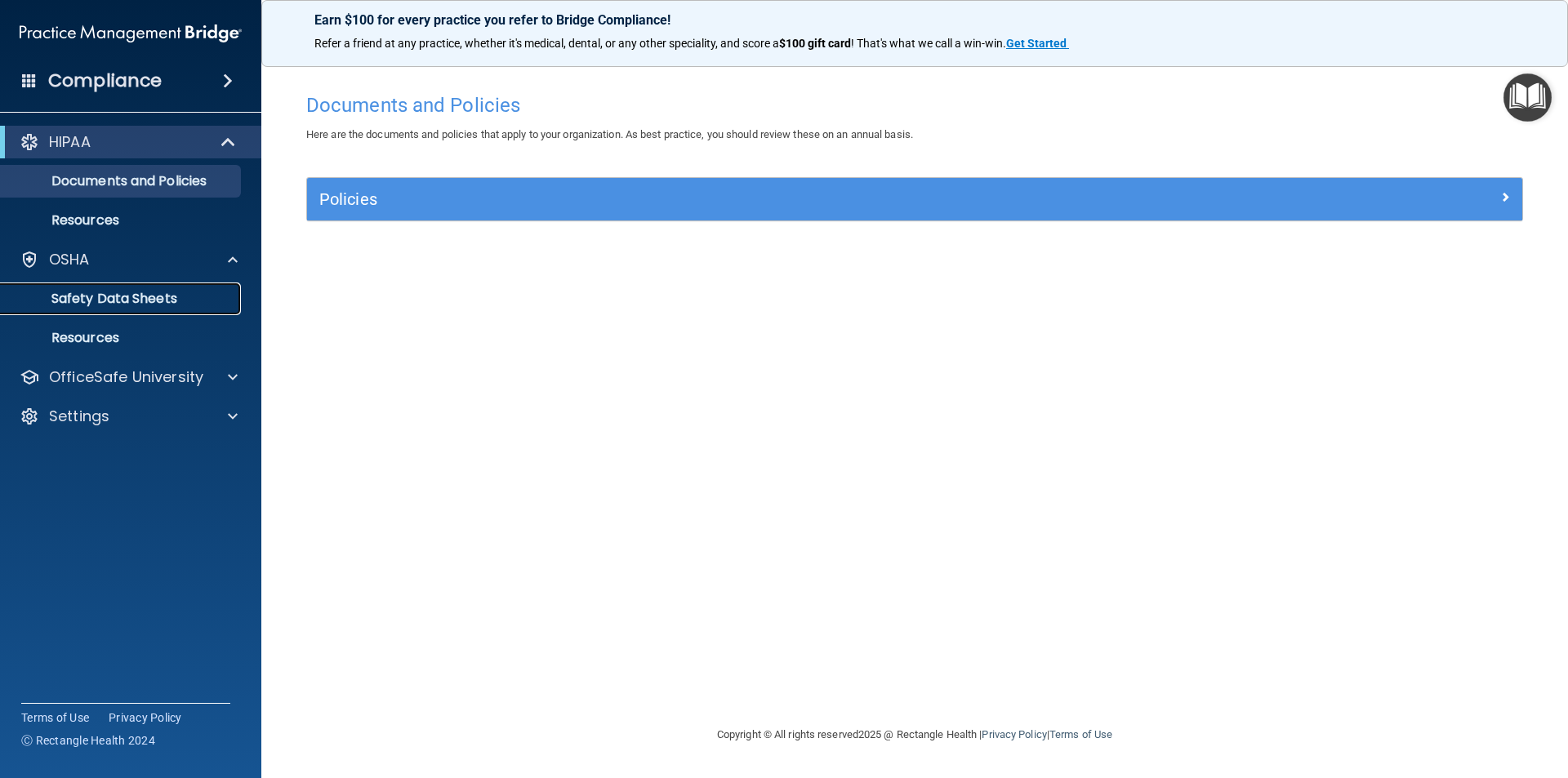
click at [93, 304] on p "Safety Data Sheets" at bounding box center [122, 298] width 223 height 17
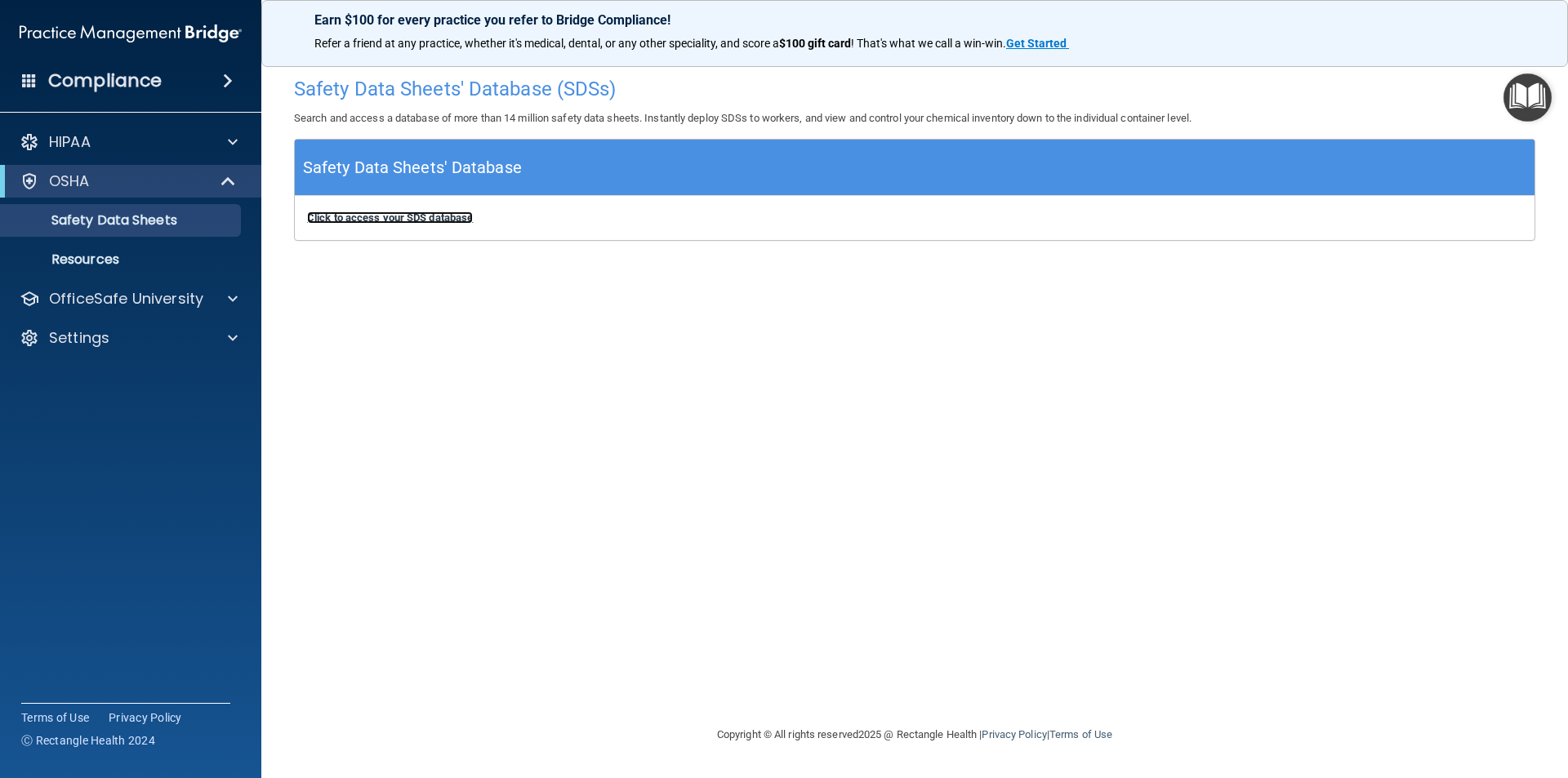
click at [344, 216] on b "Click to access your SDS database" at bounding box center [390, 218] width 166 height 12
click at [79, 251] on p "Resources" at bounding box center [122, 259] width 223 height 17
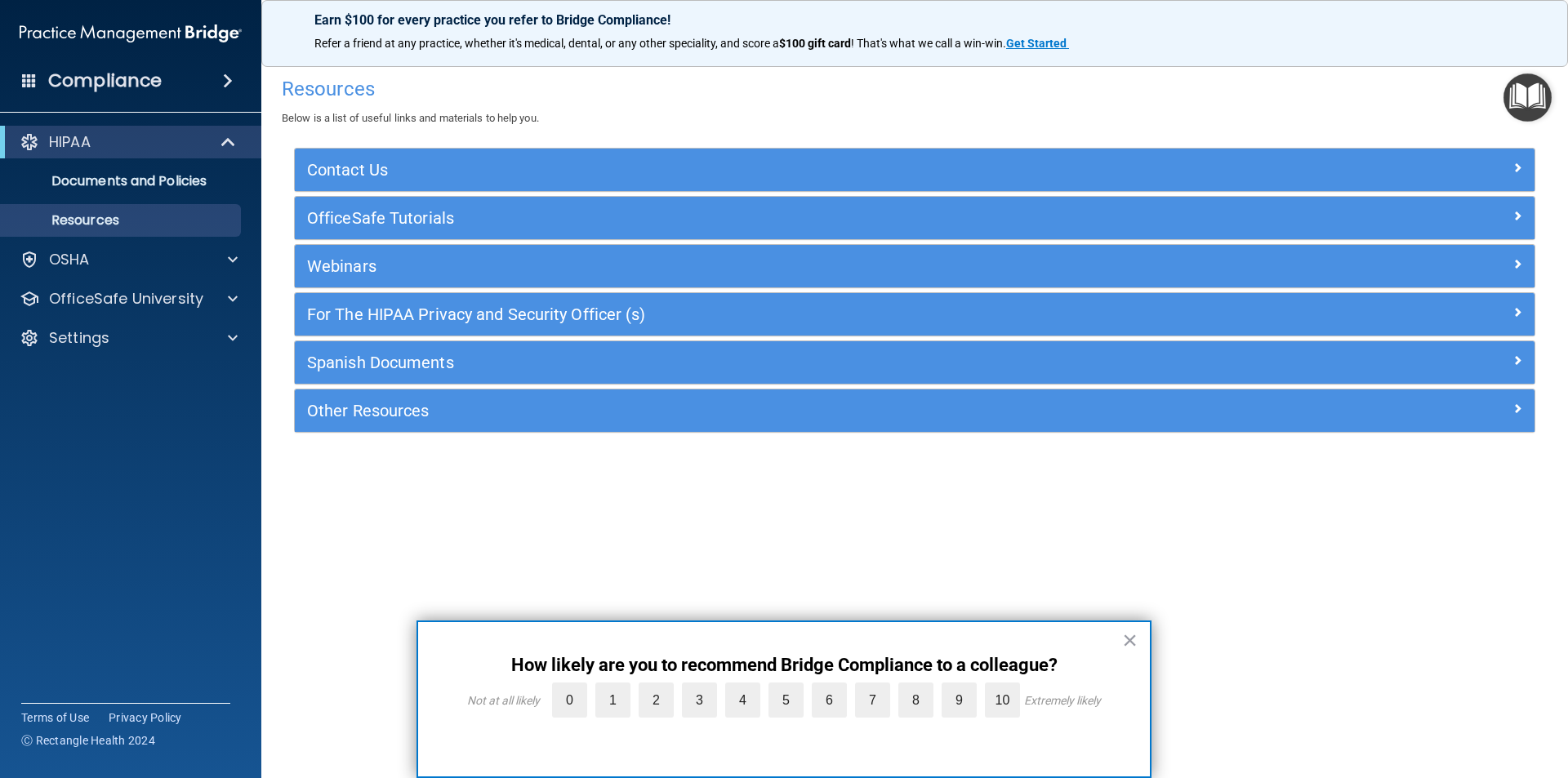
click at [1520, 94] on img "Open Resource Center" at bounding box center [1527, 97] width 48 height 48
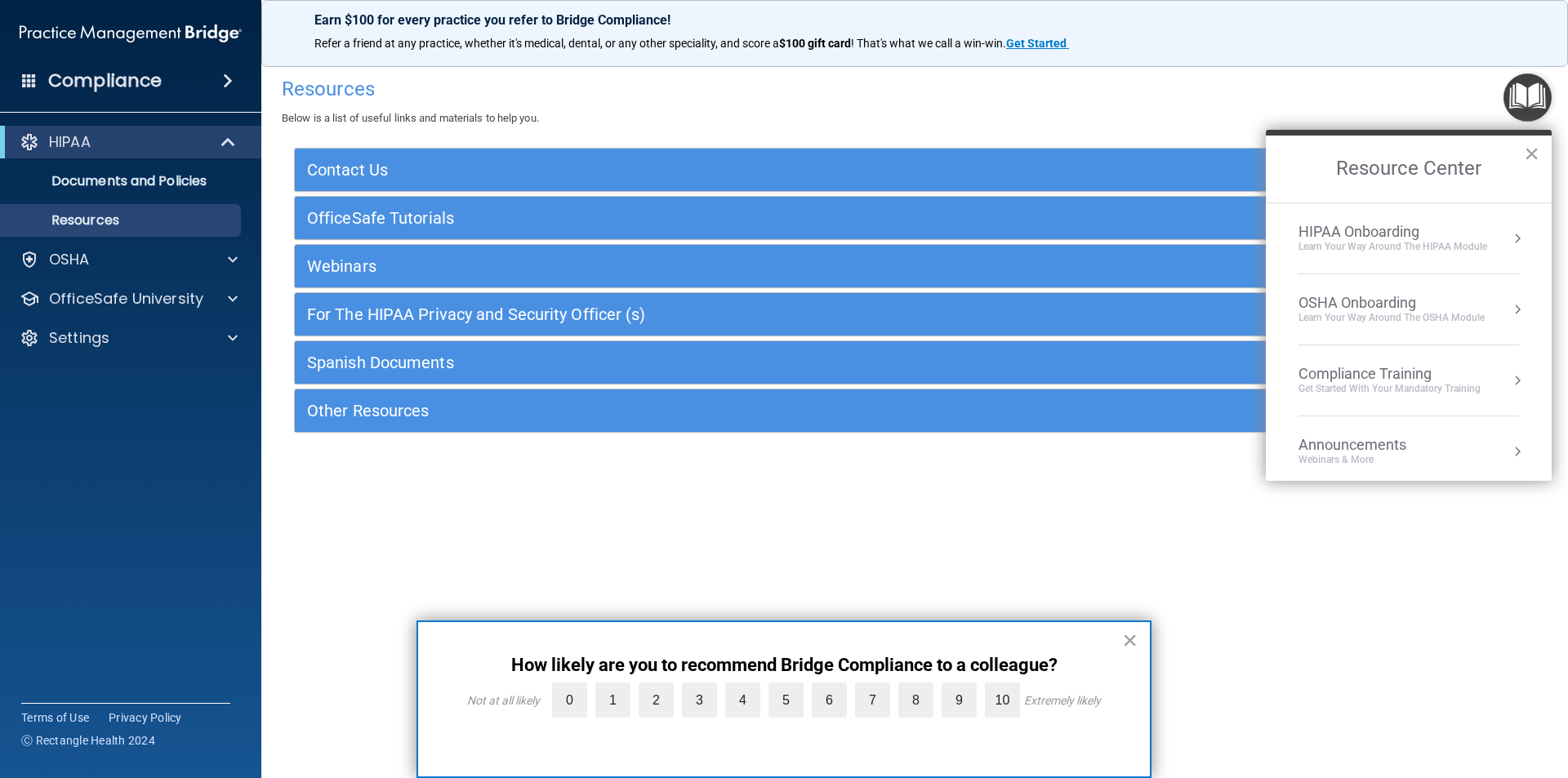
click at [1255, 518] on div "Resources Below is a list of useful links and materials to help you. Contact Us…" at bounding box center [915, 389] width 1241 height 640
